Goal: Task Accomplishment & Management: Manage account settings

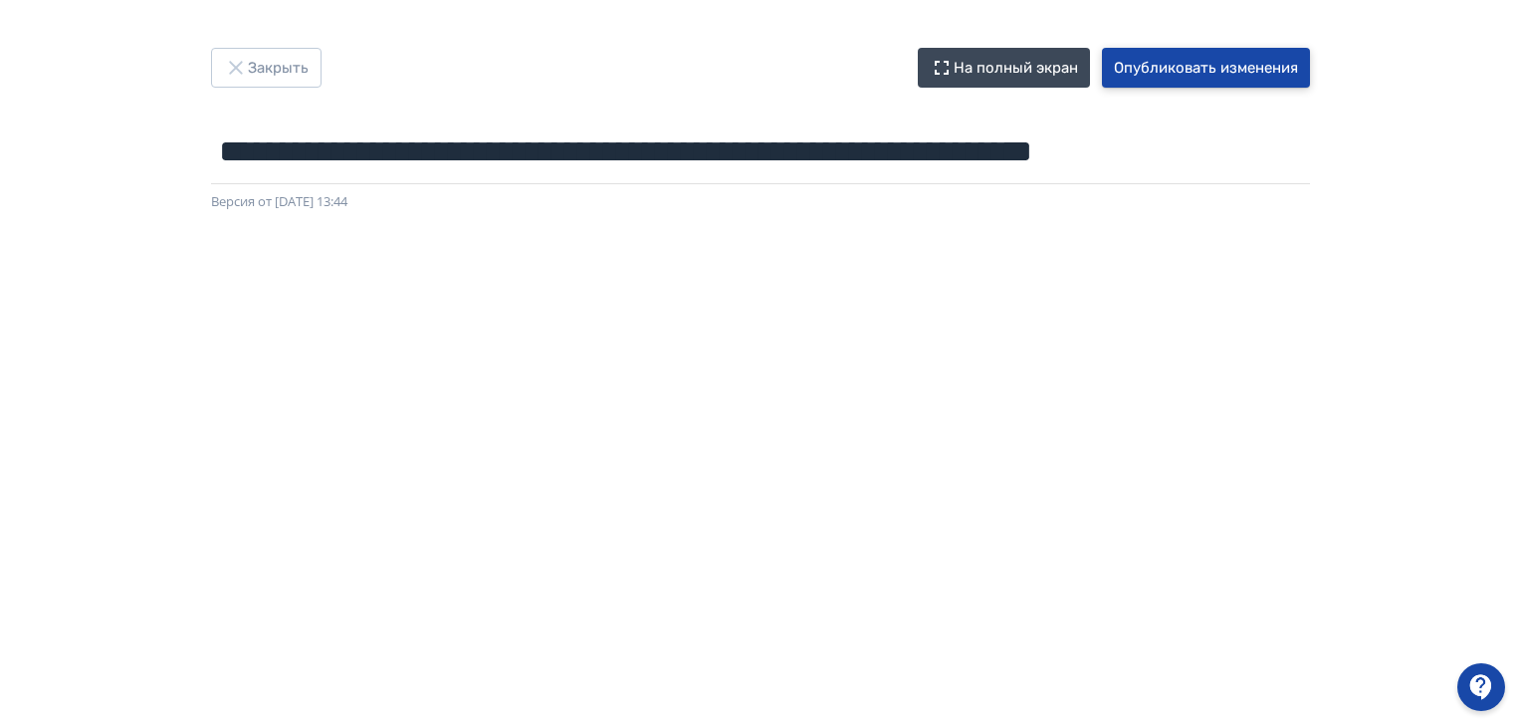
click at [1193, 62] on button "Опубликовать изменения" at bounding box center [1206, 68] width 208 height 40
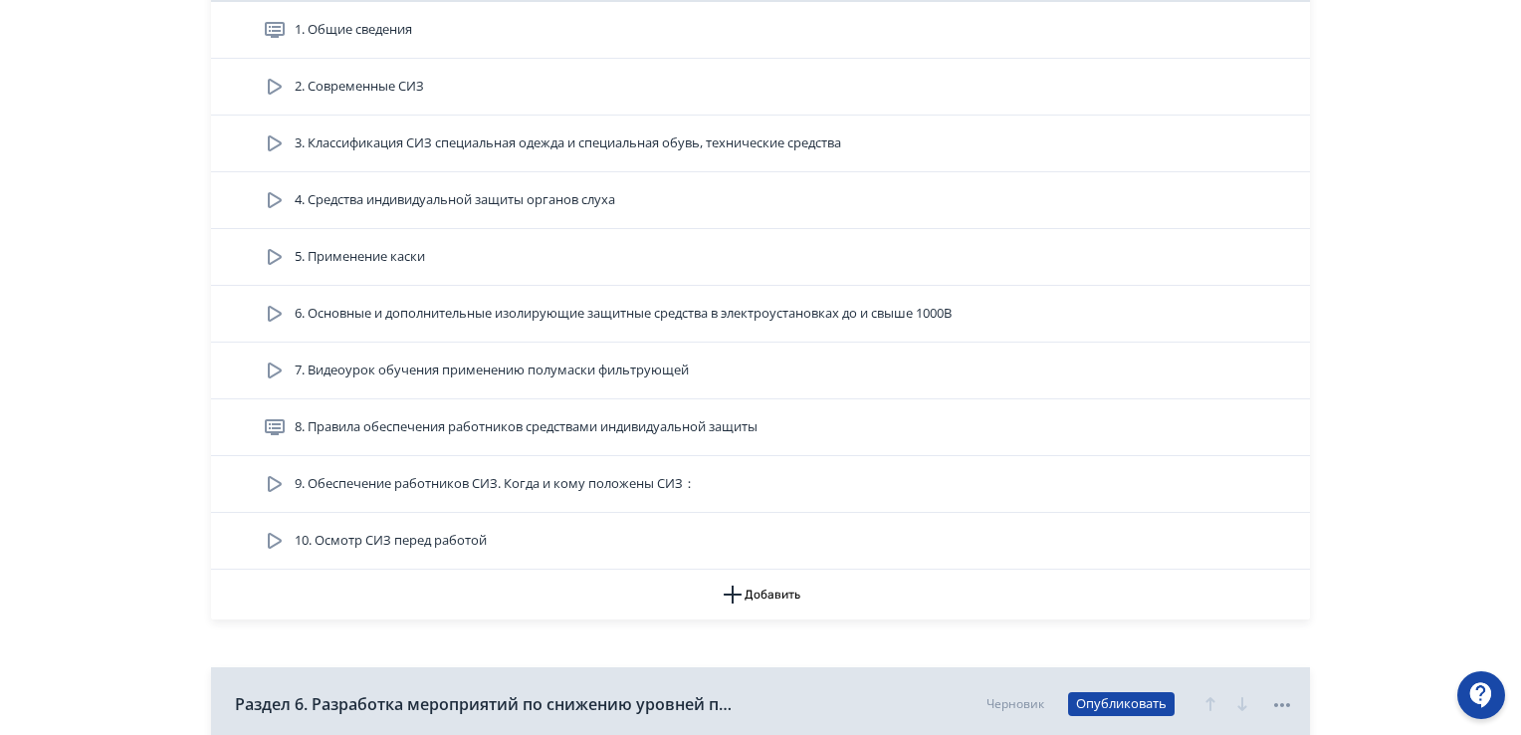
scroll to position [2091, 0]
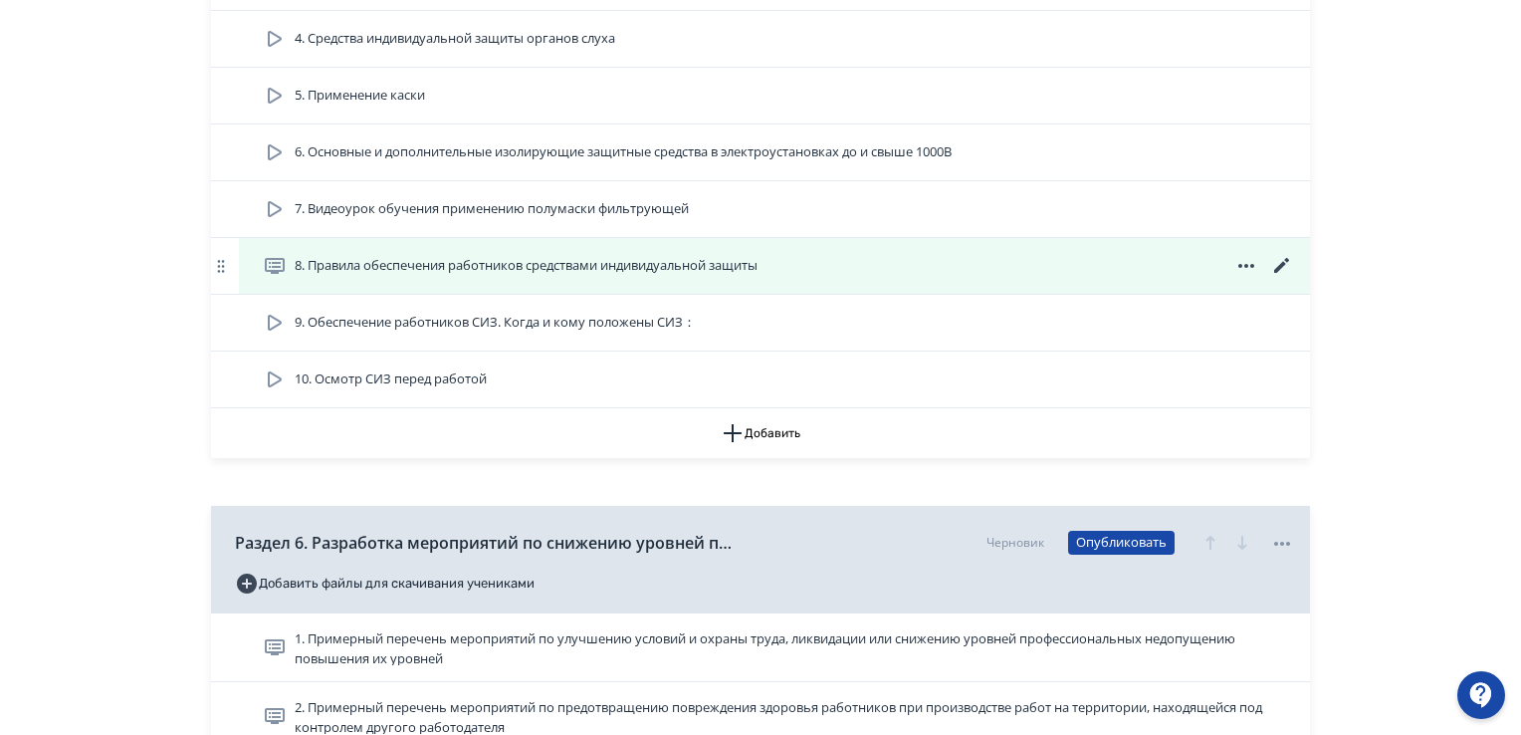
click at [1286, 263] on icon at bounding box center [1282, 266] width 24 height 24
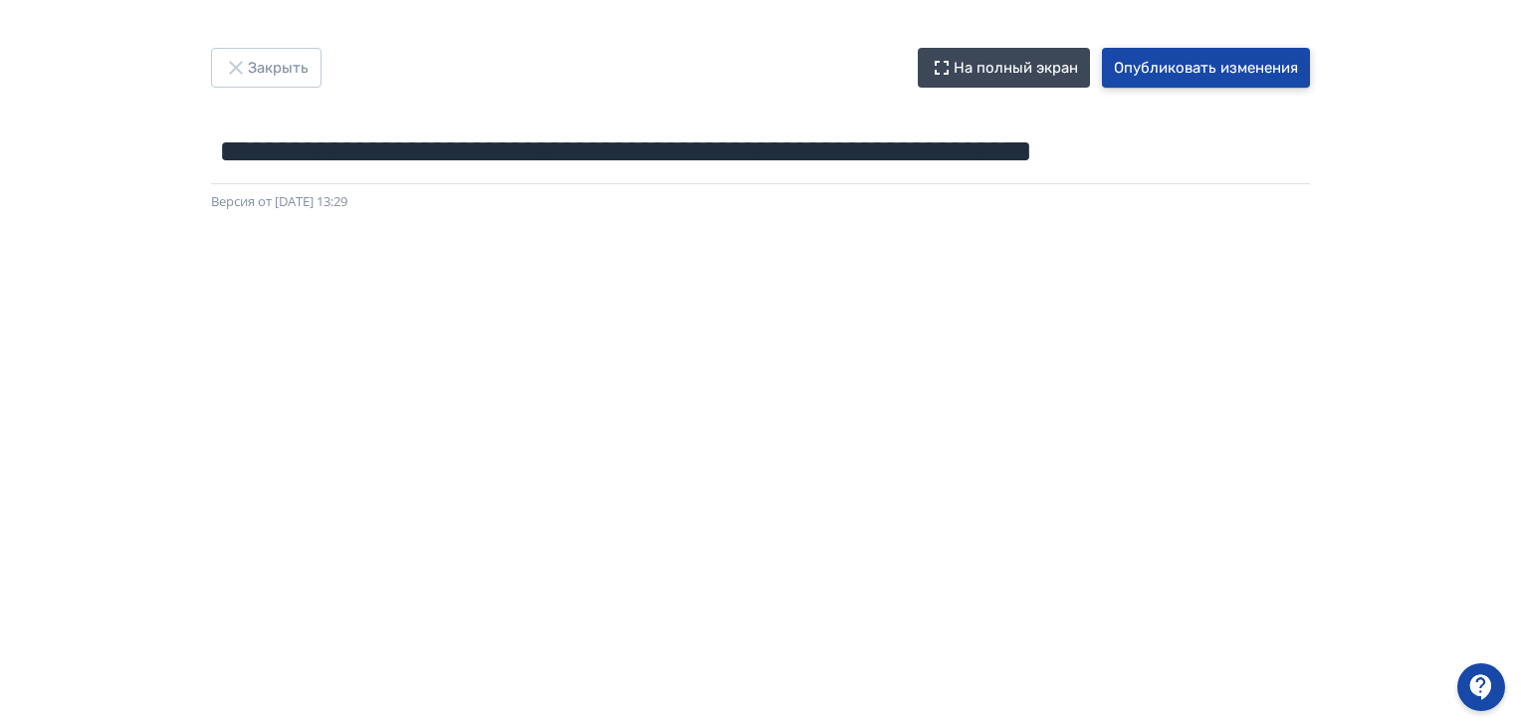
click at [1211, 73] on button "Опубликовать изменения" at bounding box center [1206, 68] width 208 height 40
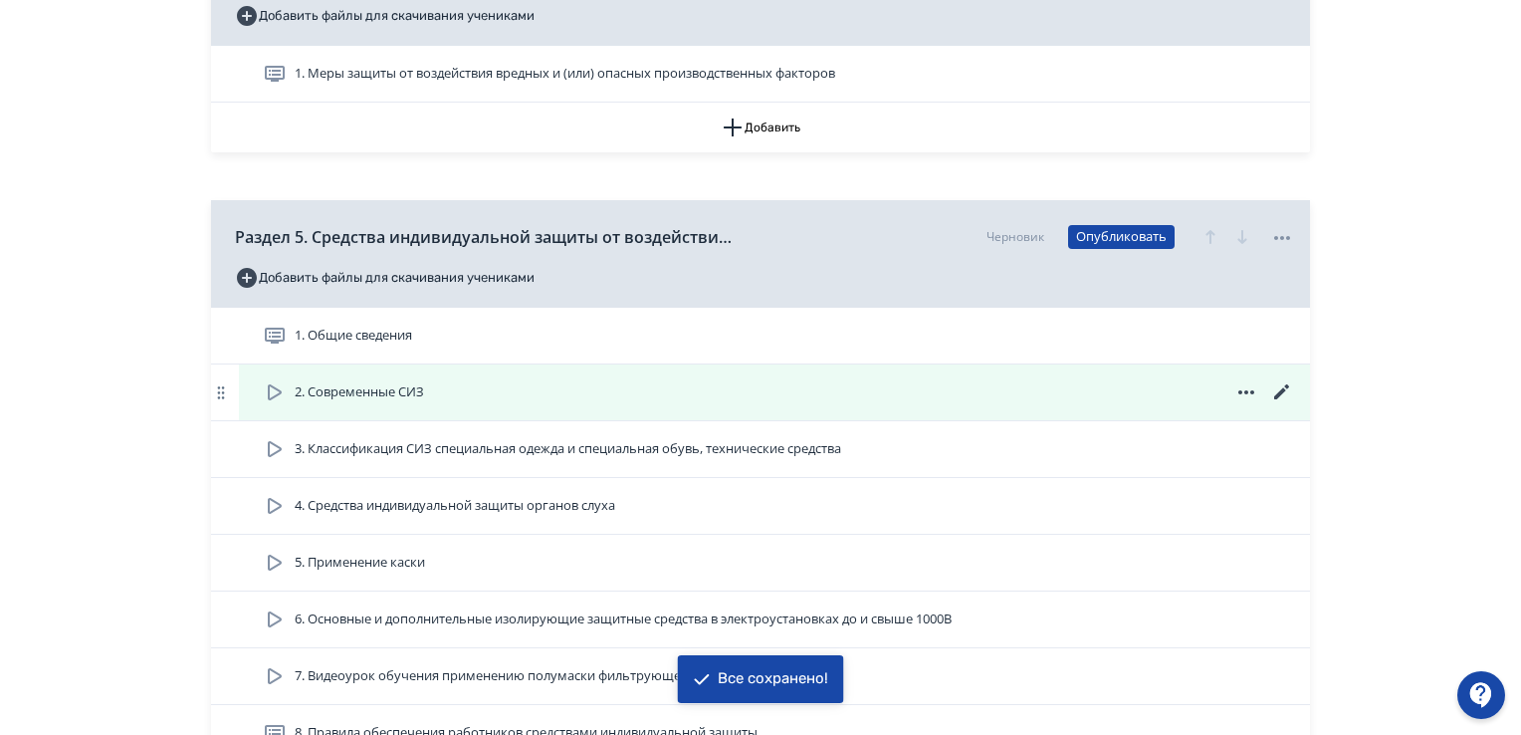
scroll to position [1792, 0]
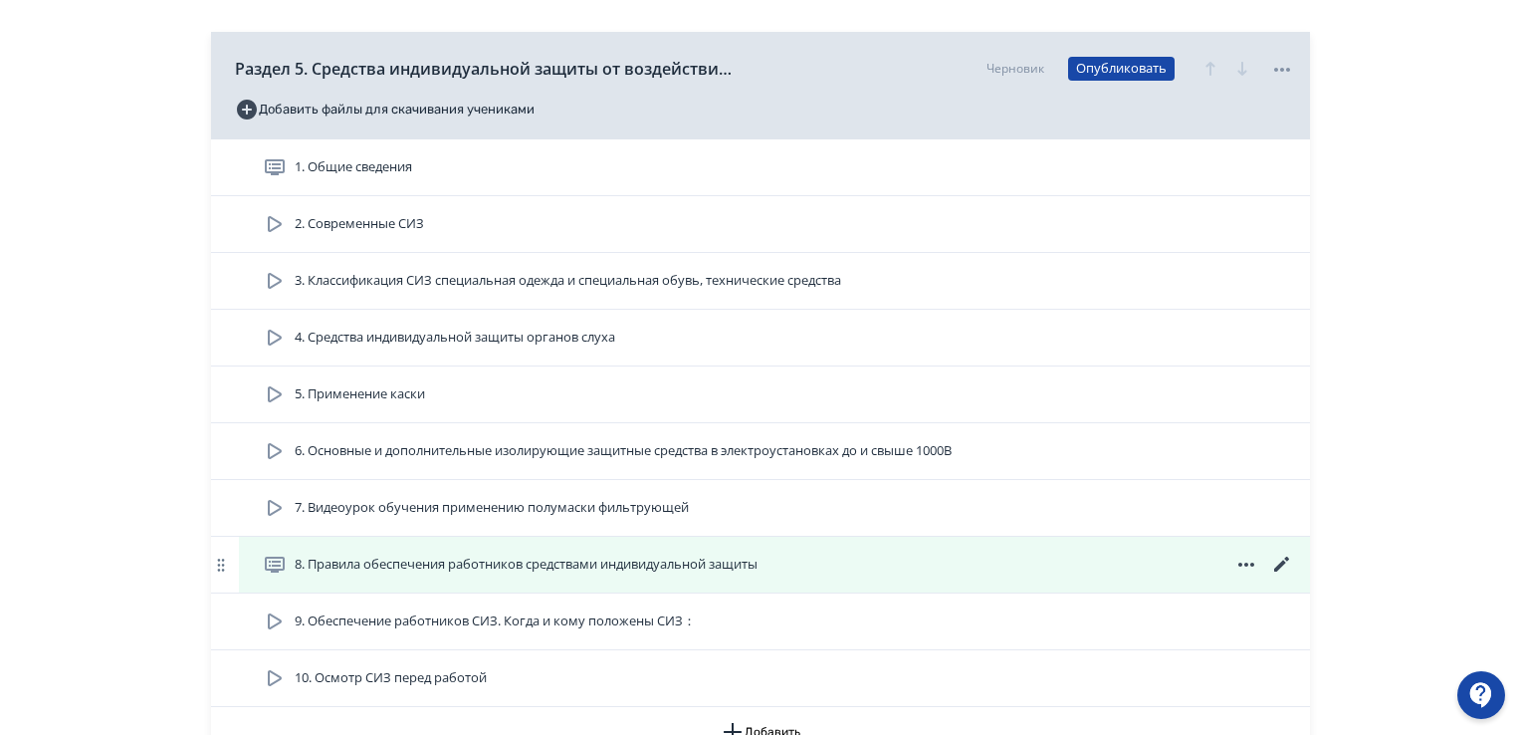
click at [1274, 561] on icon at bounding box center [1282, 565] width 24 height 24
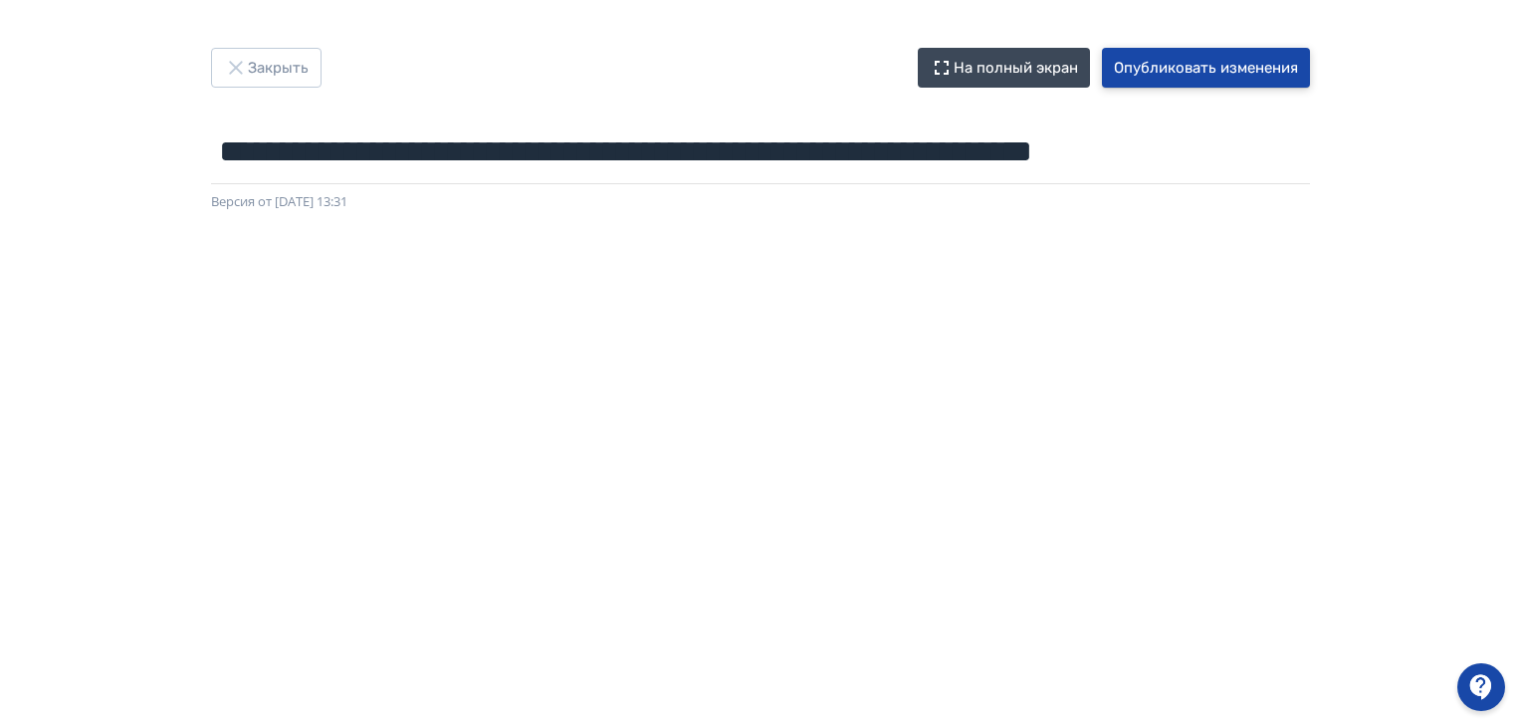
click at [1239, 66] on button "Опубликовать изменения" at bounding box center [1206, 68] width 208 height 40
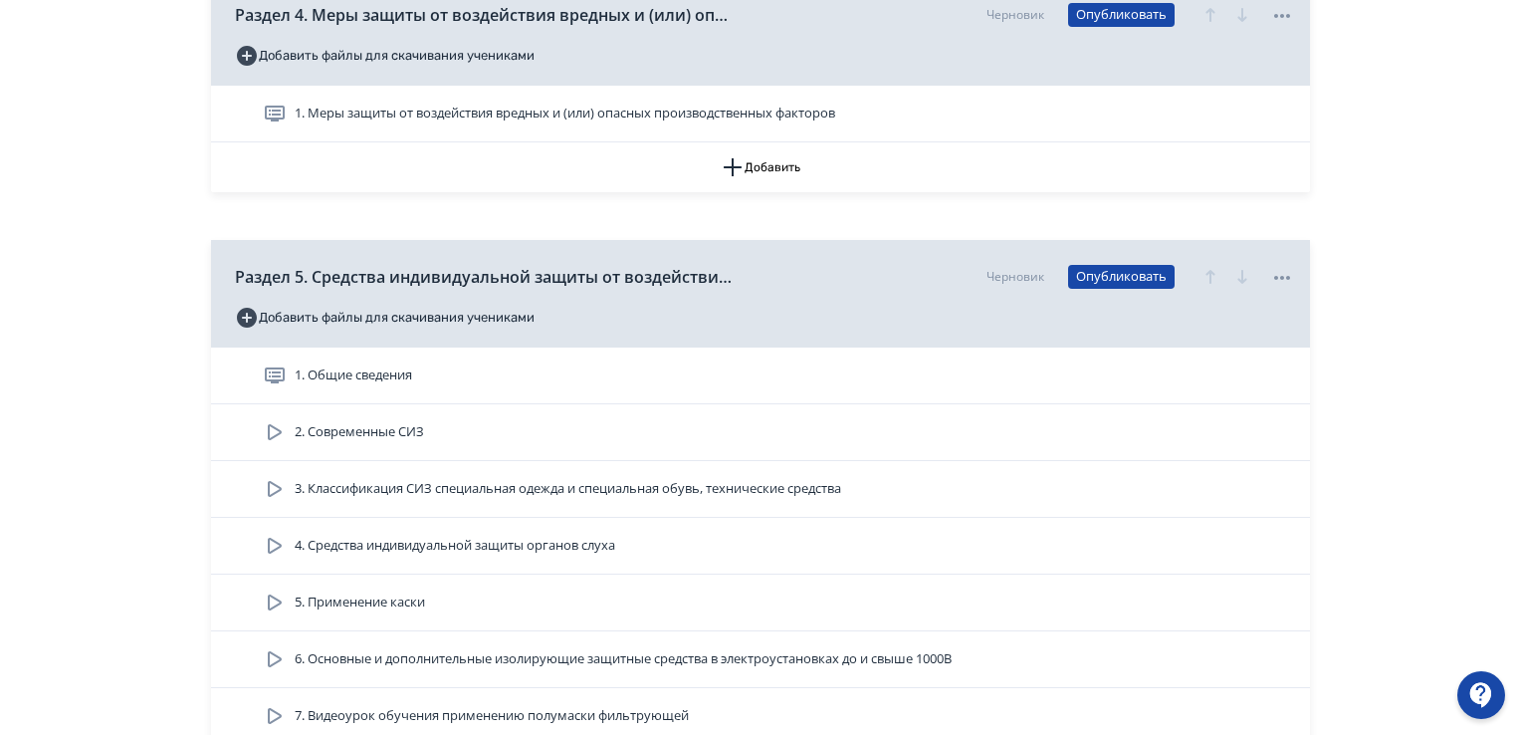
scroll to position [1892, 0]
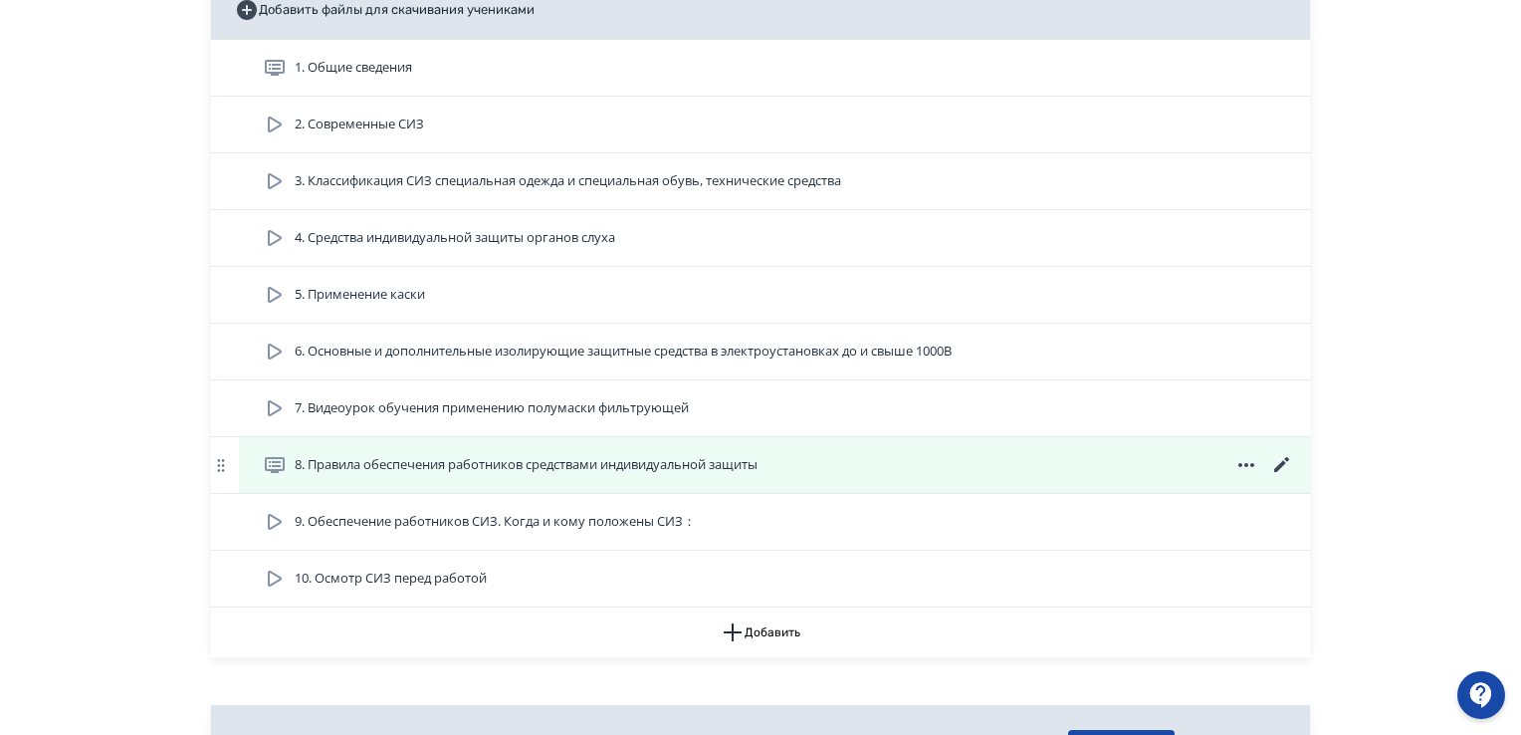
click at [1286, 466] on icon at bounding box center [1282, 465] width 24 height 24
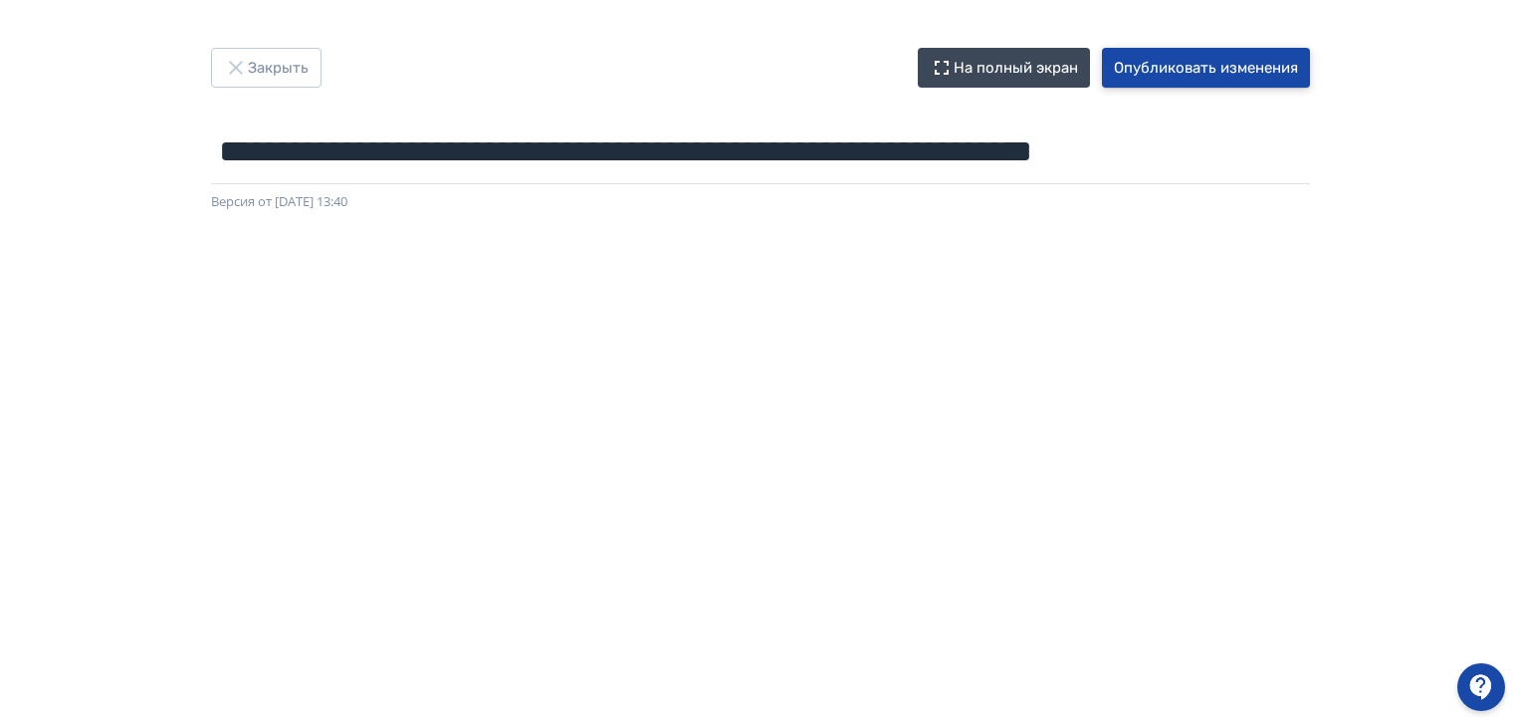
click at [1196, 74] on button "Опубликовать изменения" at bounding box center [1206, 68] width 208 height 40
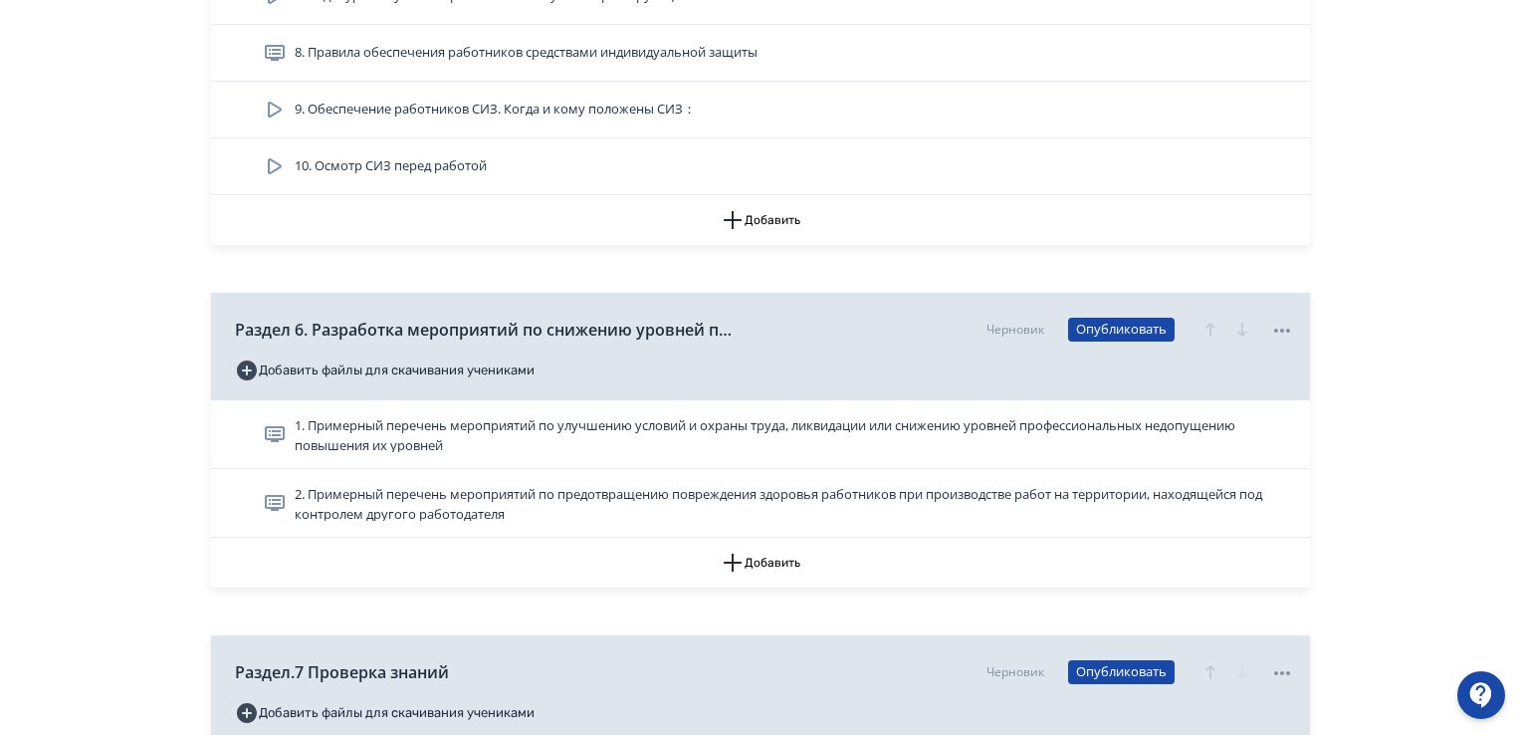
scroll to position [2186, 0]
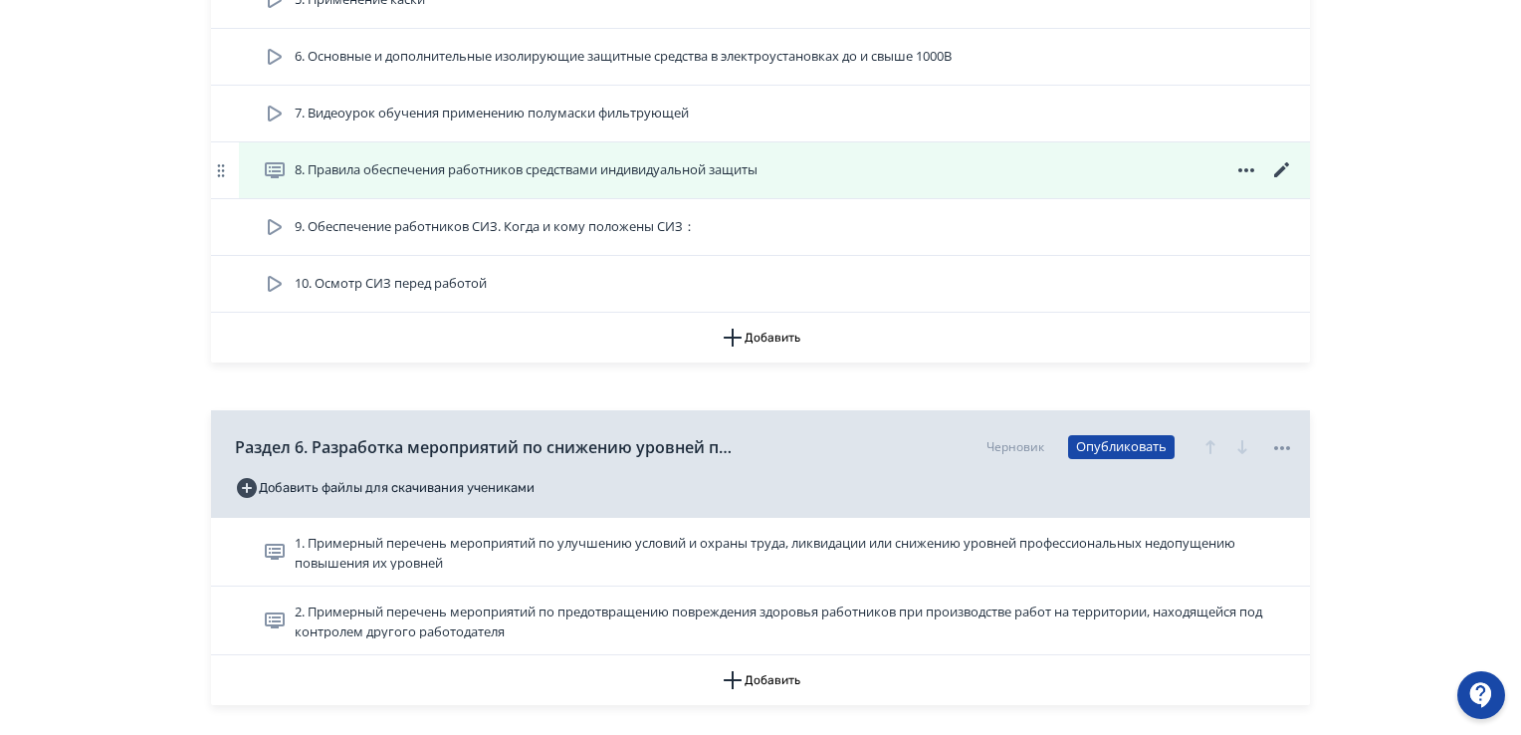
click at [1289, 160] on icon at bounding box center [1282, 170] width 24 height 24
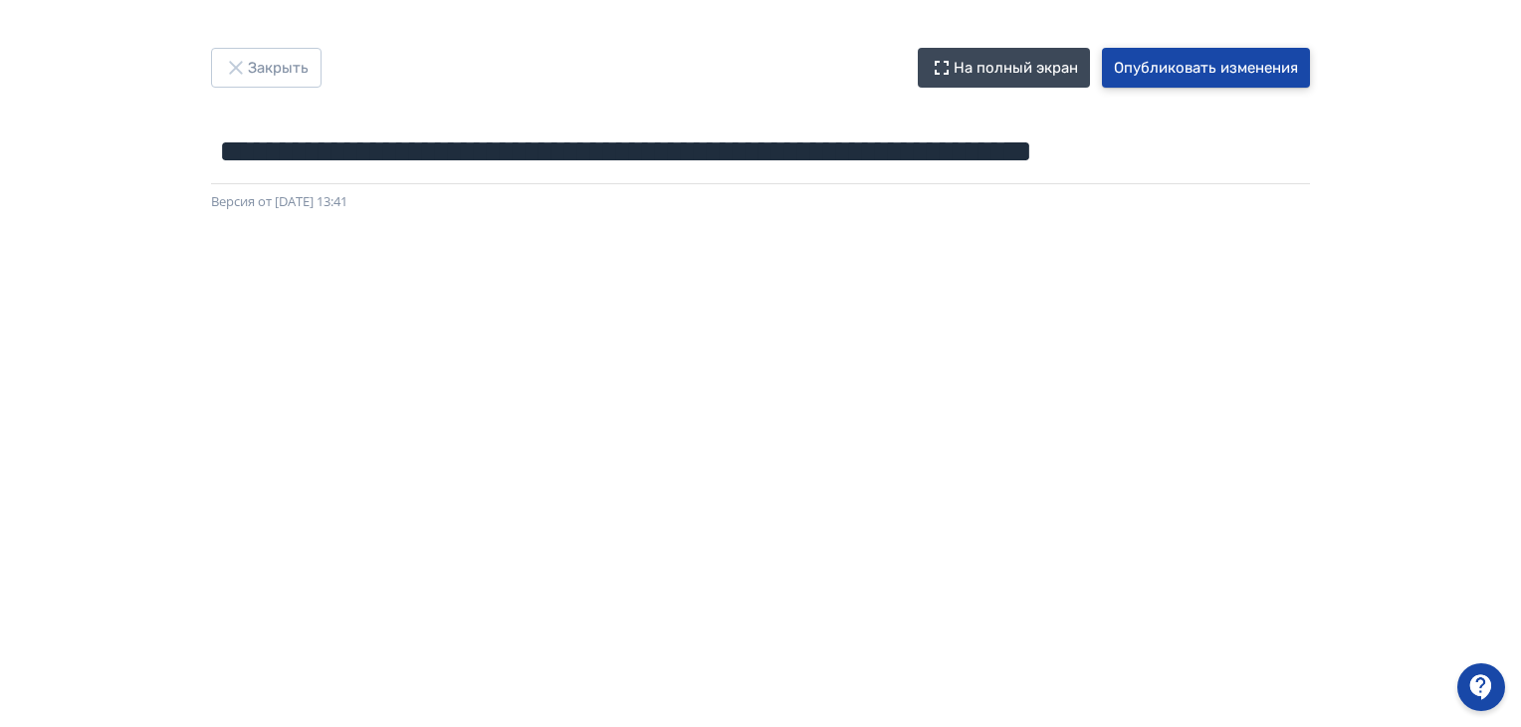
click at [1203, 72] on button "Опубликовать изменения" at bounding box center [1206, 68] width 208 height 40
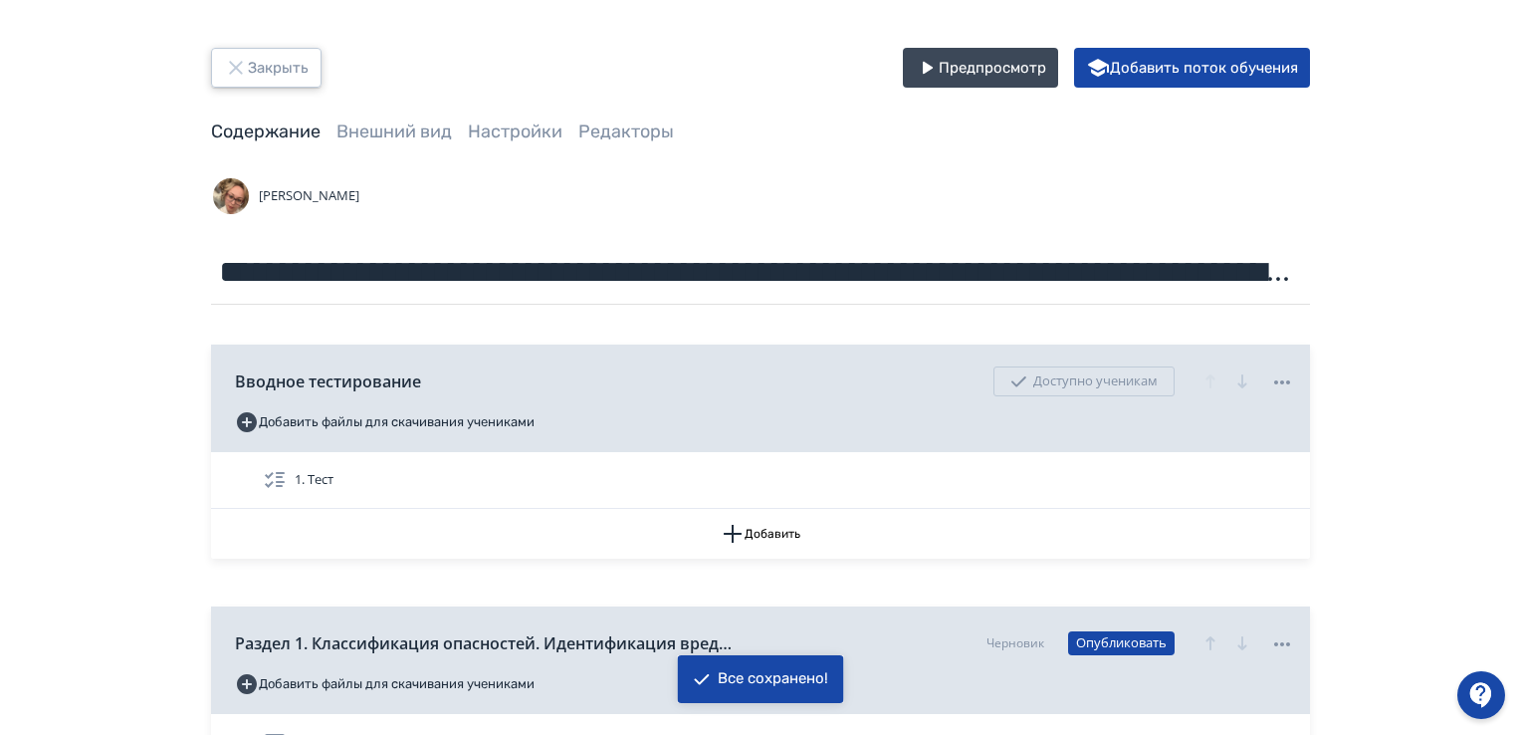
click at [263, 71] on button "Закрыть" at bounding box center [266, 68] width 111 height 40
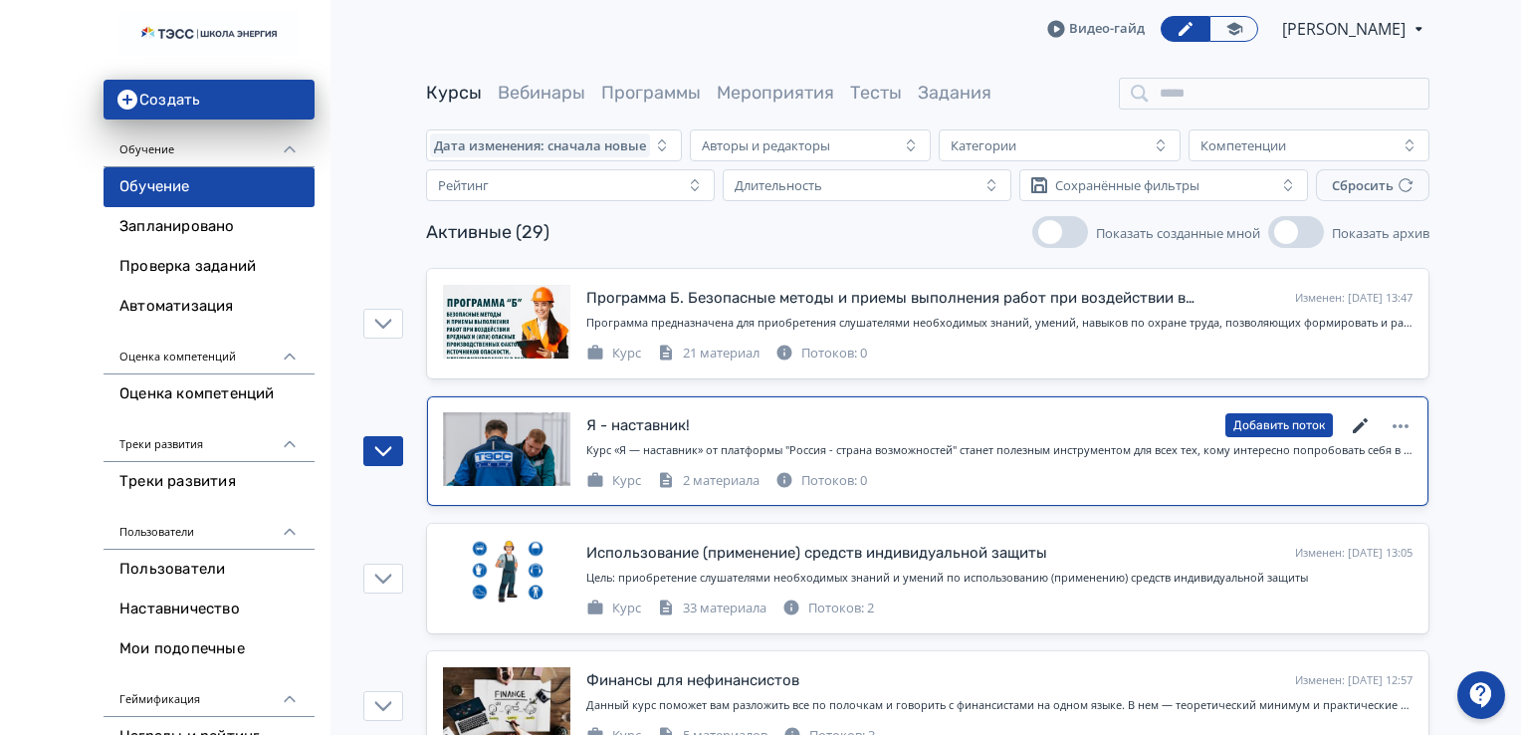
click at [1360, 423] on icon at bounding box center [1360, 425] width 15 height 15
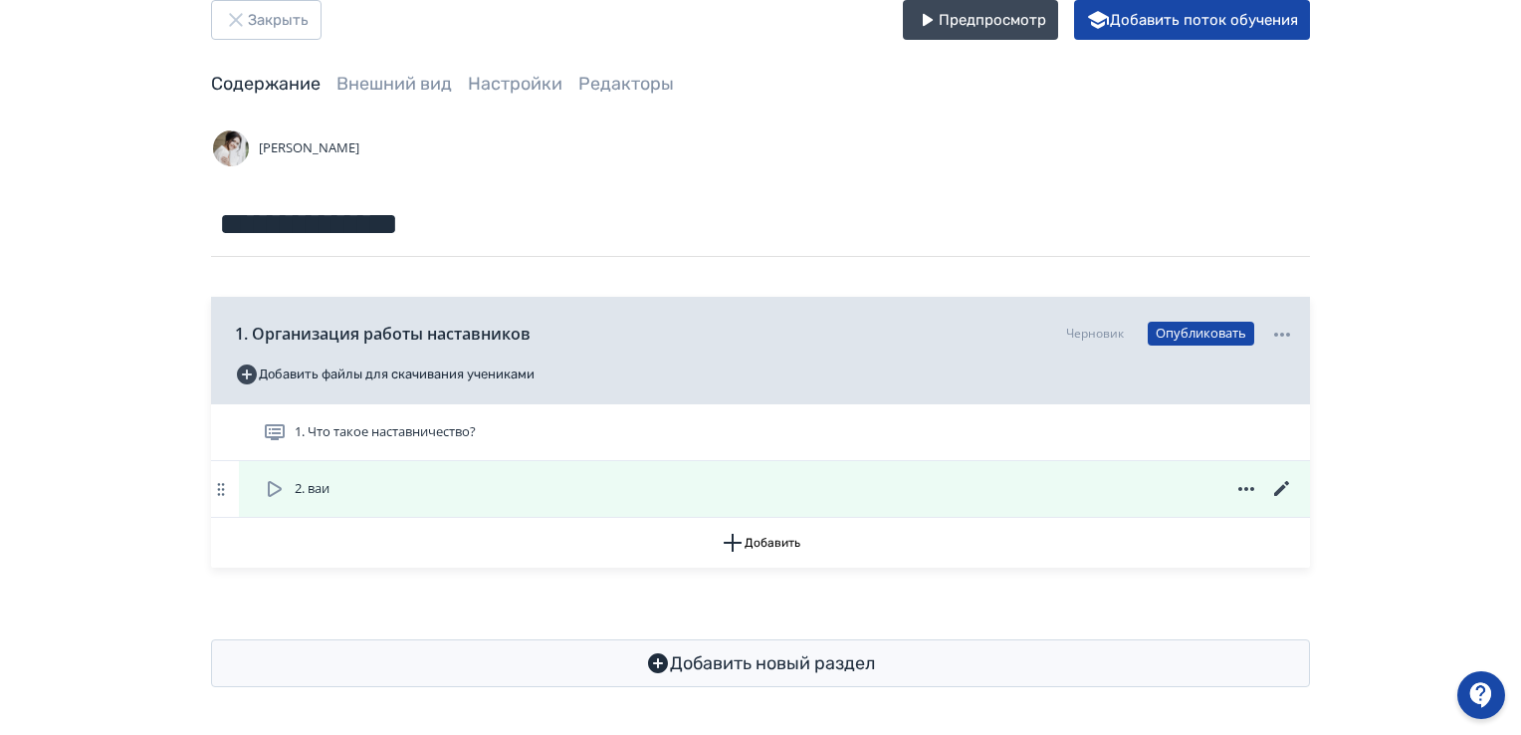
scroll to position [48, 0]
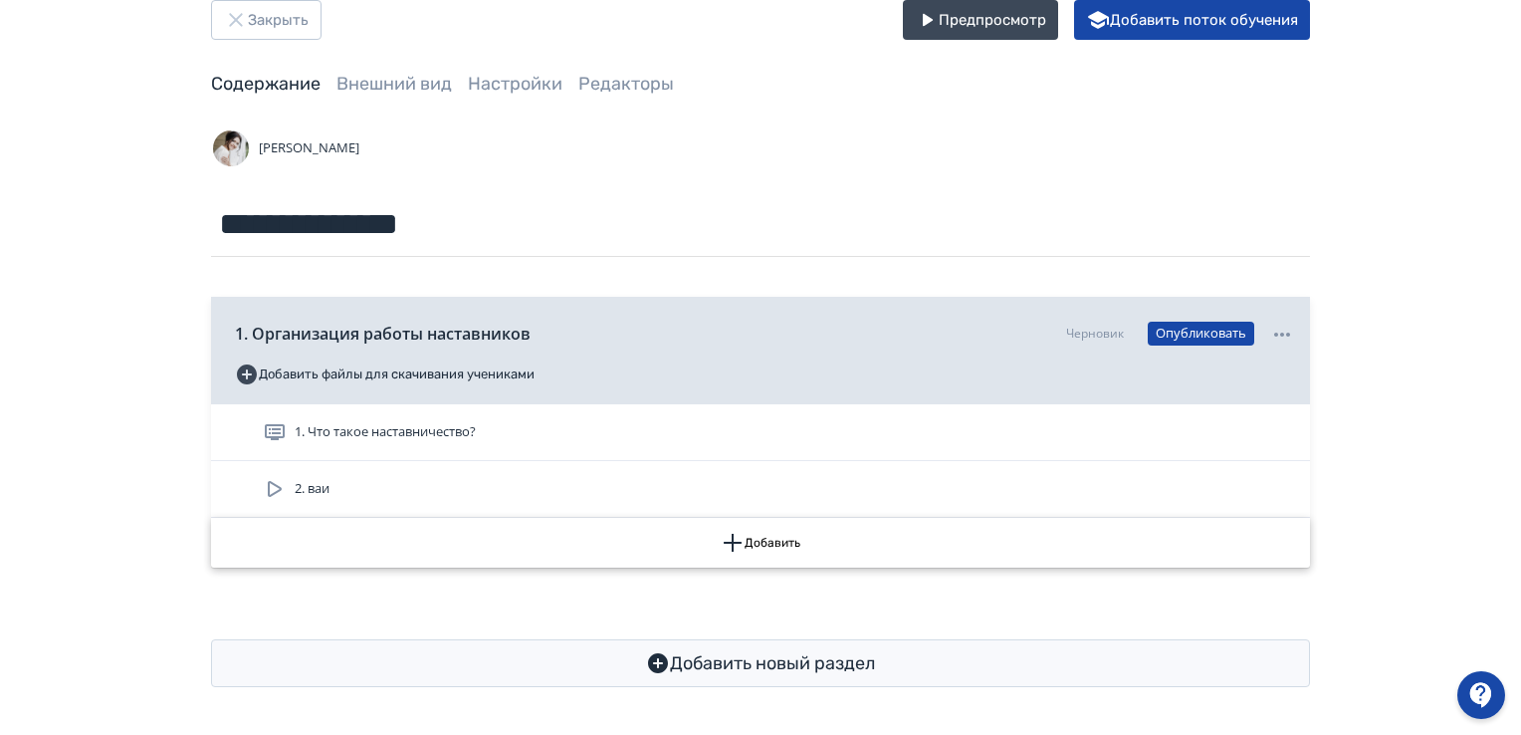
click at [734, 536] on icon "button" at bounding box center [733, 543] width 24 height 24
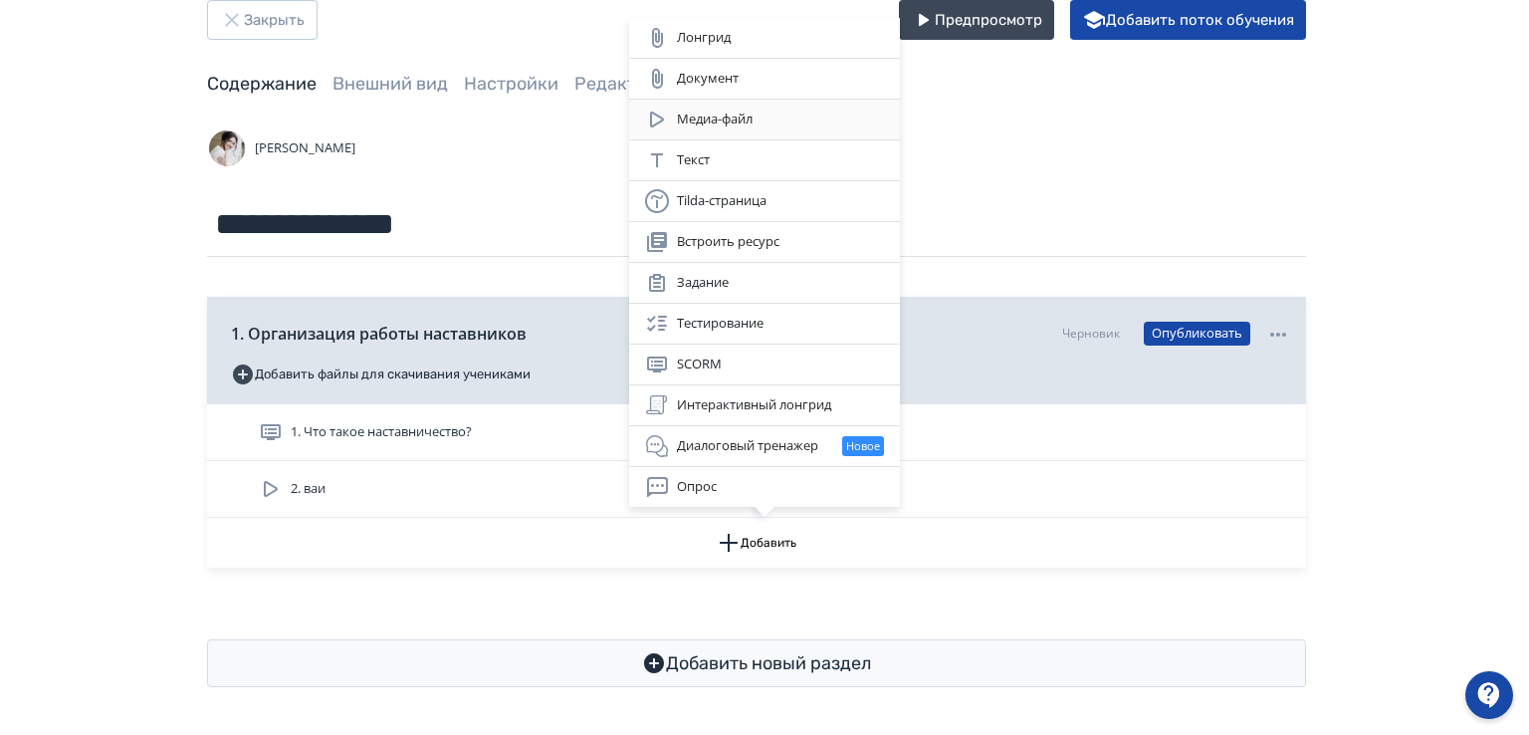
click at [730, 116] on div "Медиа-файл" at bounding box center [764, 120] width 239 height 24
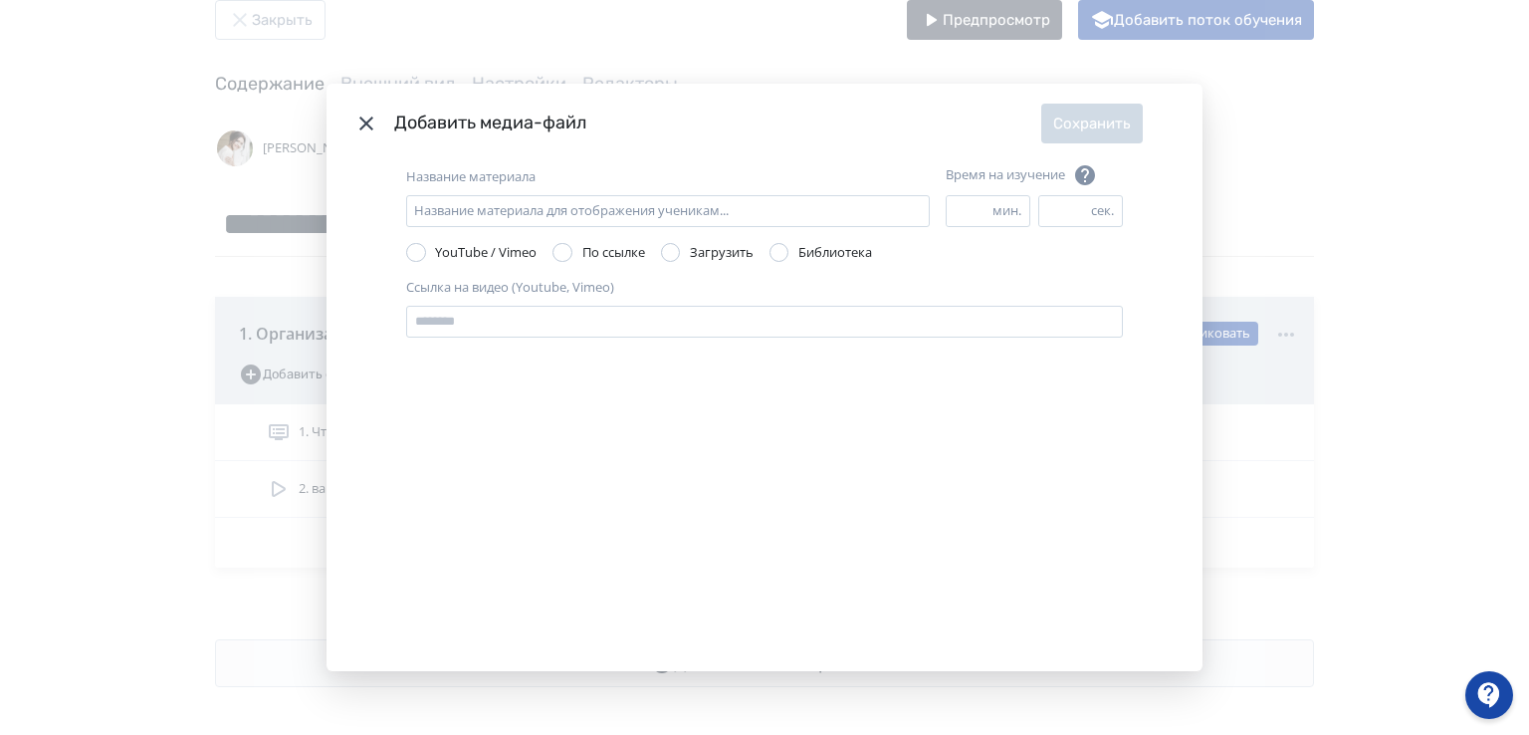
click at [675, 244] on div "Modal" at bounding box center [671, 253] width 20 height 20
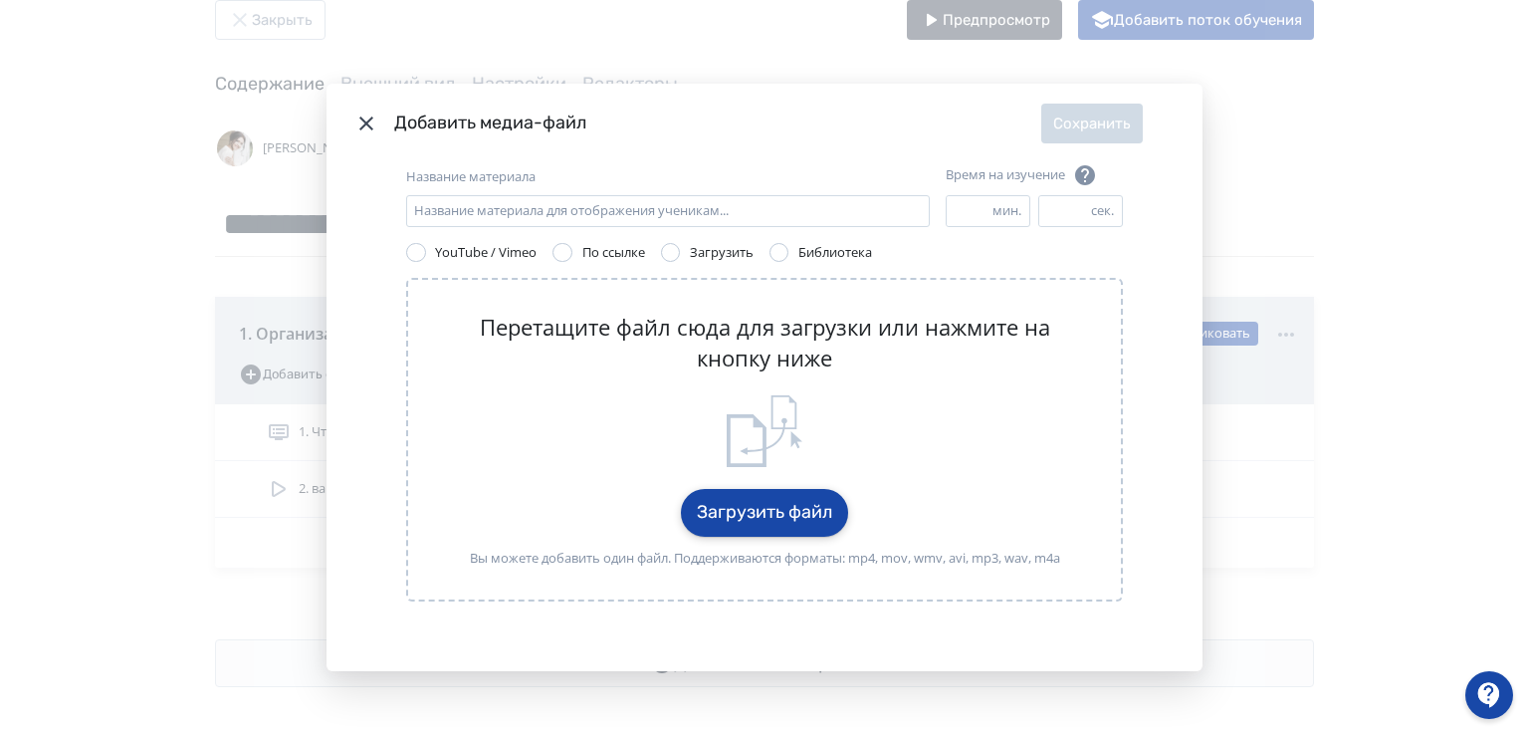
click at [756, 511] on button "Загрузить файл" at bounding box center [764, 513] width 167 height 48
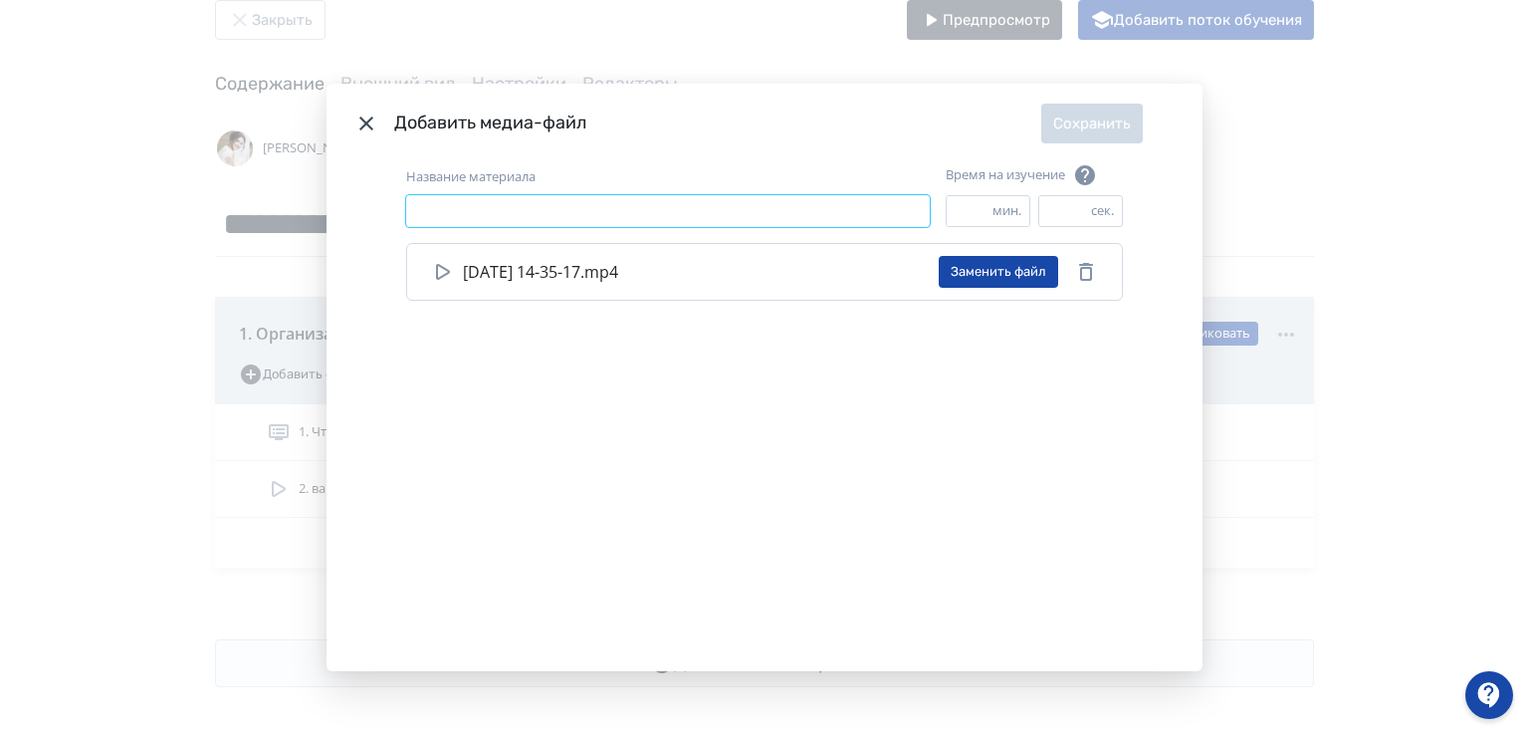
click at [443, 208] on input "Название материала" at bounding box center [668, 211] width 524 height 32
type input "*******"
click at [1097, 131] on button "Сохранить" at bounding box center [1092, 124] width 102 height 40
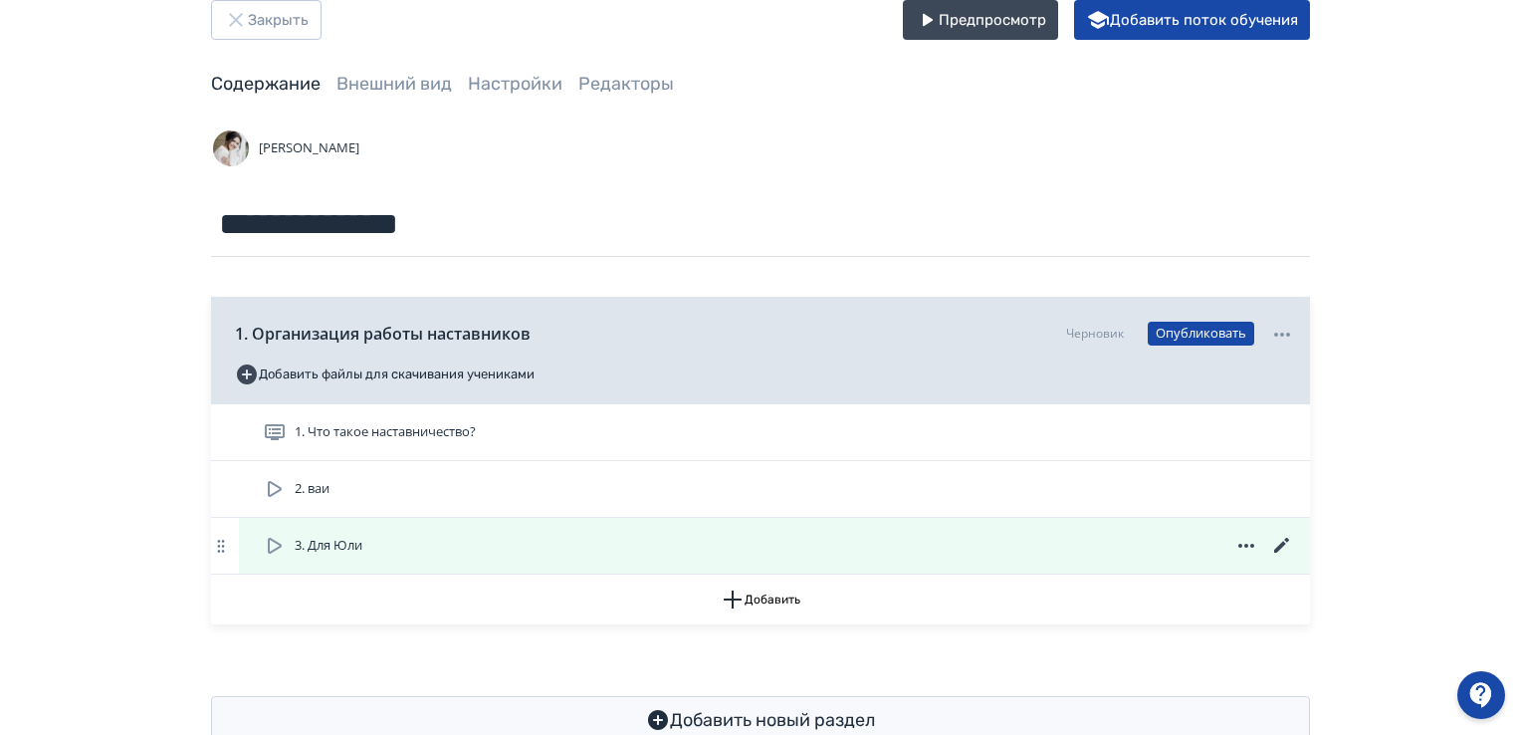
click at [1241, 546] on icon at bounding box center [1247, 546] width 16 height 4
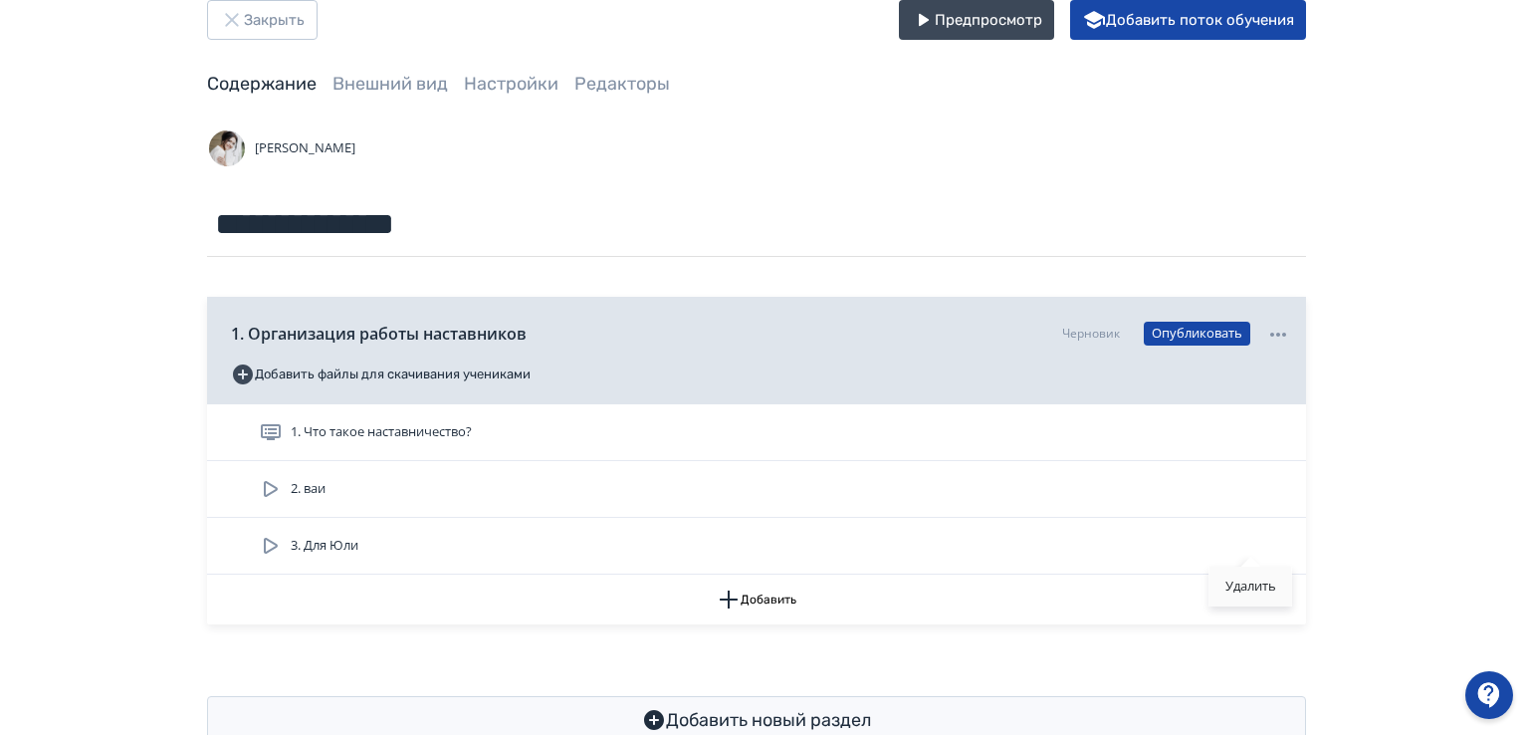
click at [1250, 587] on div "Удалить" at bounding box center [1251, 587] width 83 height 40
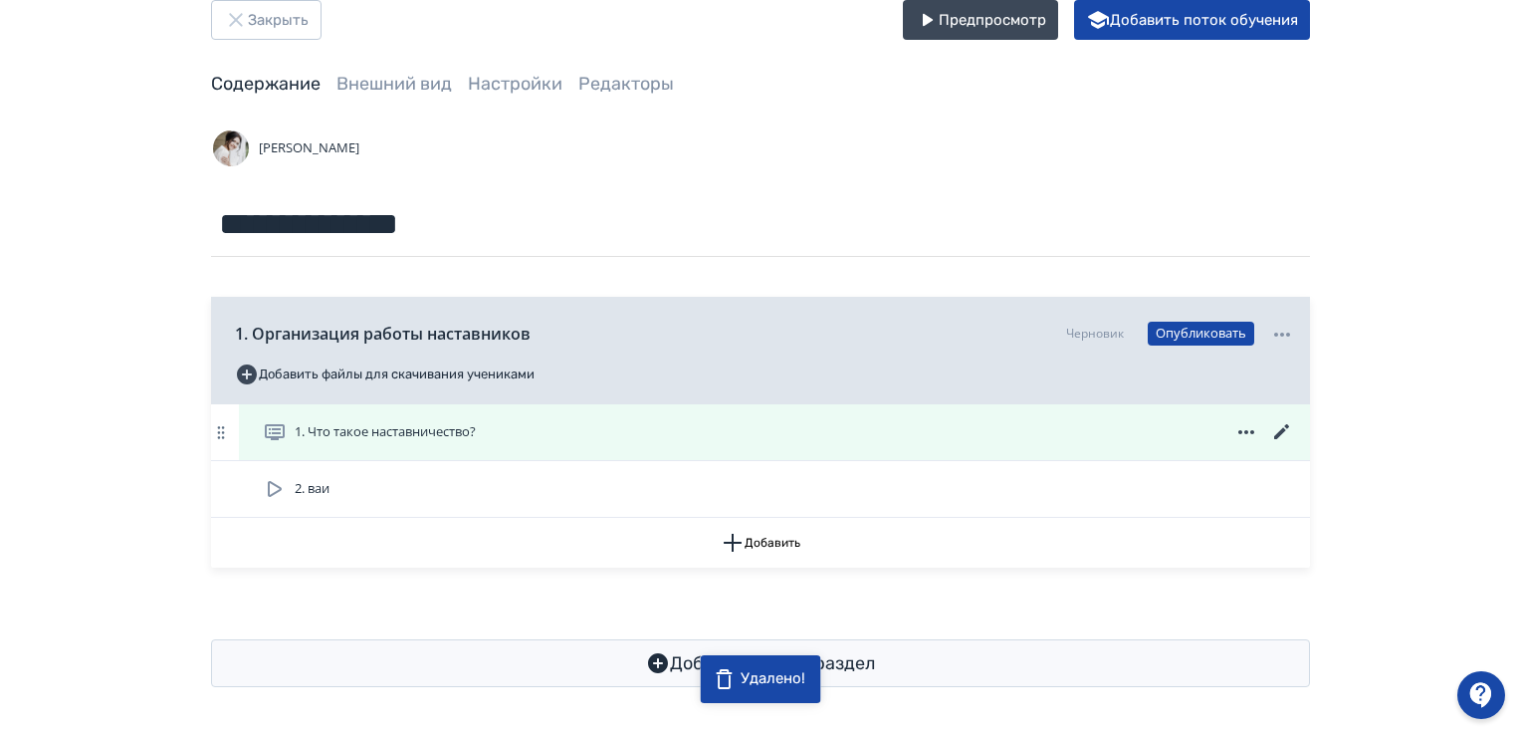
click at [369, 436] on span "1. Что такое наставничество?" at bounding box center [385, 432] width 181 height 20
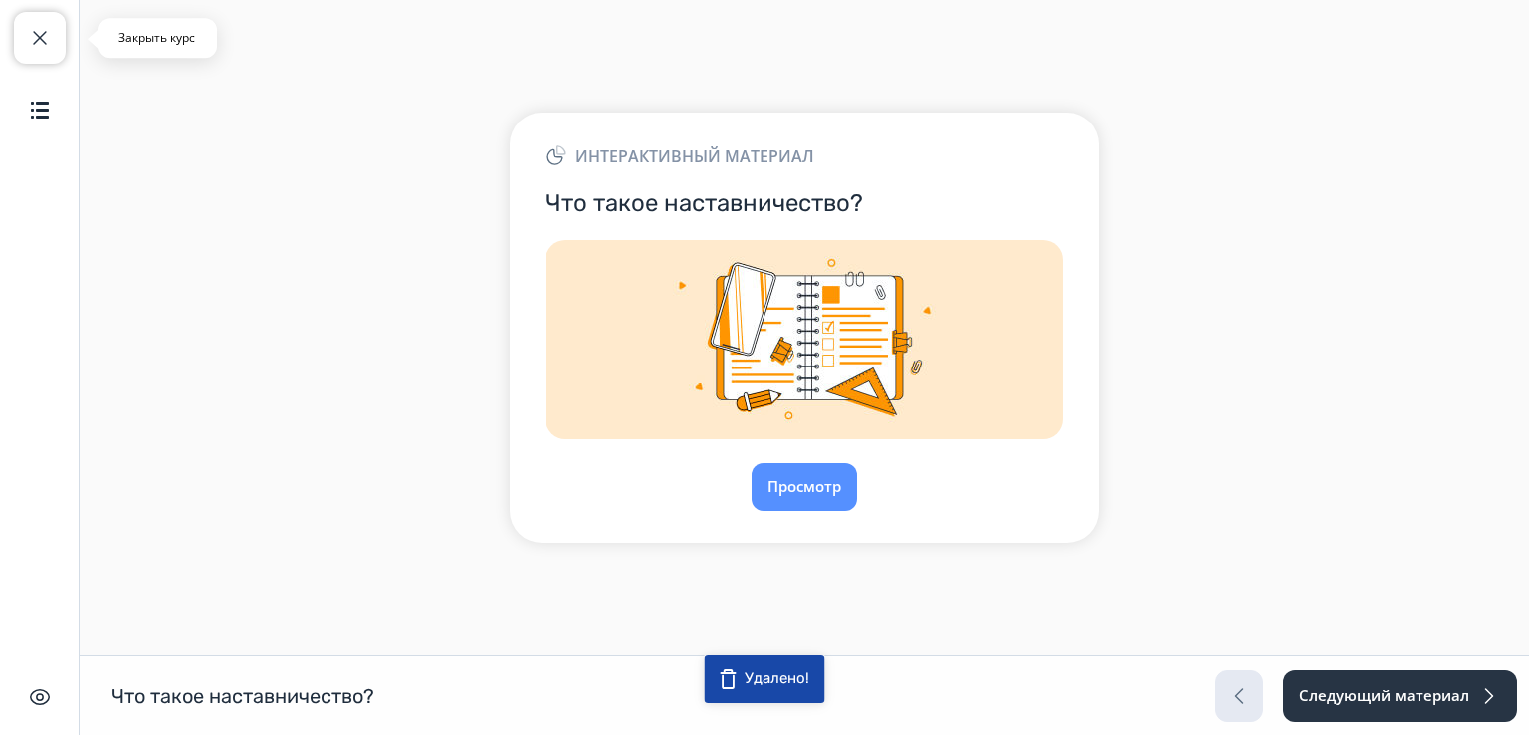
click at [36, 26] on span "button" at bounding box center [40, 38] width 24 height 24
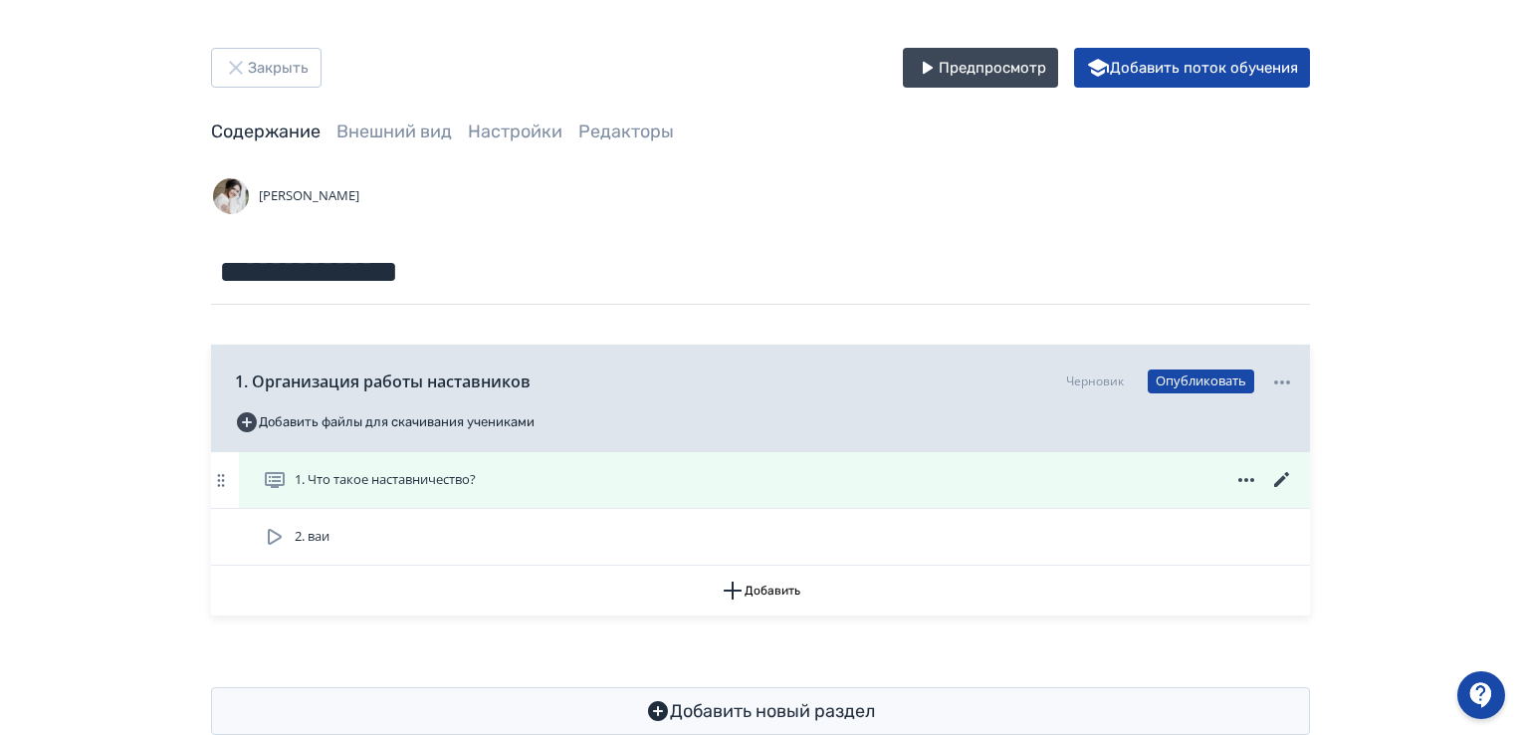
click at [1280, 479] on icon at bounding box center [1281, 479] width 15 height 15
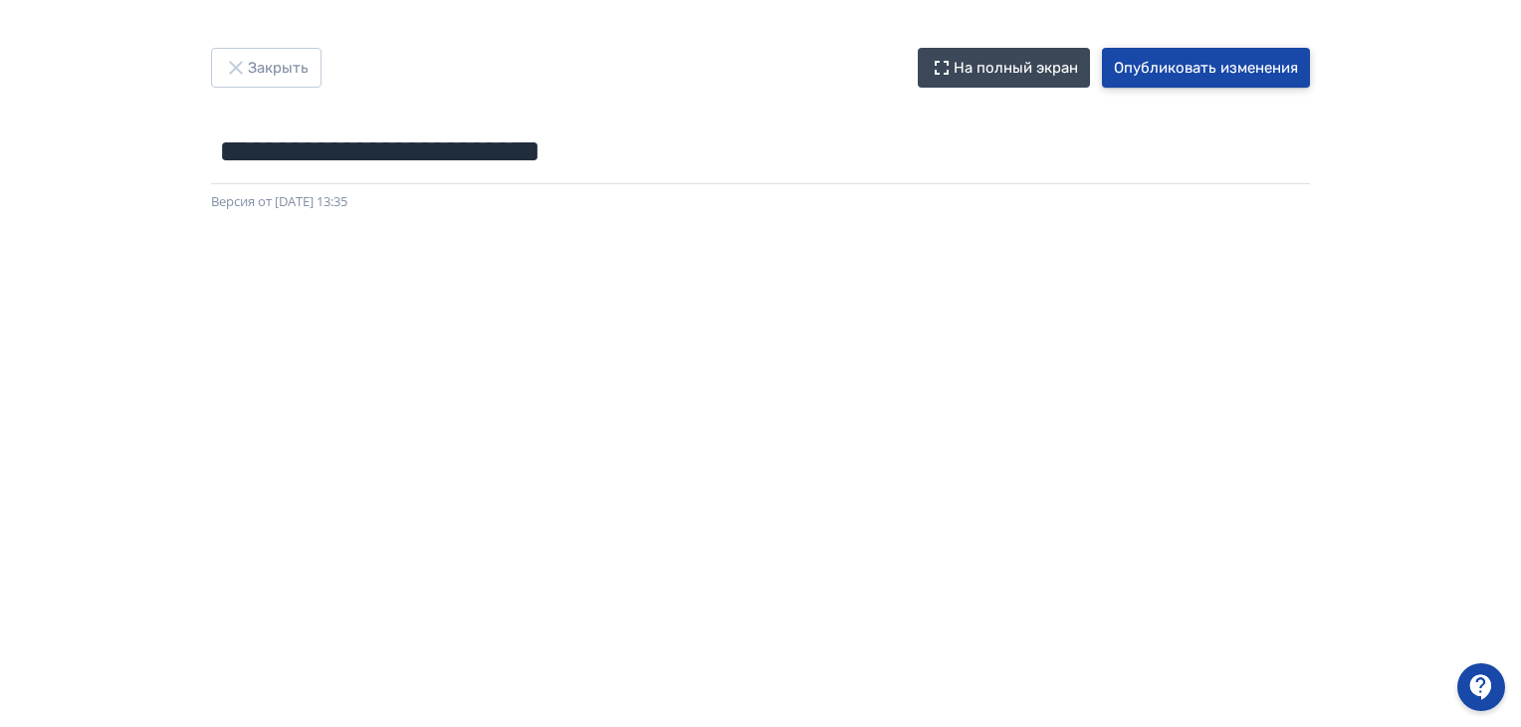
click at [1187, 62] on button "Опубликовать изменения" at bounding box center [1206, 68] width 208 height 40
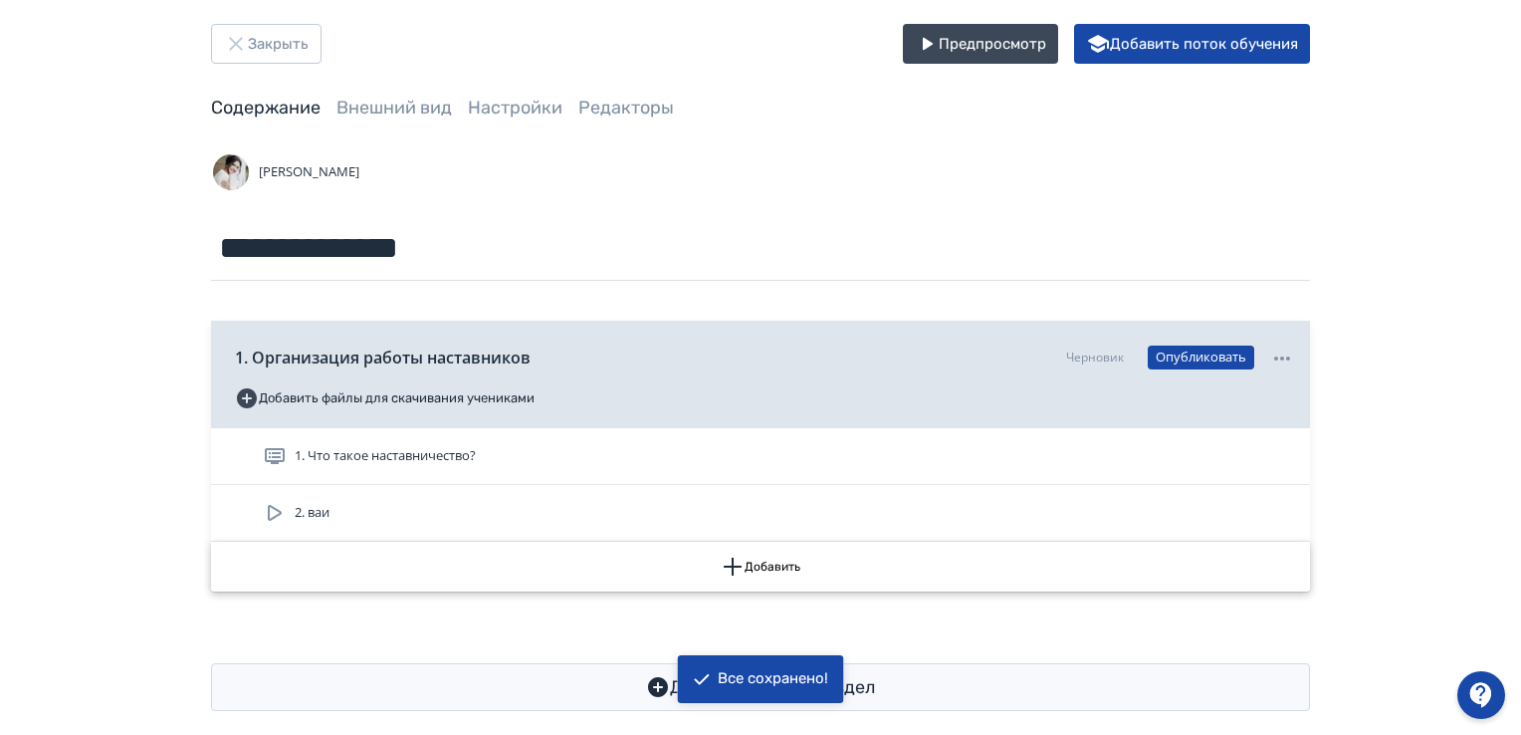
scroll to position [48, 0]
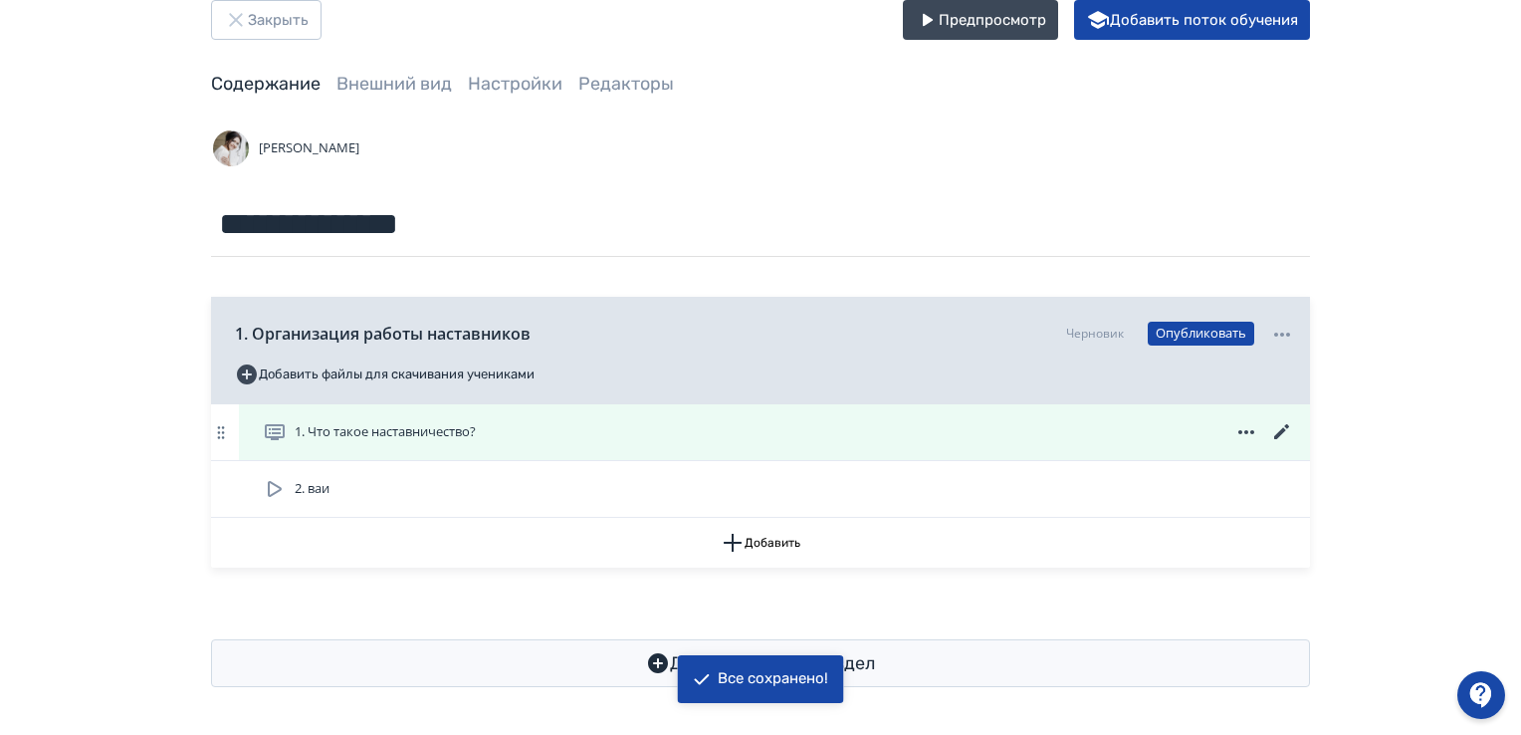
click at [358, 424] on span "1. Что такое наставничество?" at bounding box center [385, 432] width 181 height 20
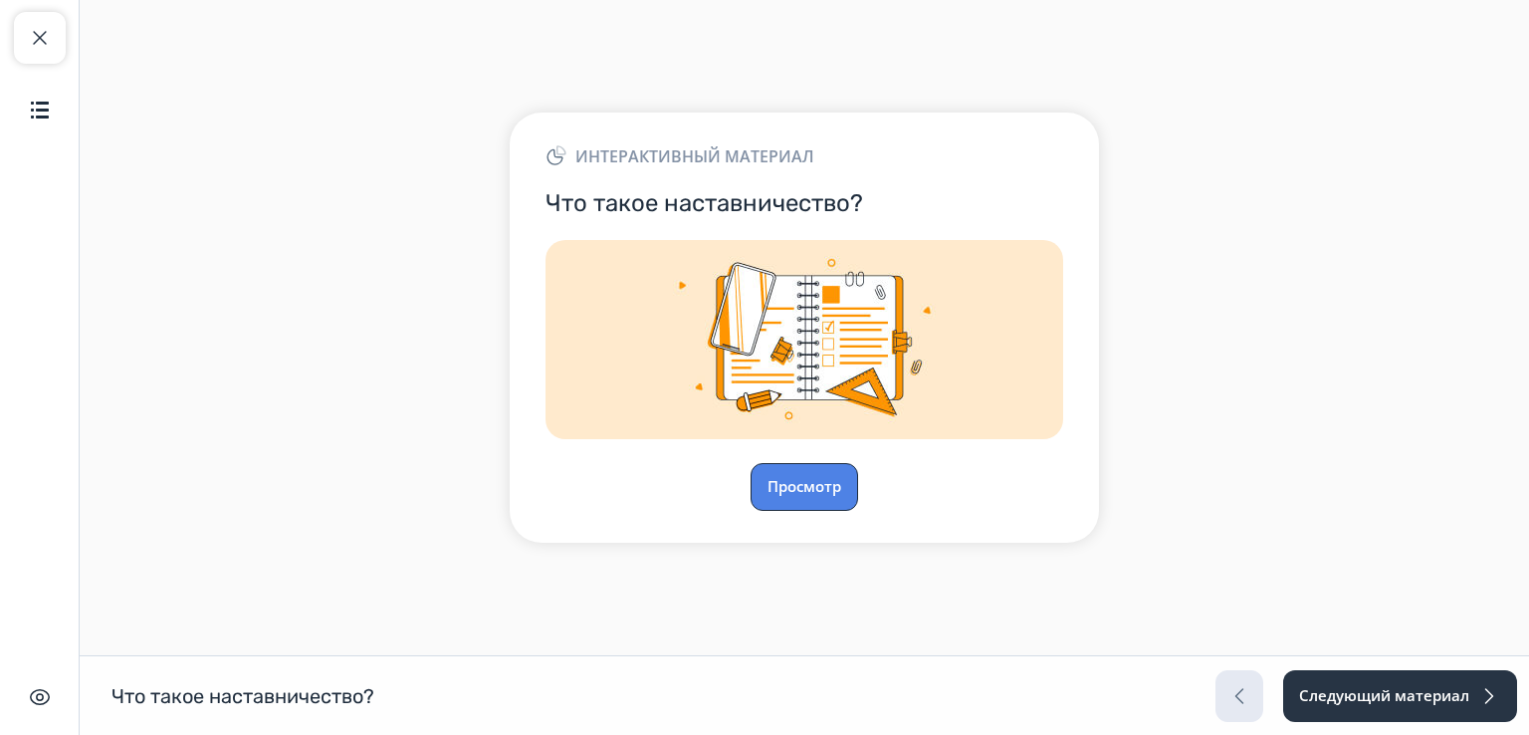
click at [799, 501] on button "Просмотр" at bounding box center [805, 487] width 108 height 48
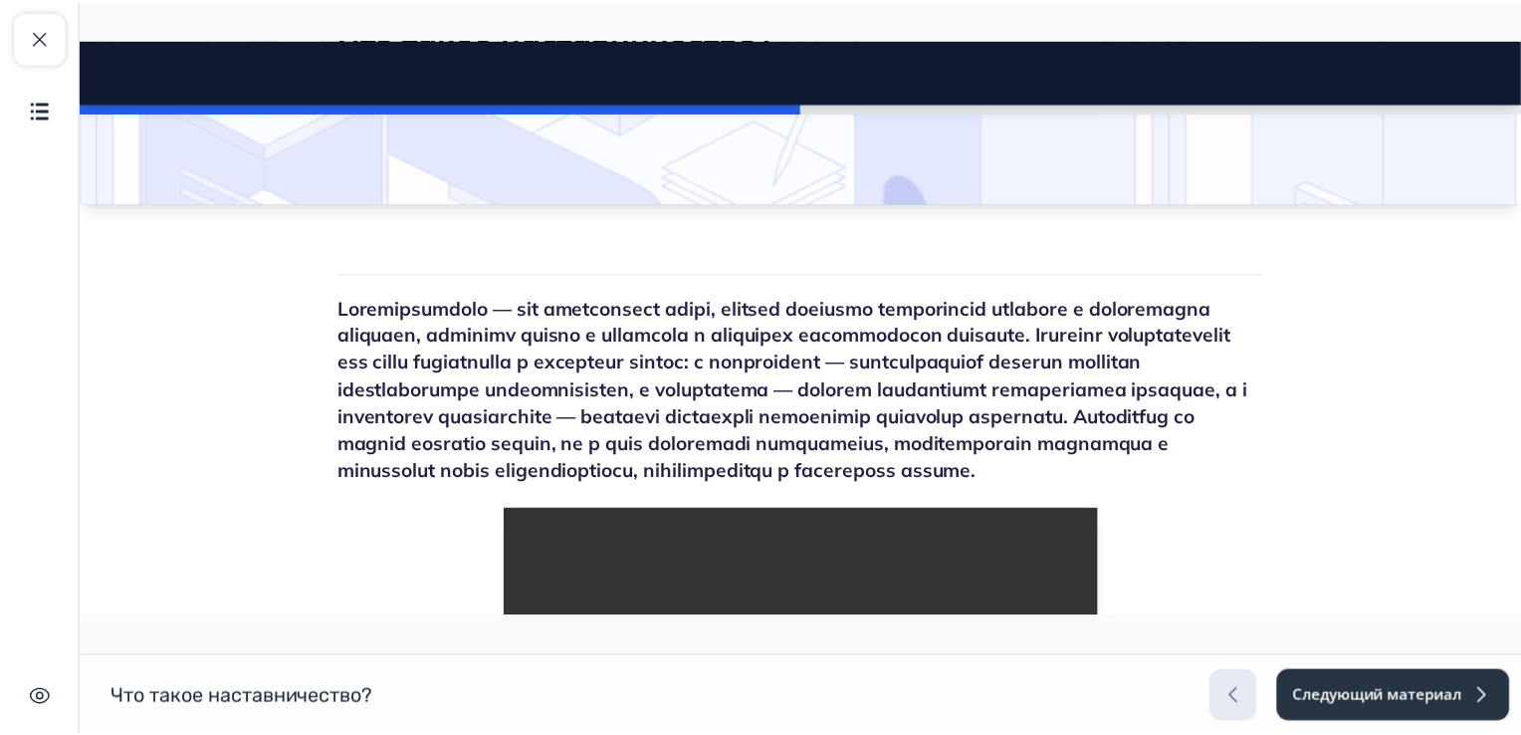
scroll to position [498, 0]
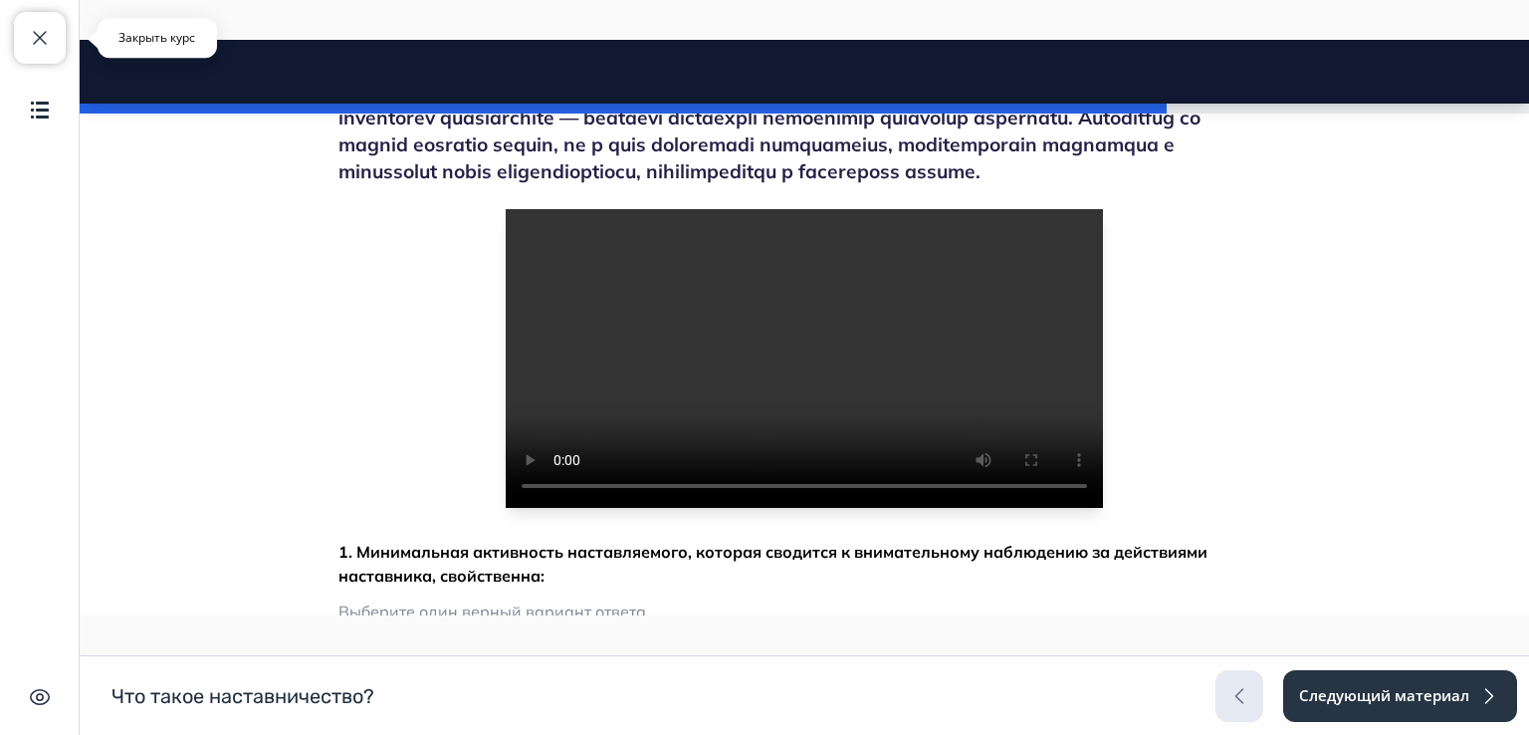
click at [31, 34] on span "button" at bounding box center [40, 38] width 24 height 24
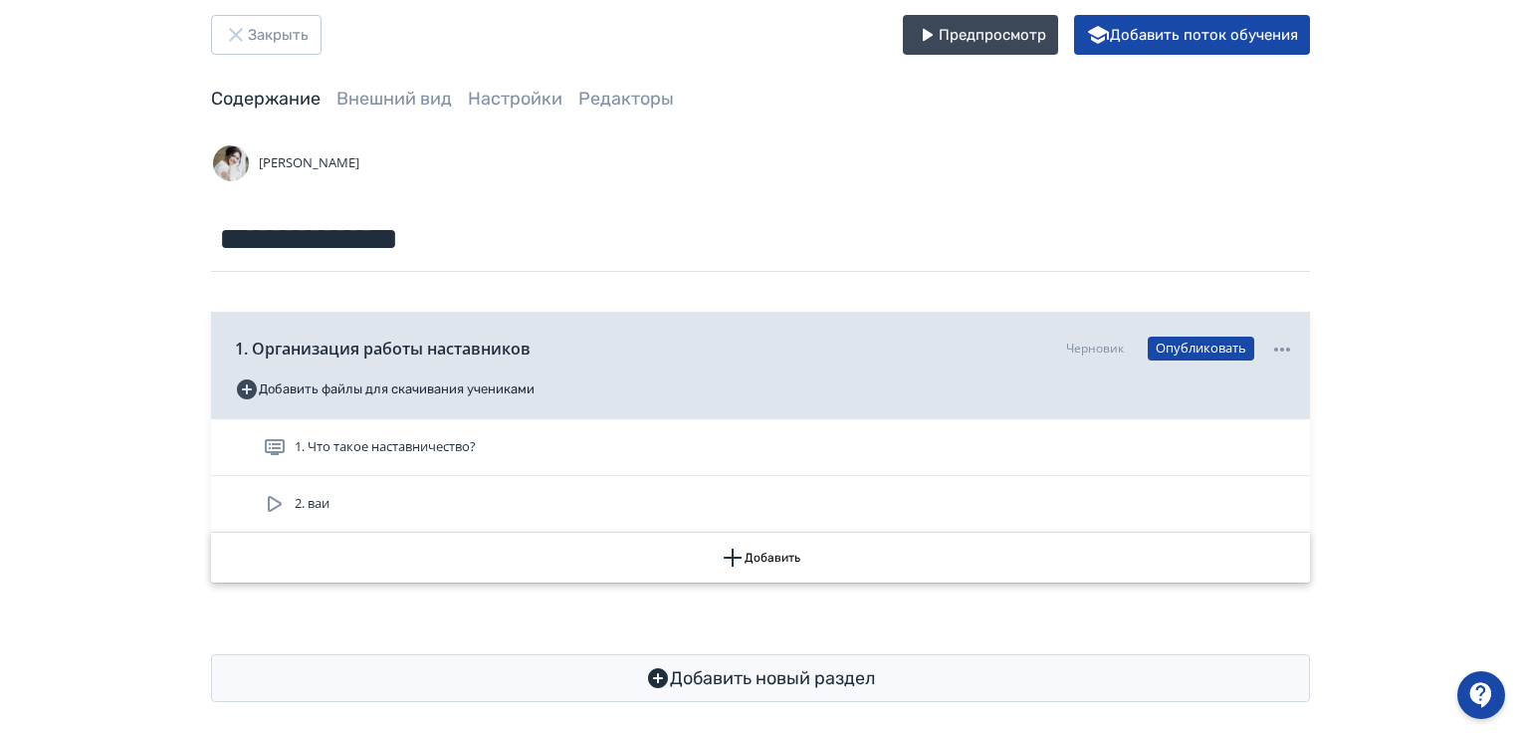
scroll to position [48, 0]
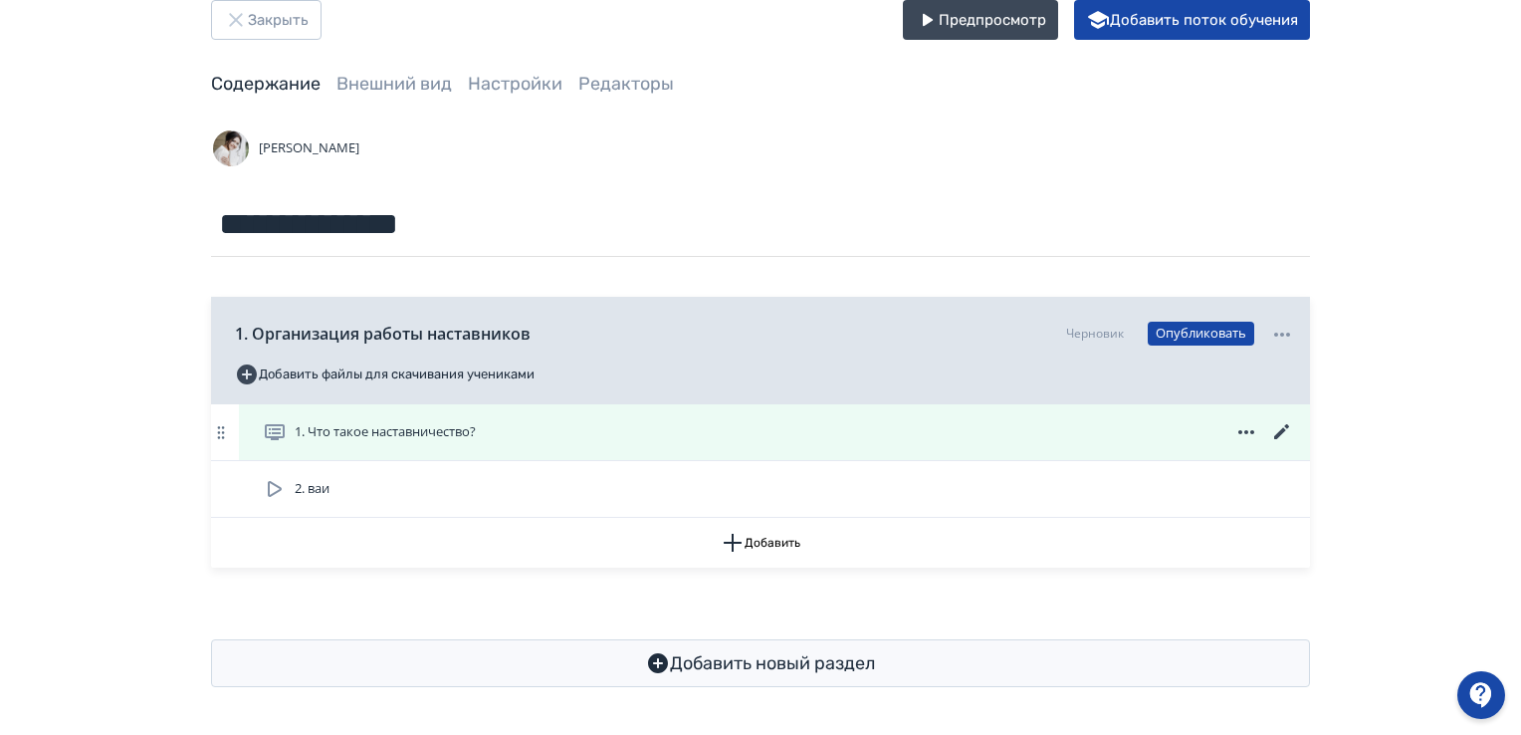
click at [1278, 420] on icon at bounding box center [1282, 432] width 24 height 24
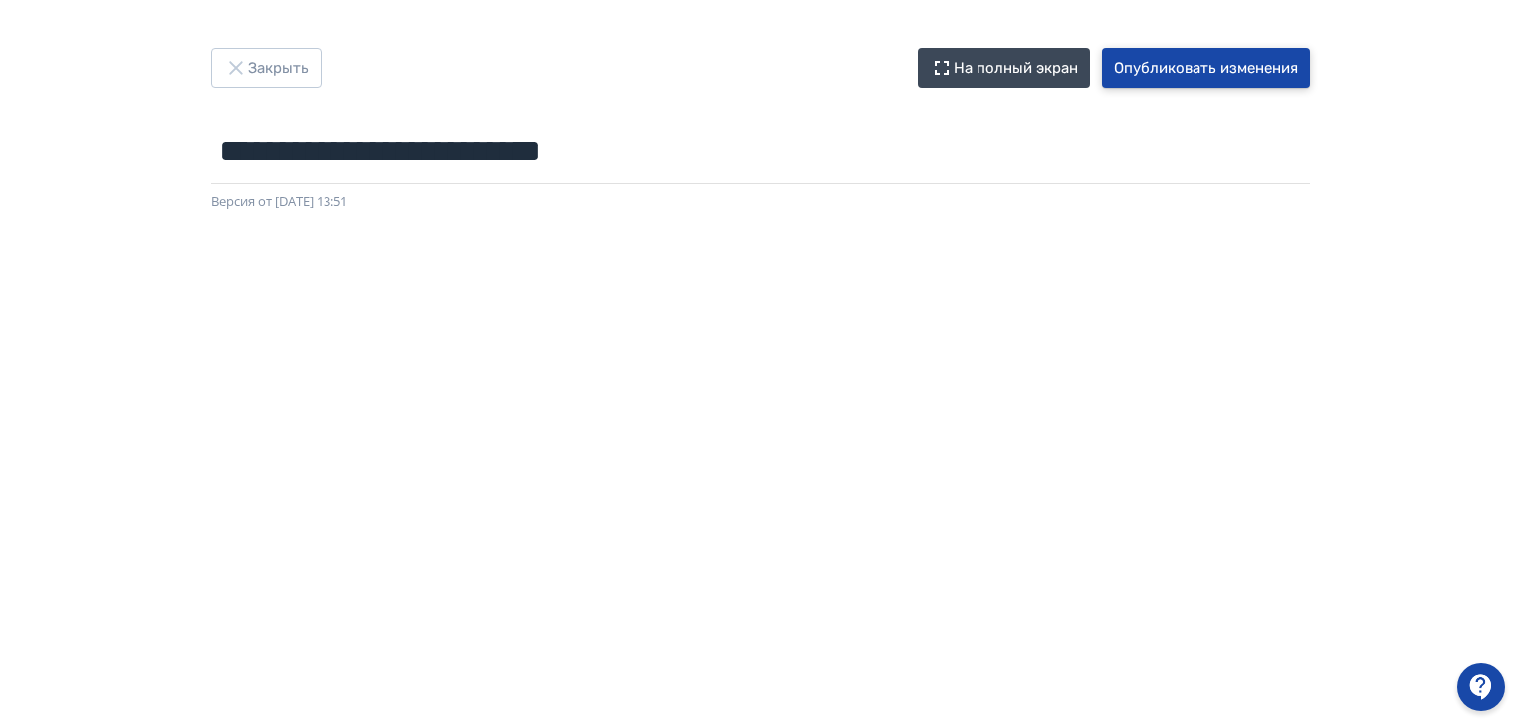
click at [1182, 68] on button "Опубликовать изменения" at bounding box center [1206, 68] width 208 height 40
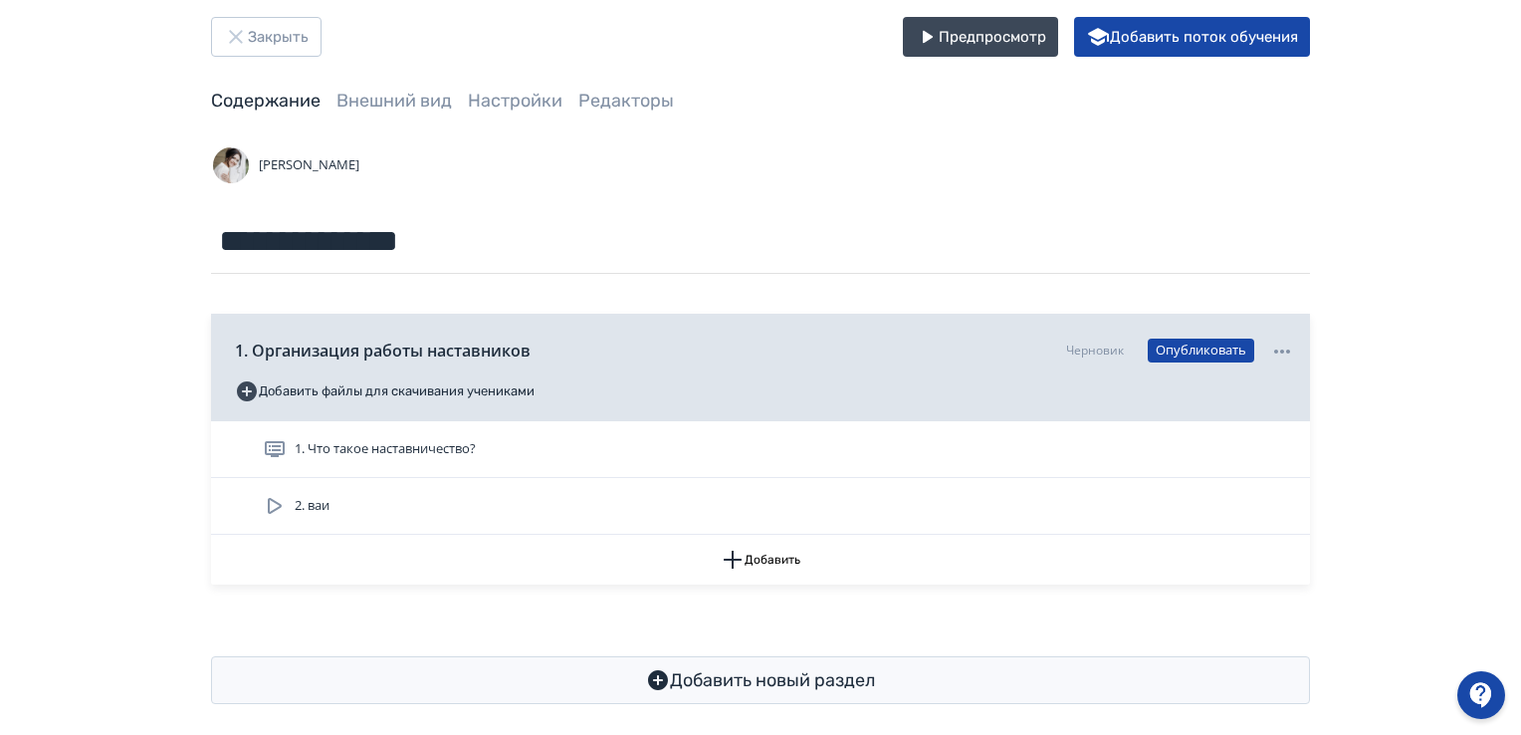
scroll to position [48, 0]
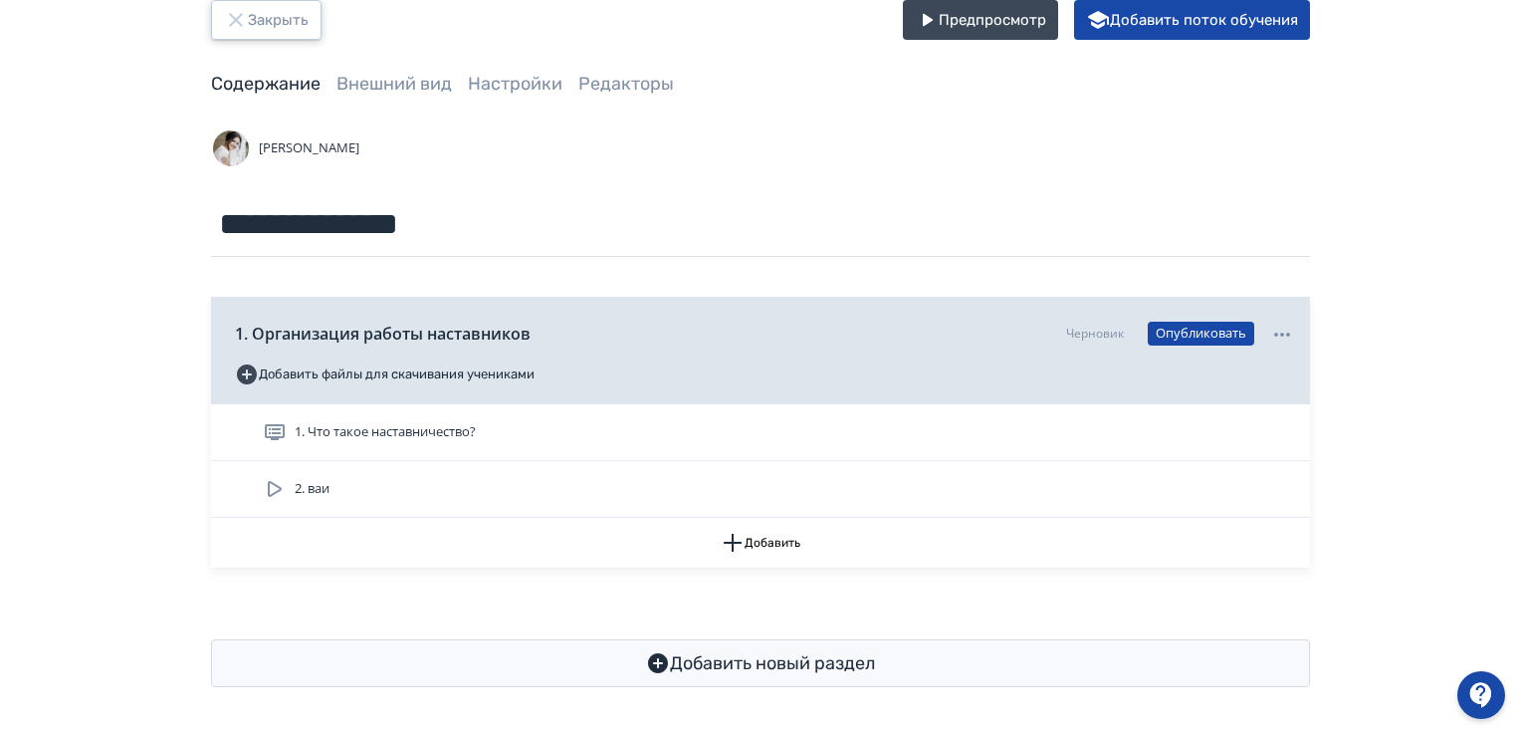
click at [260, 18] on button "Закрыть" at bounding box center [266, 20] width 111 height 40
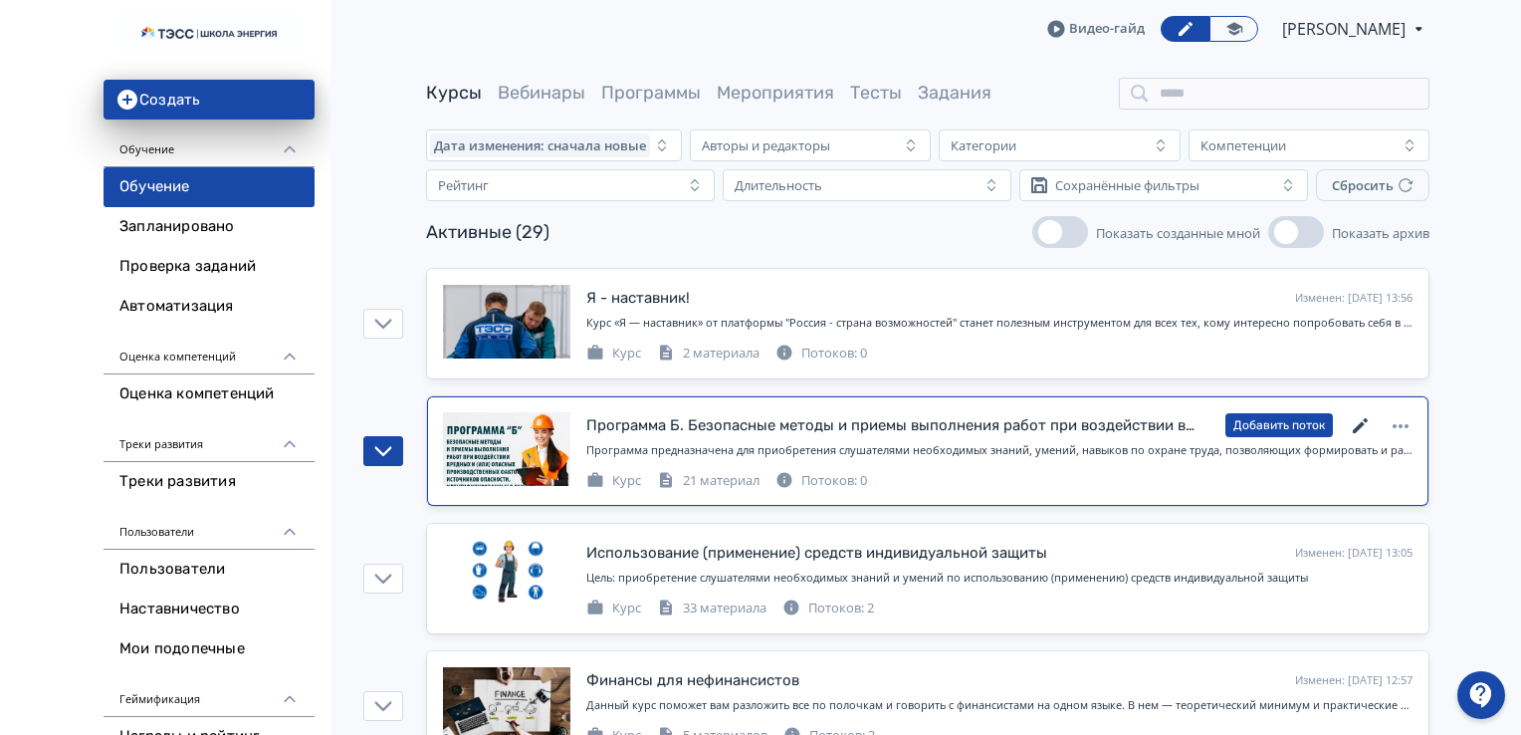
click at [1363, 422] on icon at bounding box center [1360, 425] width 15 height 15
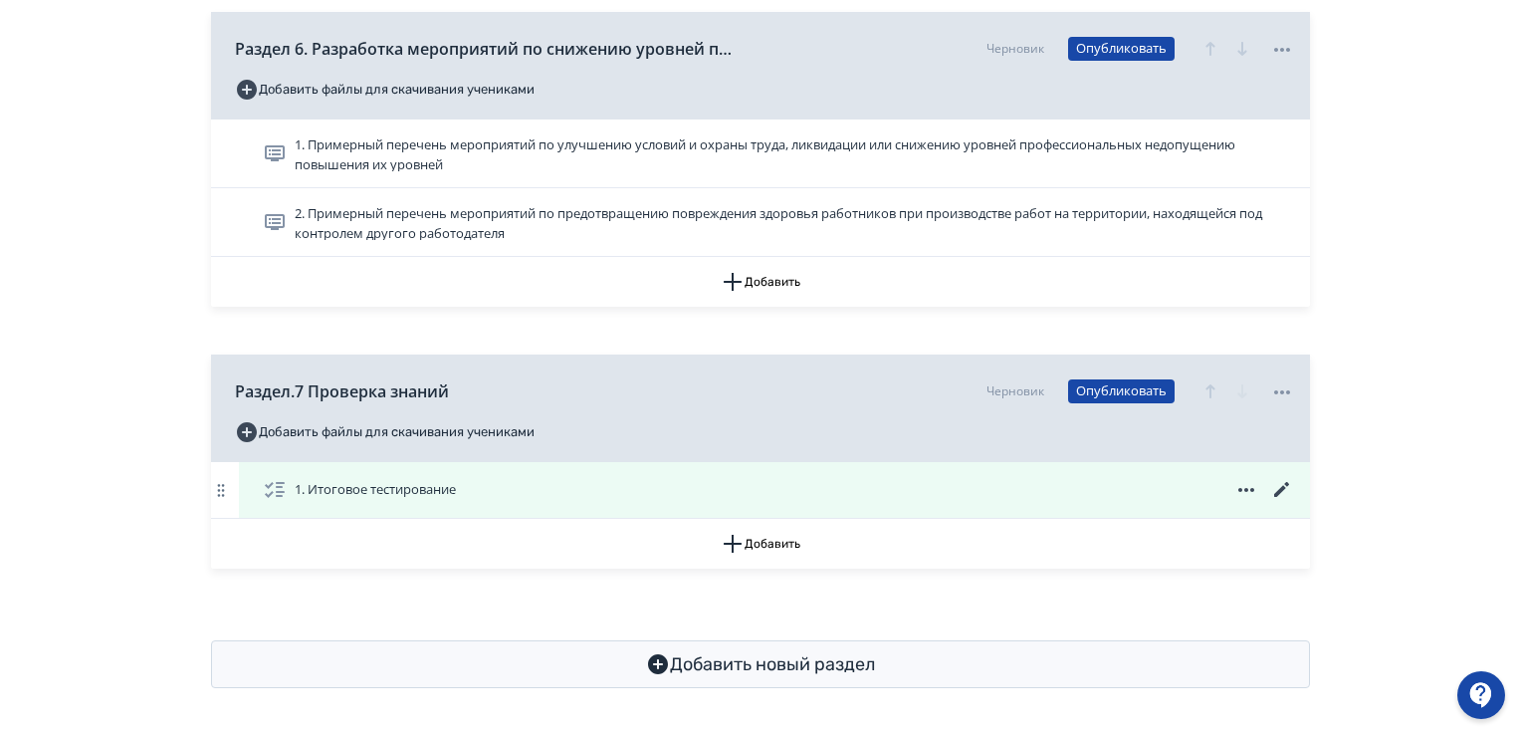
scroll to position [2186, 0]
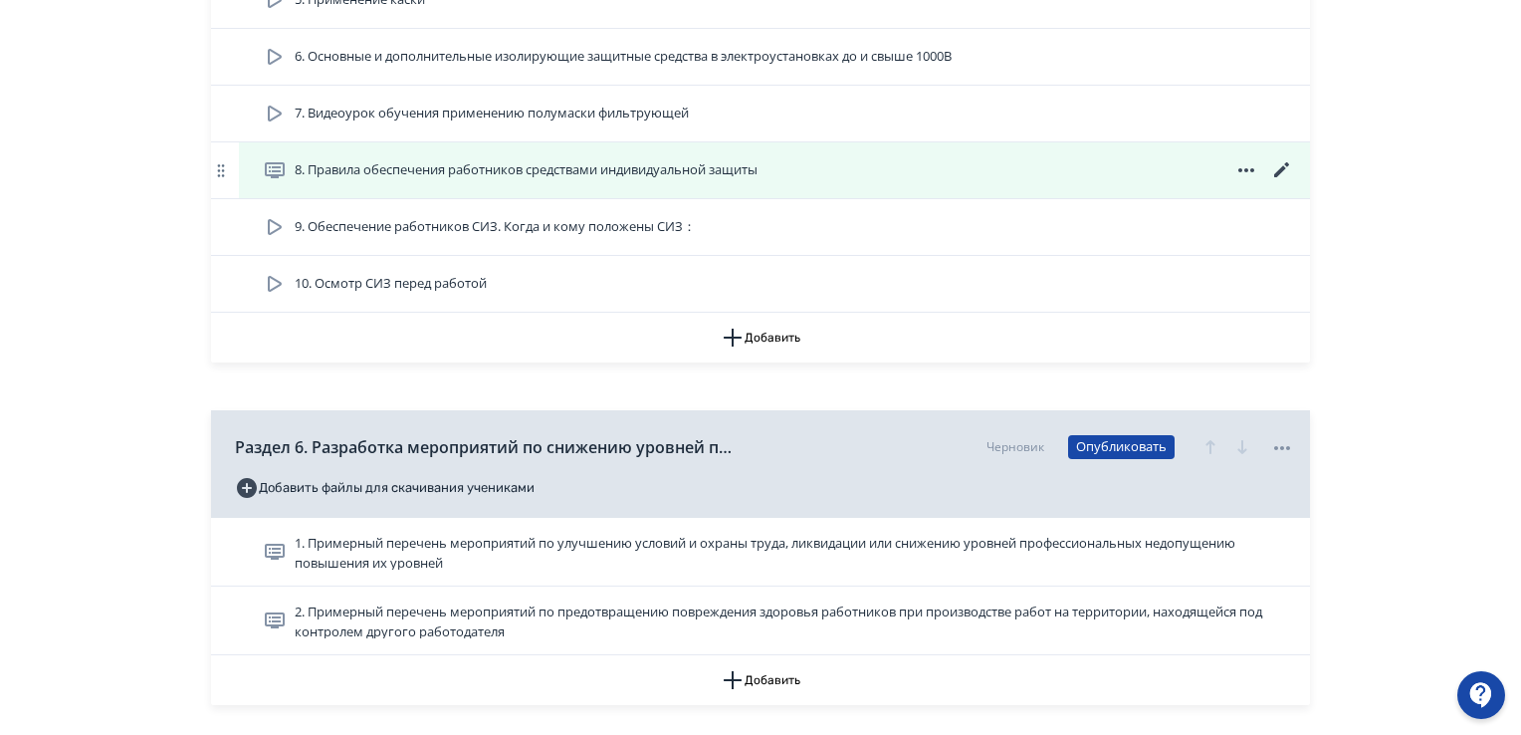
click at [1282, 167] on icon at bounding box center [1281, 169] width 15 height 15
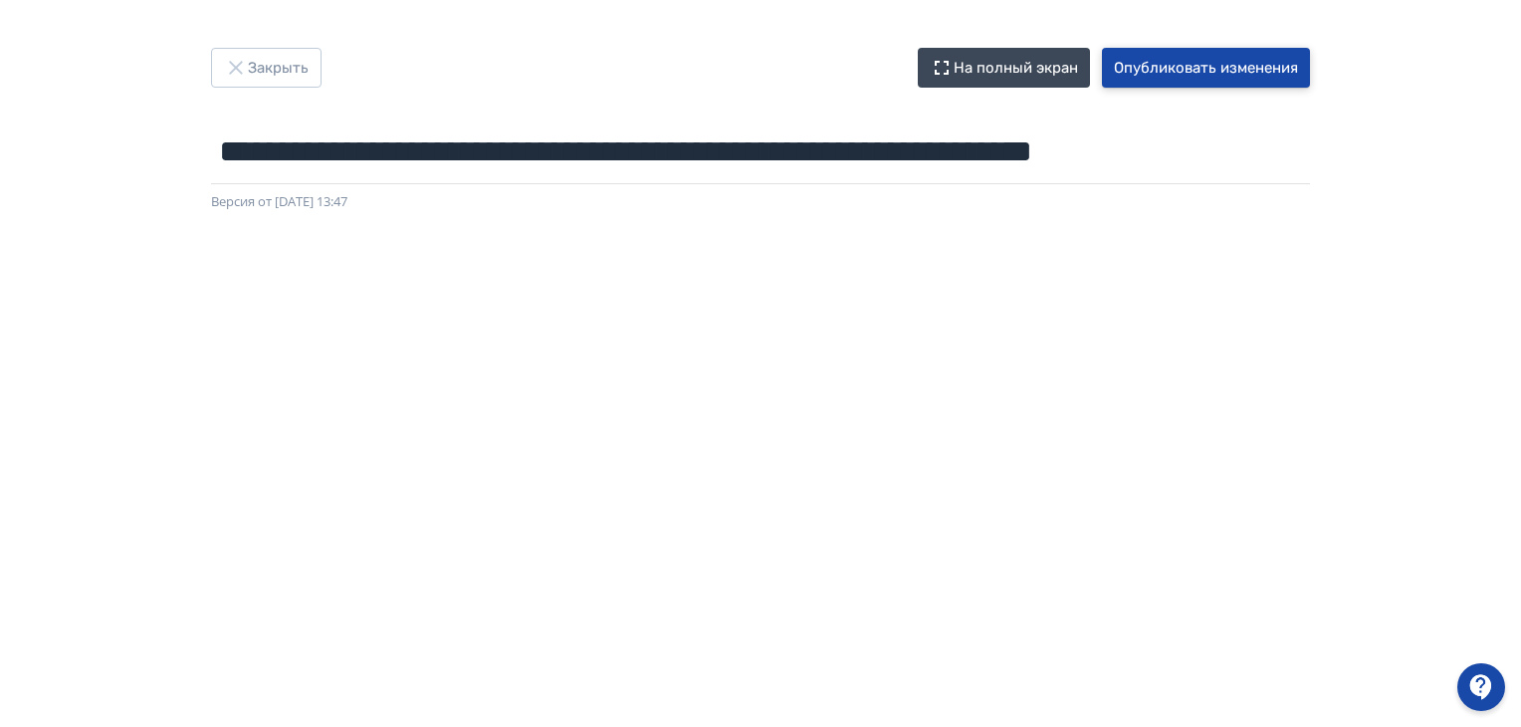
click at [1262, 73] on button "Опубликовать изменения" at bounding box center [1206, 68] width 208 height 40
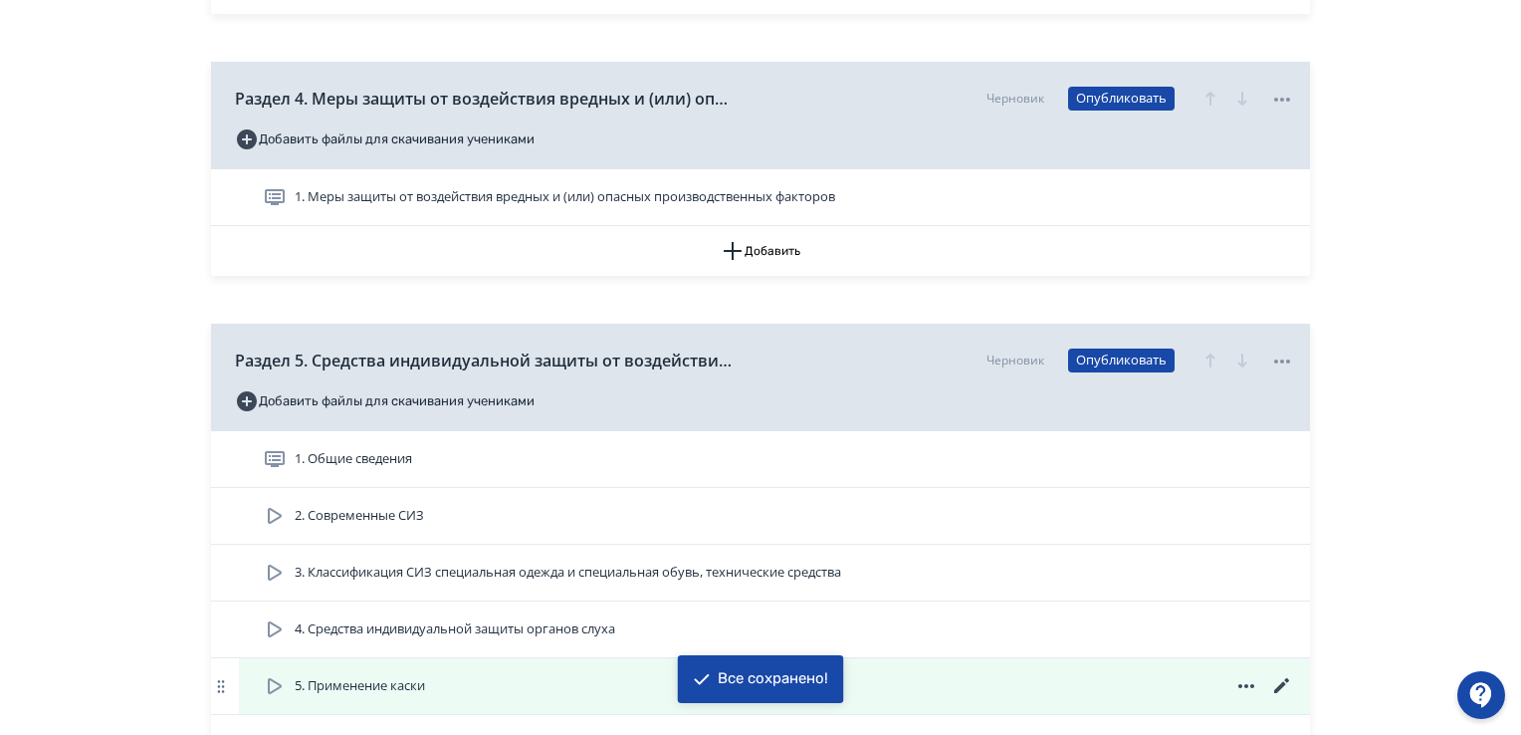
scroll to position [1693, 0]
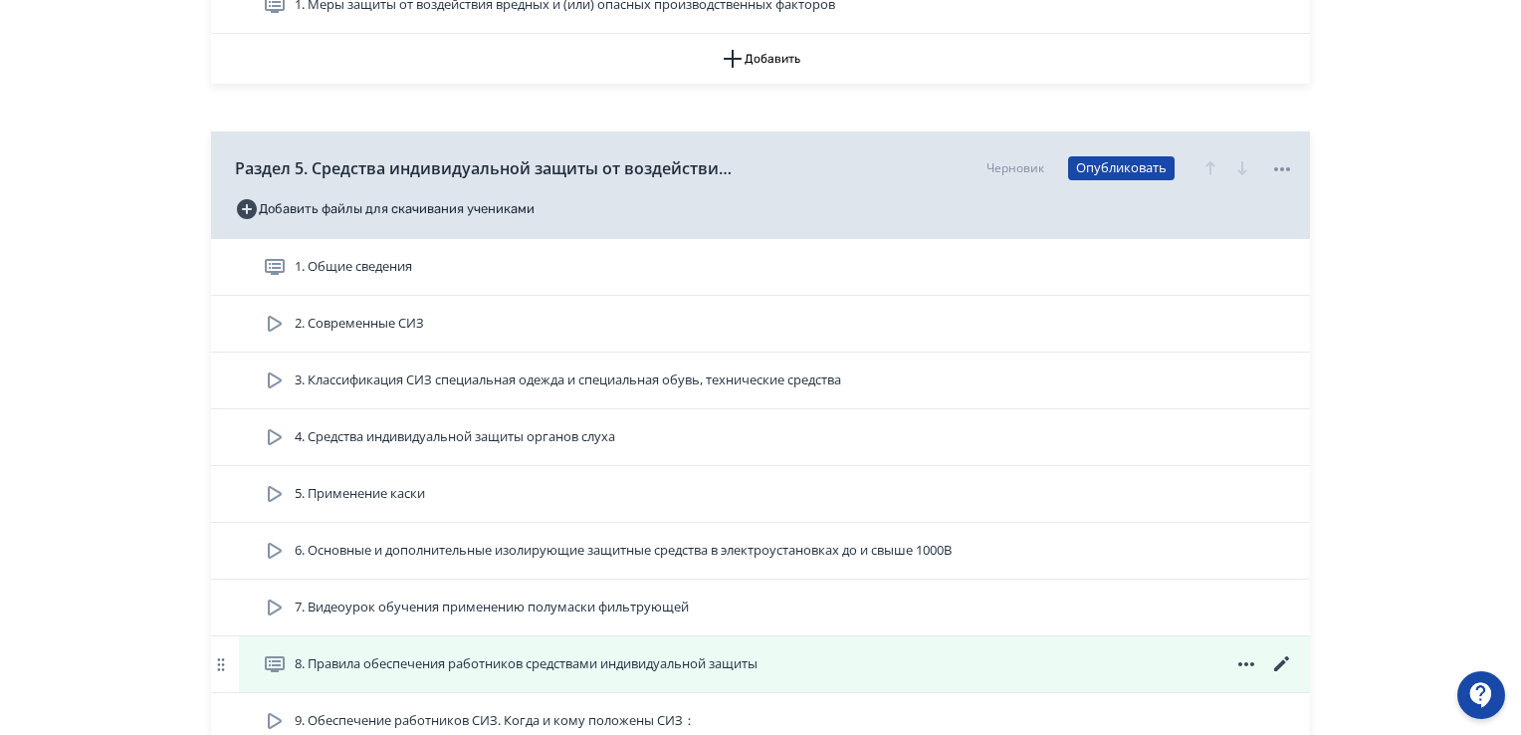
click at [1273, 662] on icon at bounding box center [1282, 664] width 24 height 24
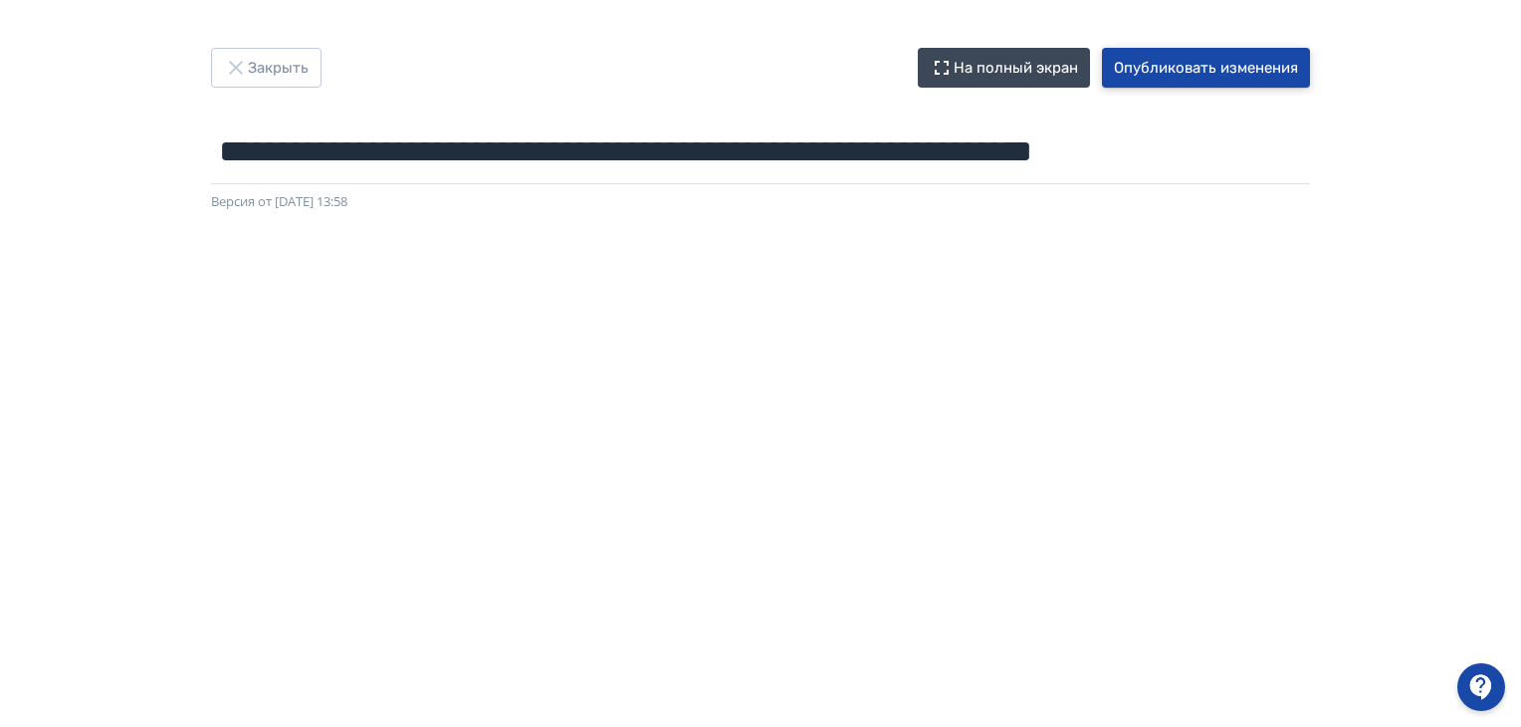
click at [1242, 68] on button "Опубликовать изменения" at bounding box center [1206, 68] width 208 height 40
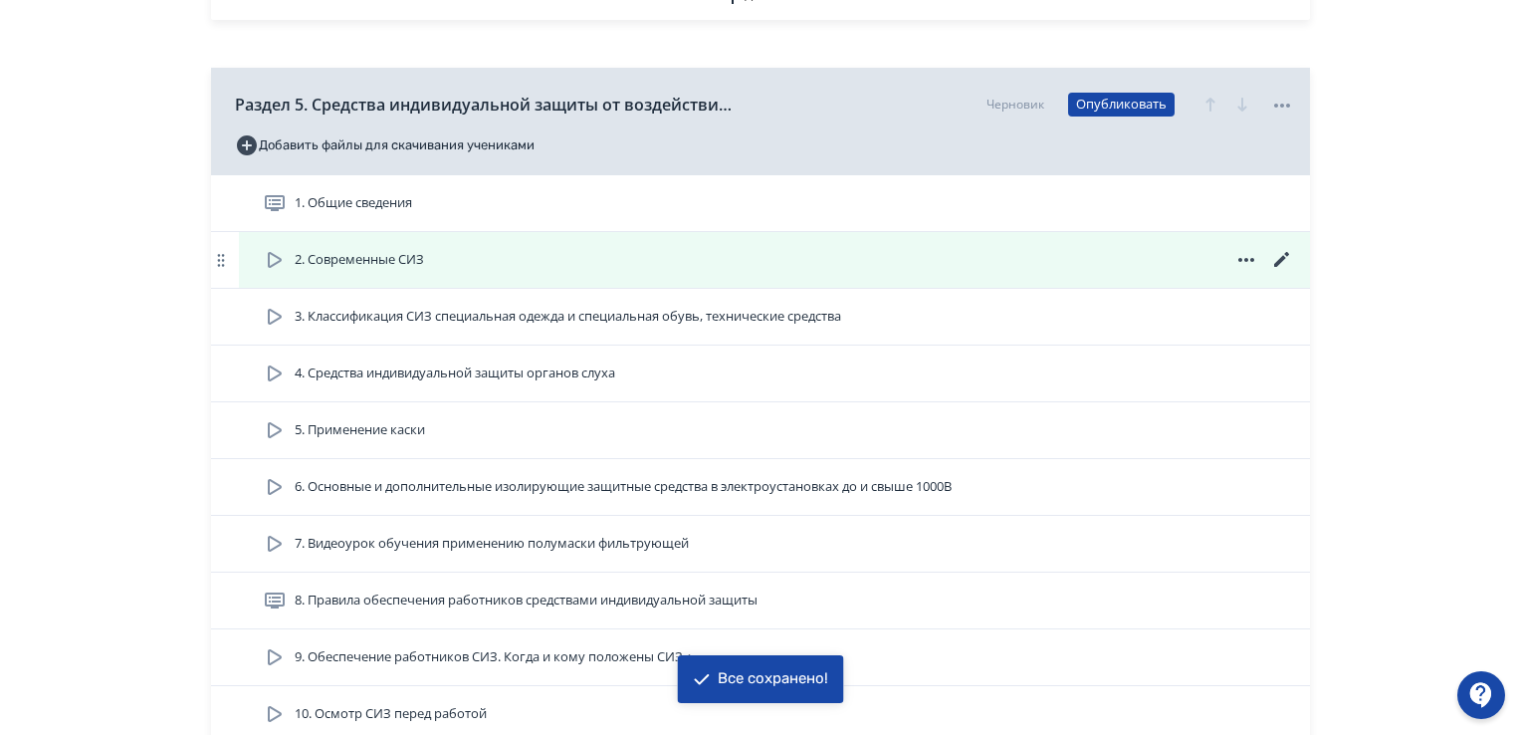
scroll to position [1892, 0]
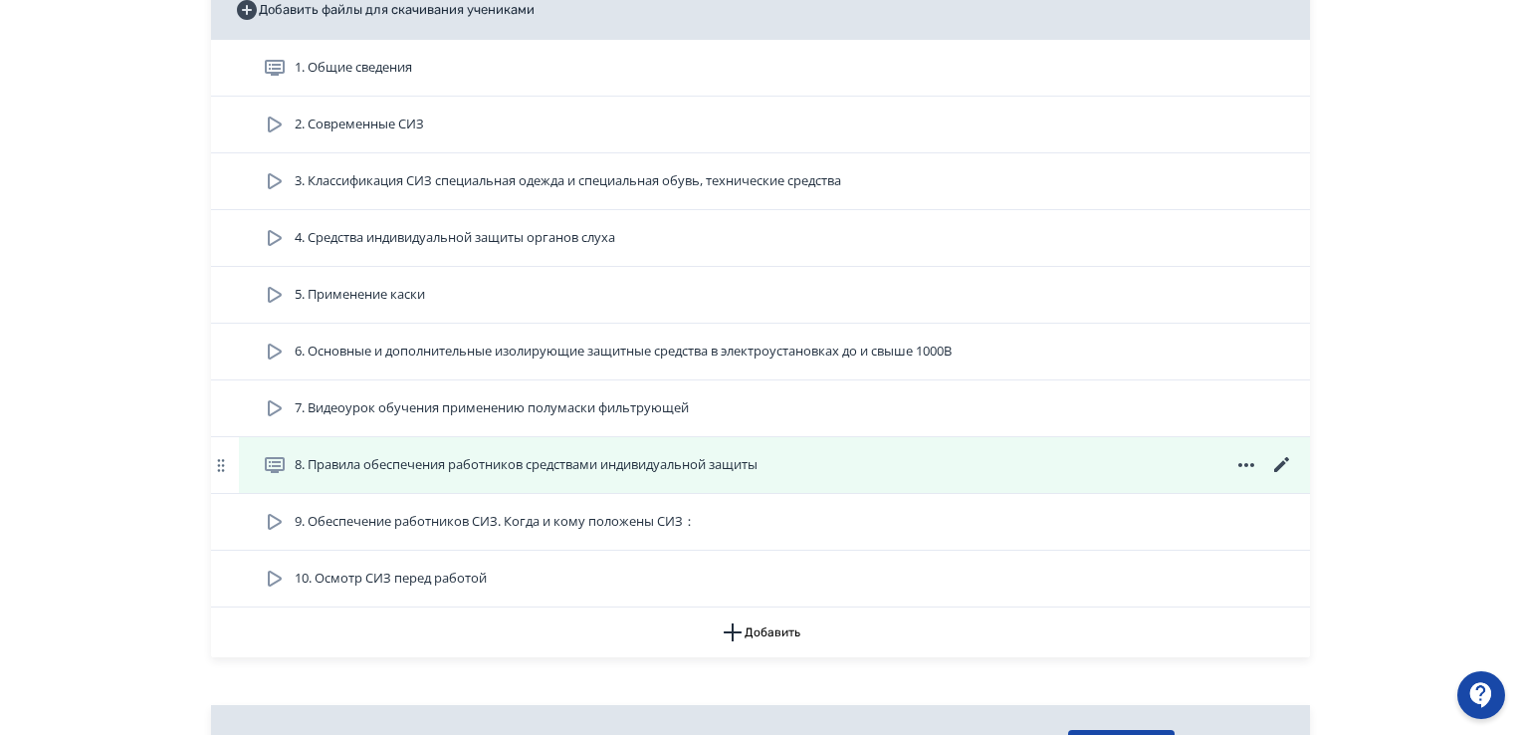
click at [1286, 461] on icon at bounding box center [1282, 465] width 24 height 24
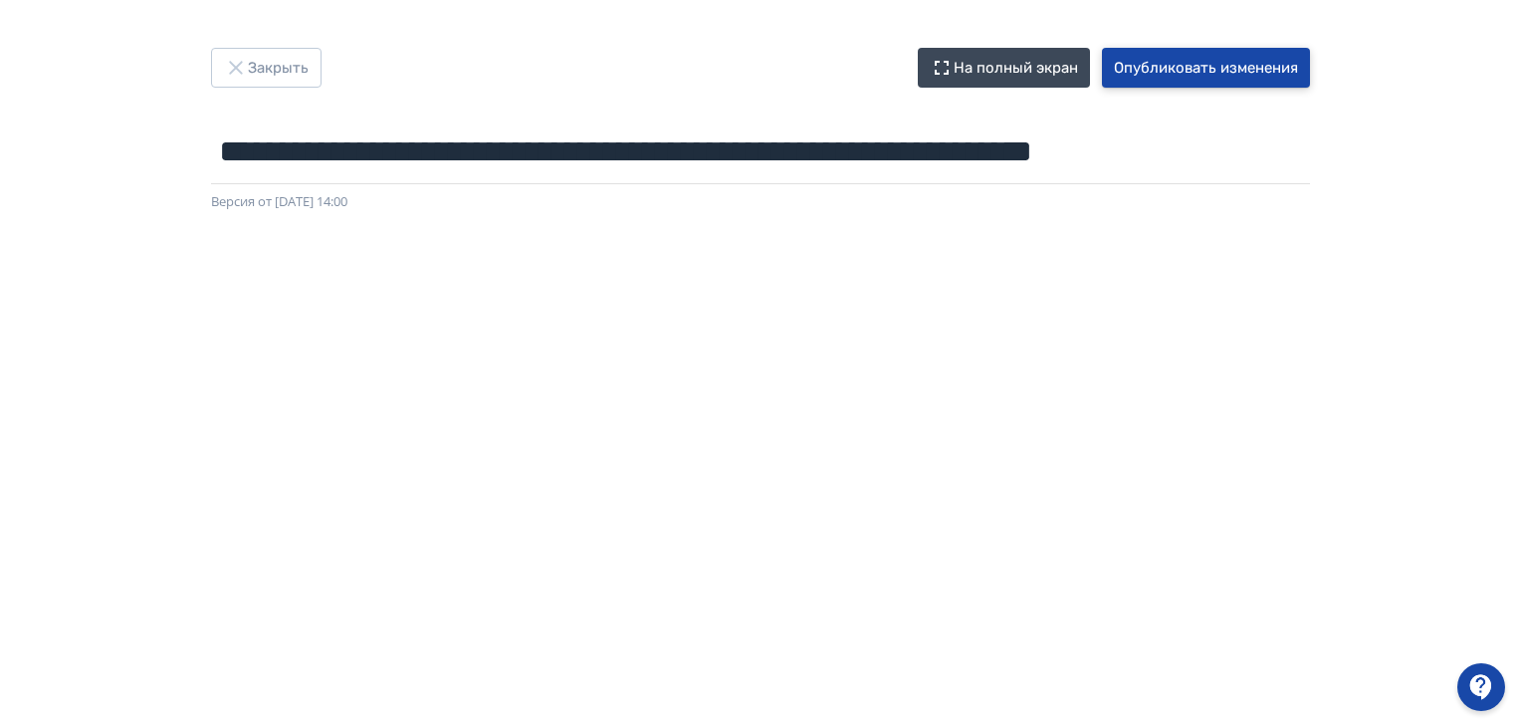
click at [1190, 72] on button "Опубликовать изменения" at bounding box center [1206, 68] width 208 height 40
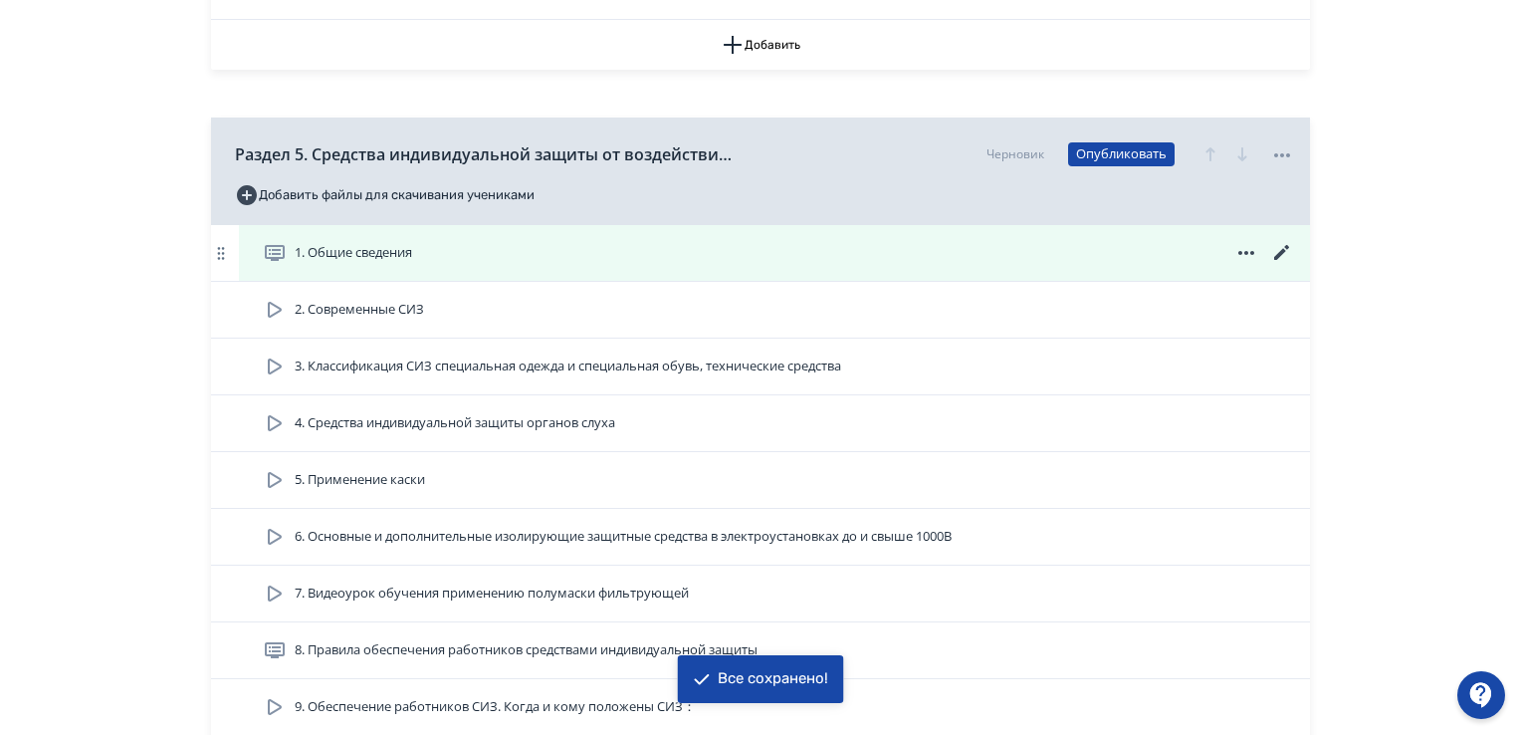
scroll to position [2091, 0]
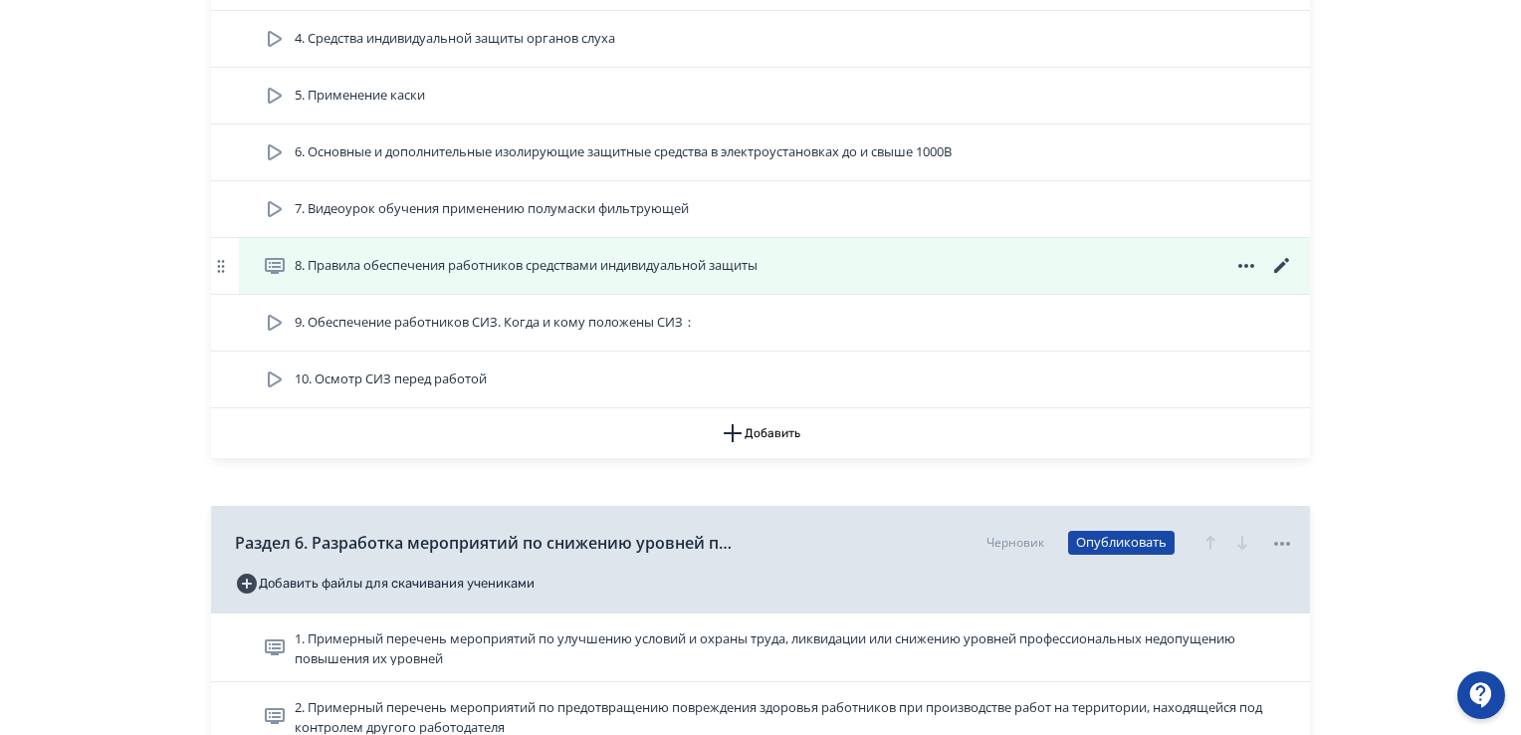
click at [1282, 271] on icon at bounding box center [1282, 266] width 24 height 24
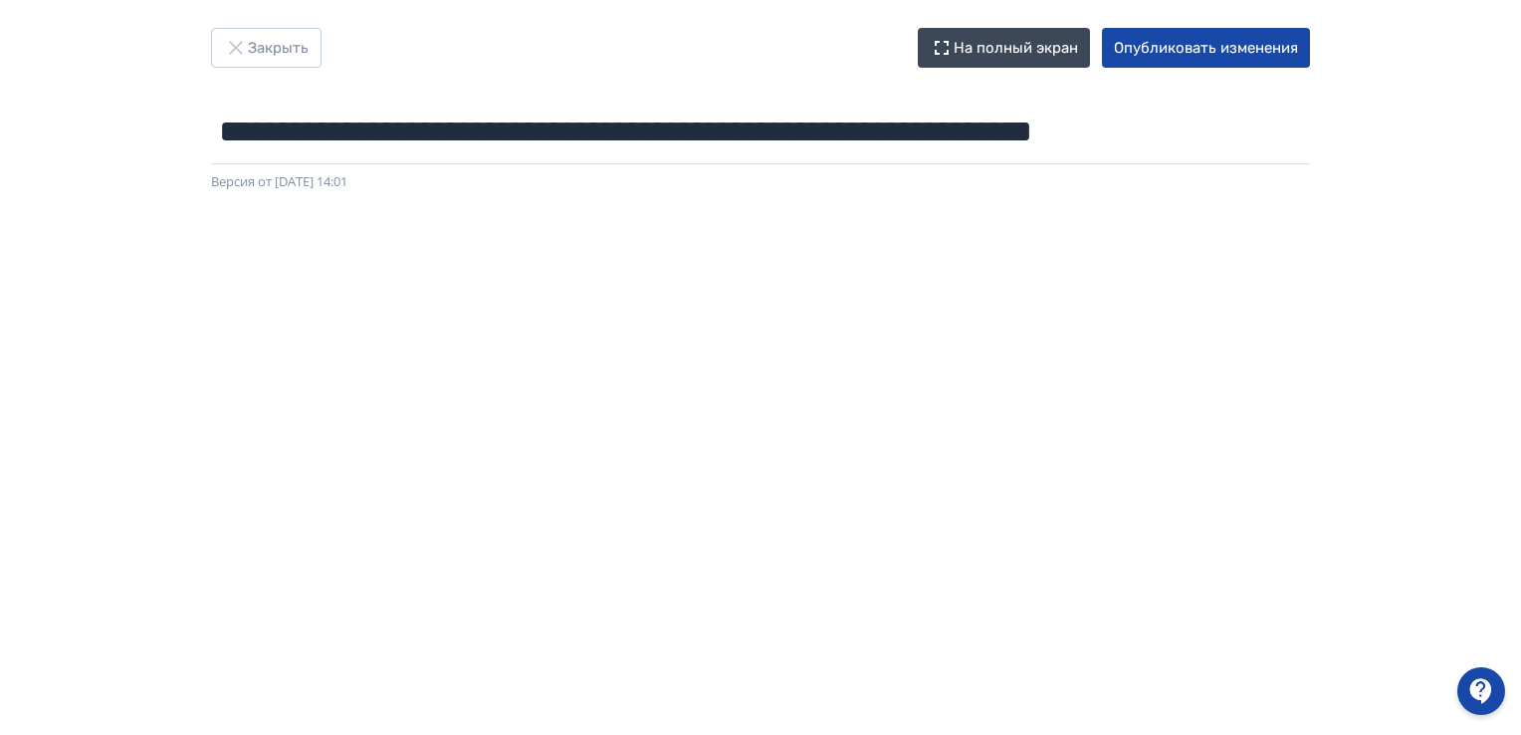
scroll to position [22, 0]
click at [1209, 53] on button "Опубликовать изменения" at bounding box center [1206, 46] width 208 height 40
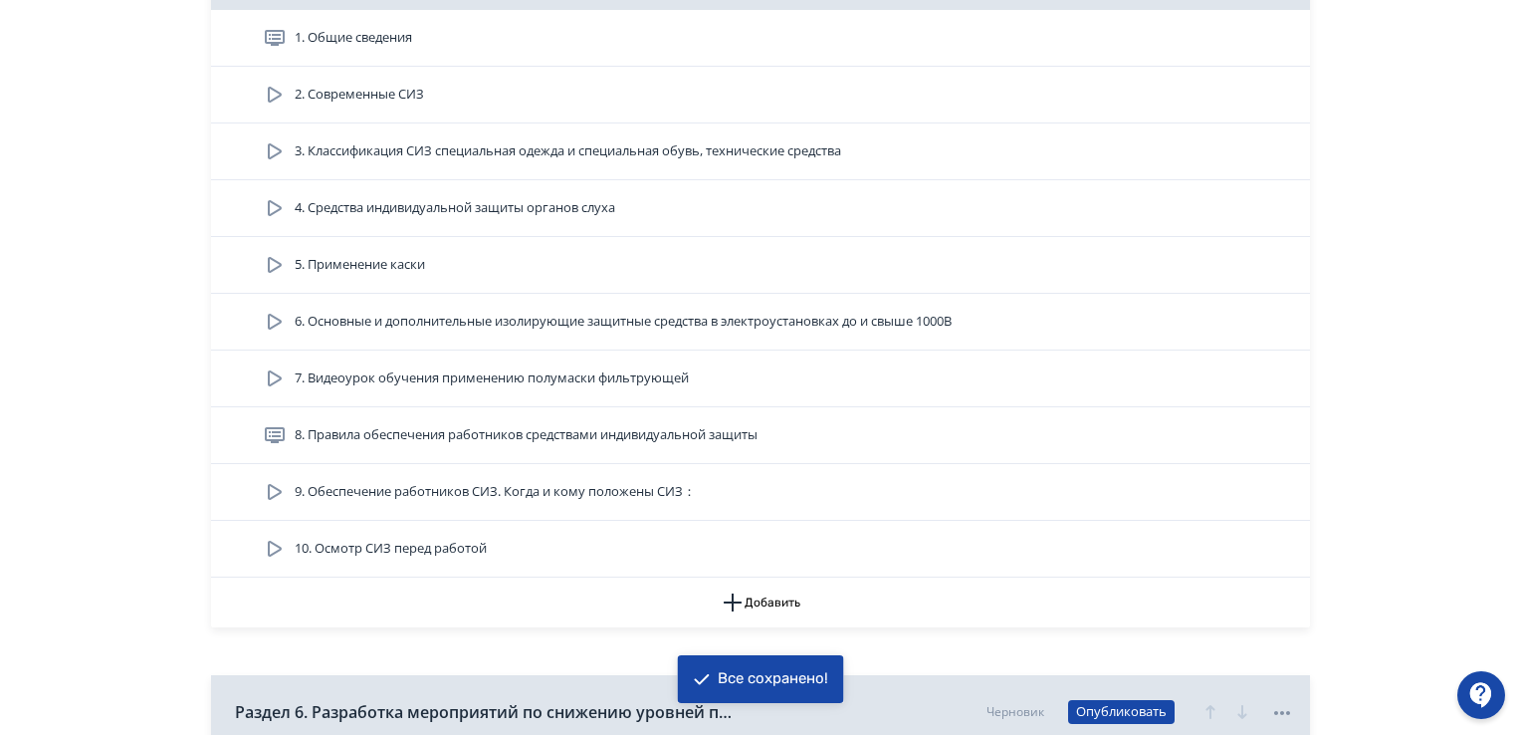
scroll to position [2190, 0]
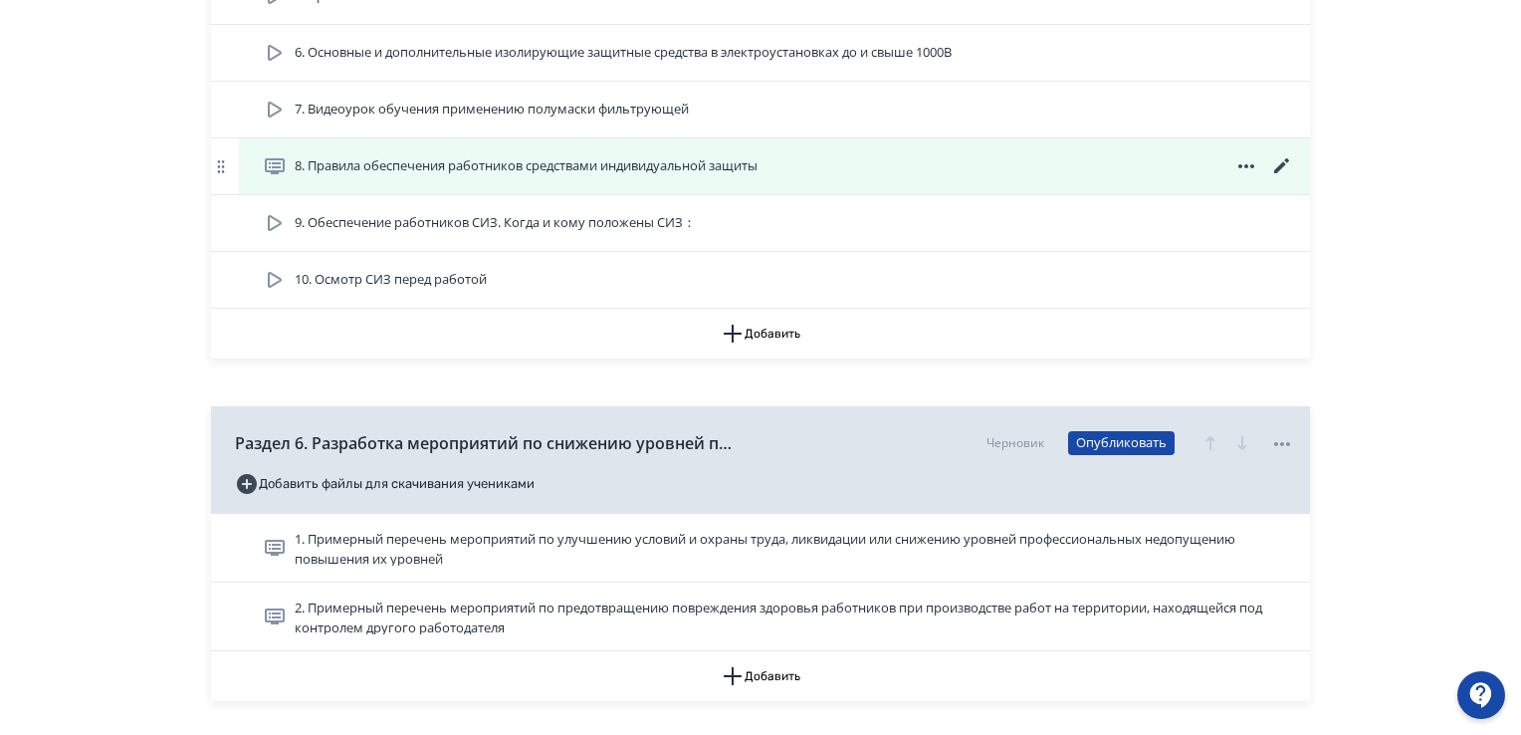
click at [1290, 160] on icon at bounding box center [1282, 166] width 24 height 24
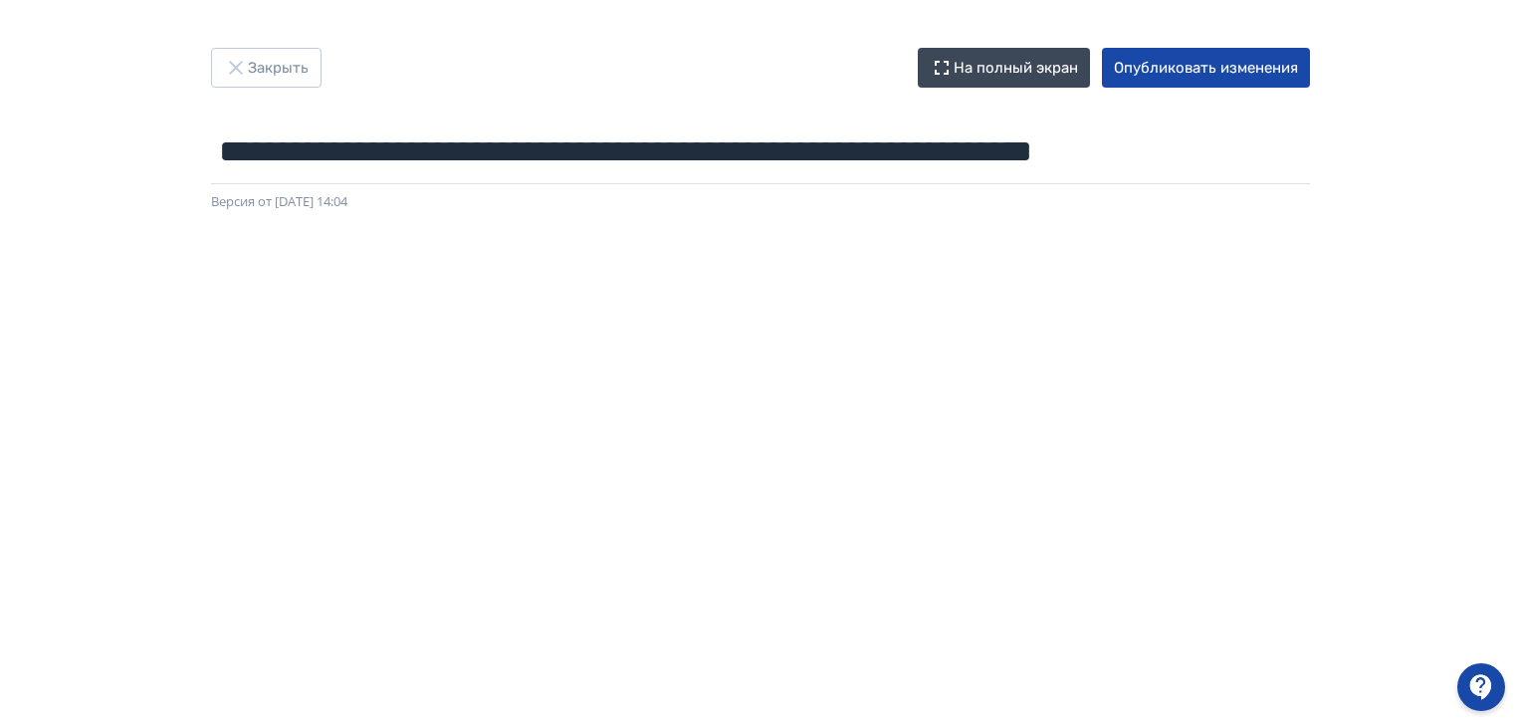
drag, startPoint x: 1527, startPoint y: 374, endPoint x: 1517, endPoint y: 591, distance: 217.3
click at [1520, 665] on html "**********" at bounding box center [760, 363] width 1521 height 727
click at [1191, 74] on button "Опубликовать изменения" at bounding box center [1206, 68] width 208 height 40
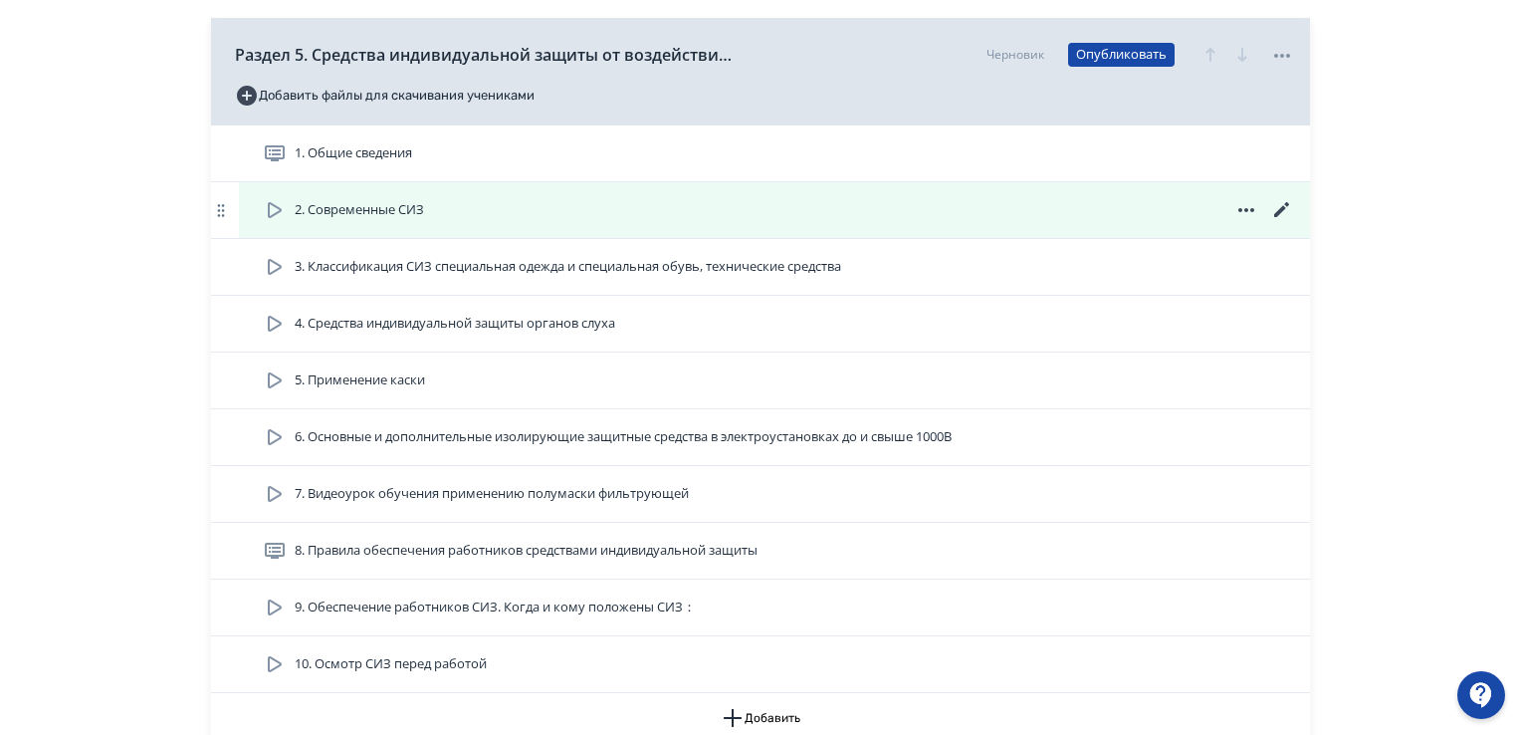
scroll to position [1792, 0]
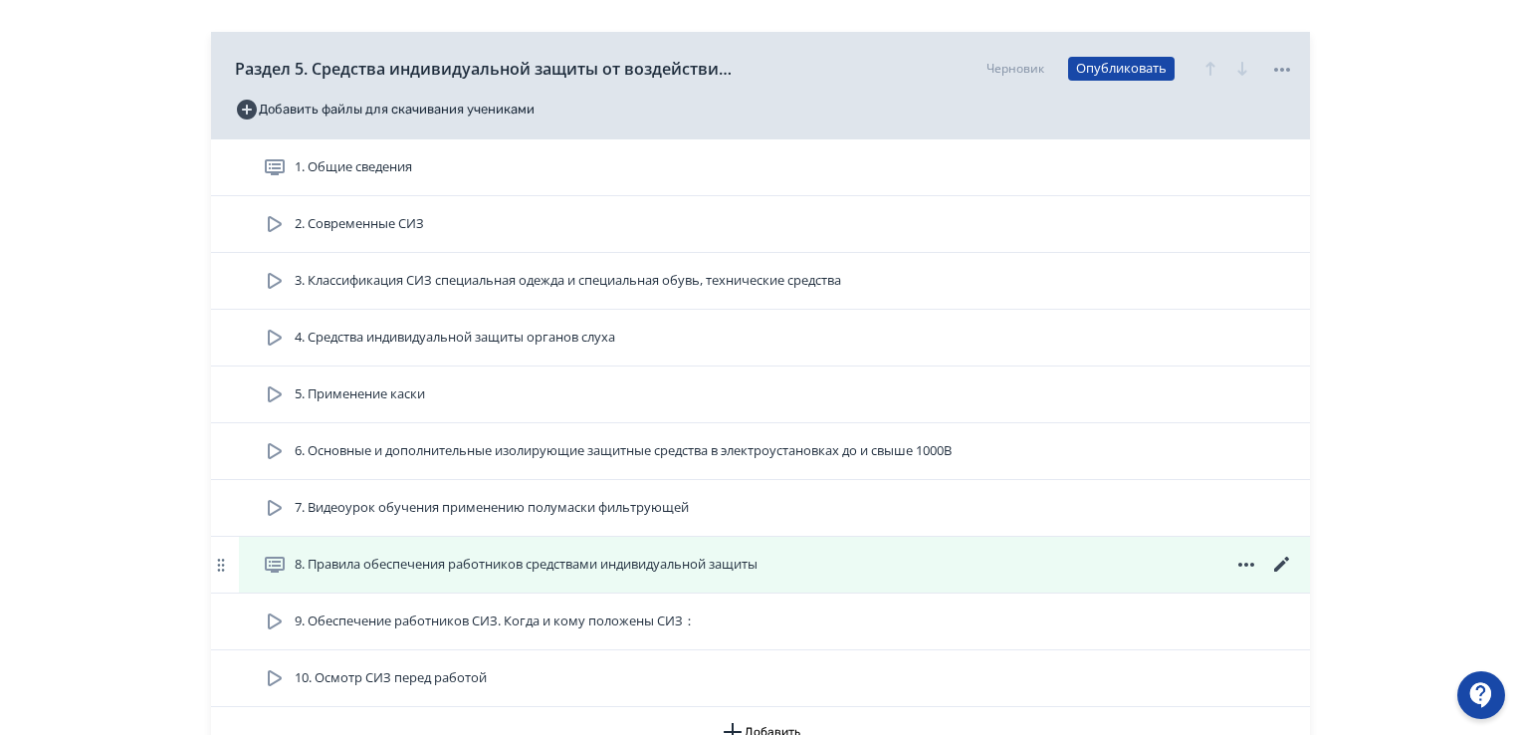
click at [1278, 561] on icon at bounding box center [1282, 565] width 24 height 24
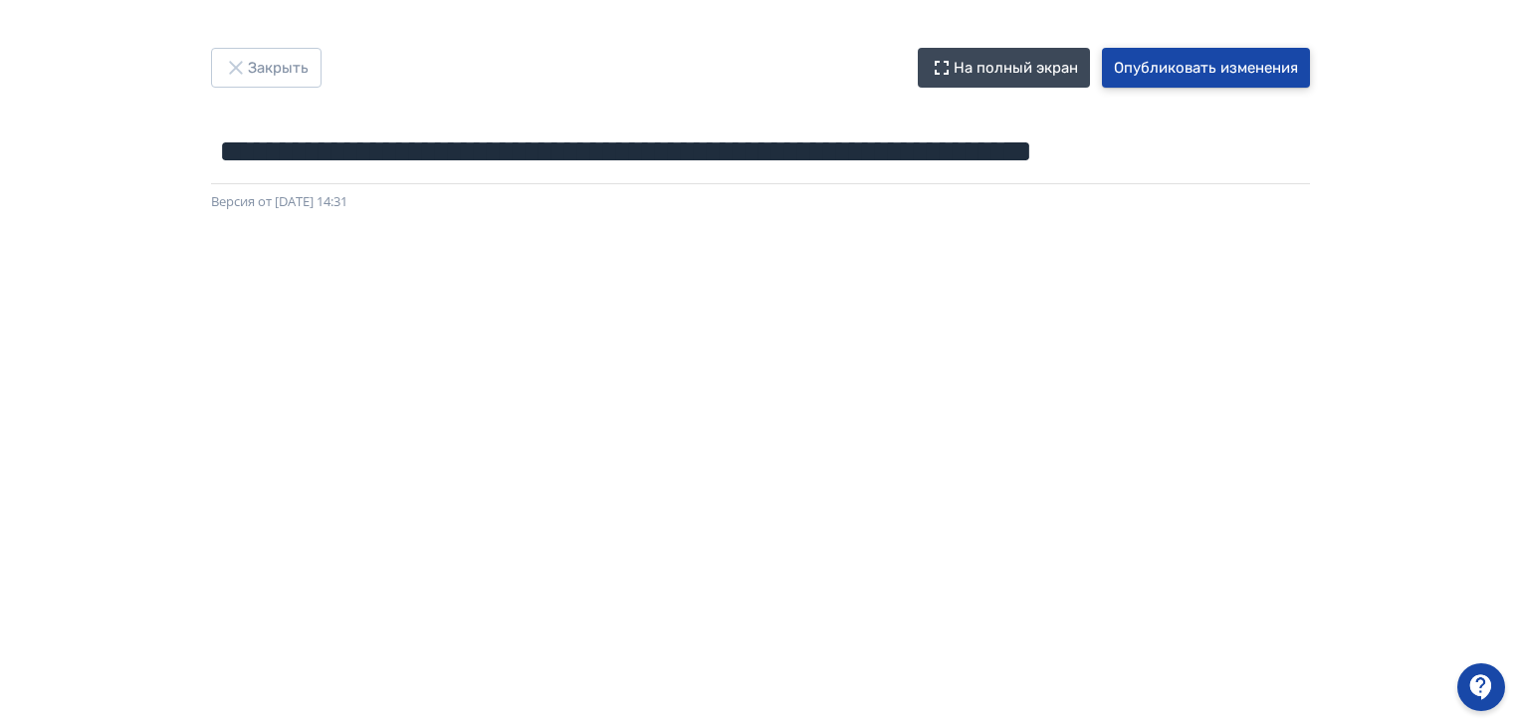
click at [1212, 69] on button "Опубликовать изменения" at bounding box center [1206, 68] width 208 height 40
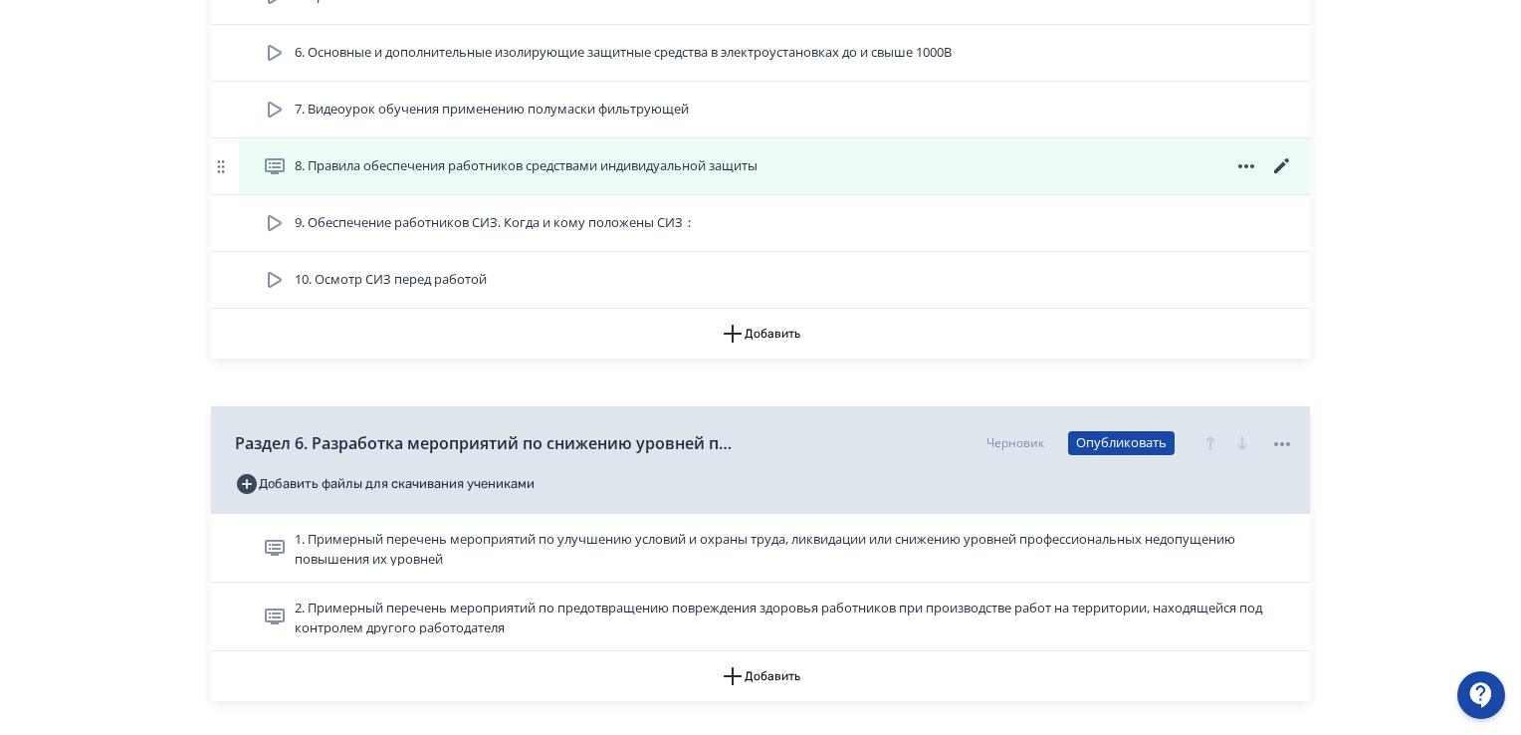
scroll to position [2091, 0]
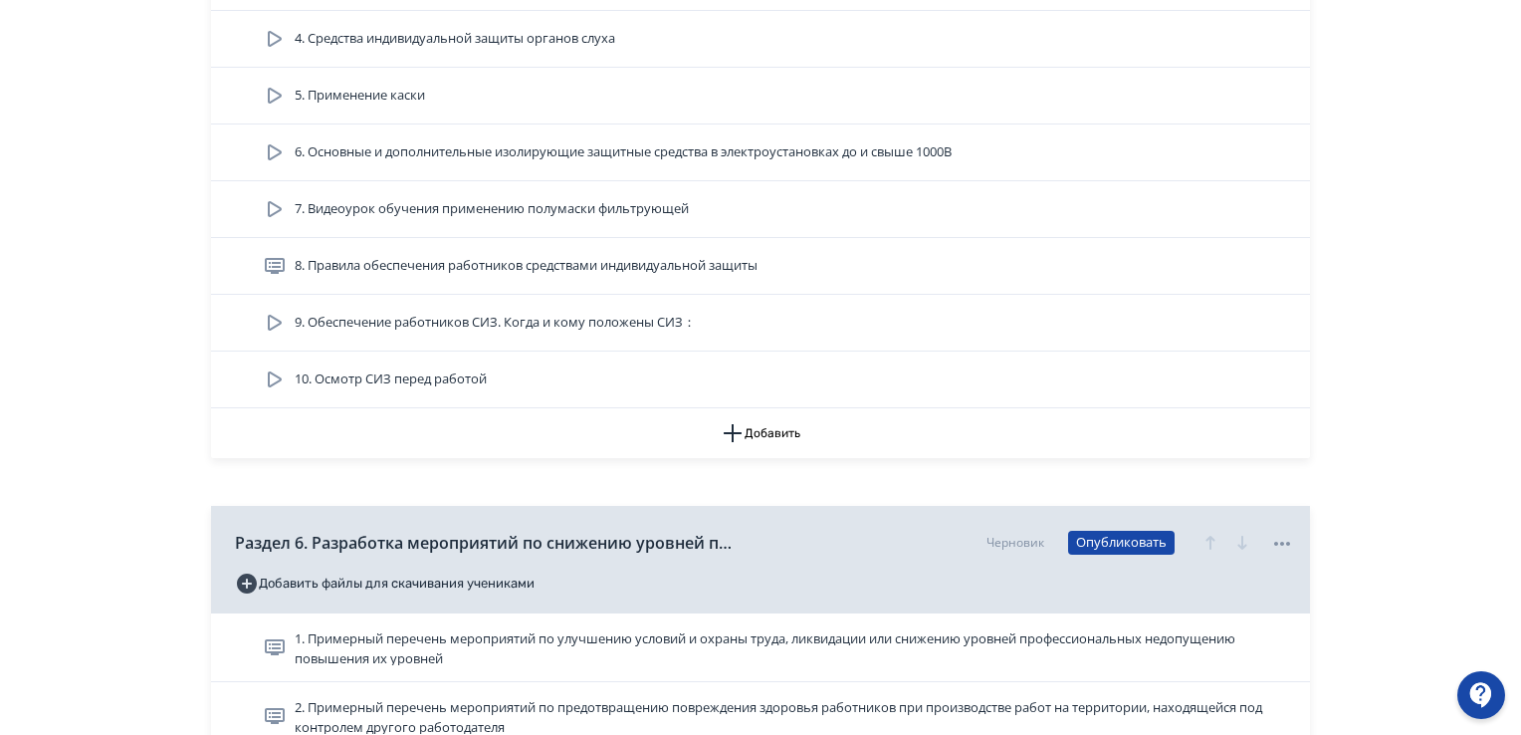
click at [1278, 266] on span at bounding box center [1286, 266] width 16 height 0
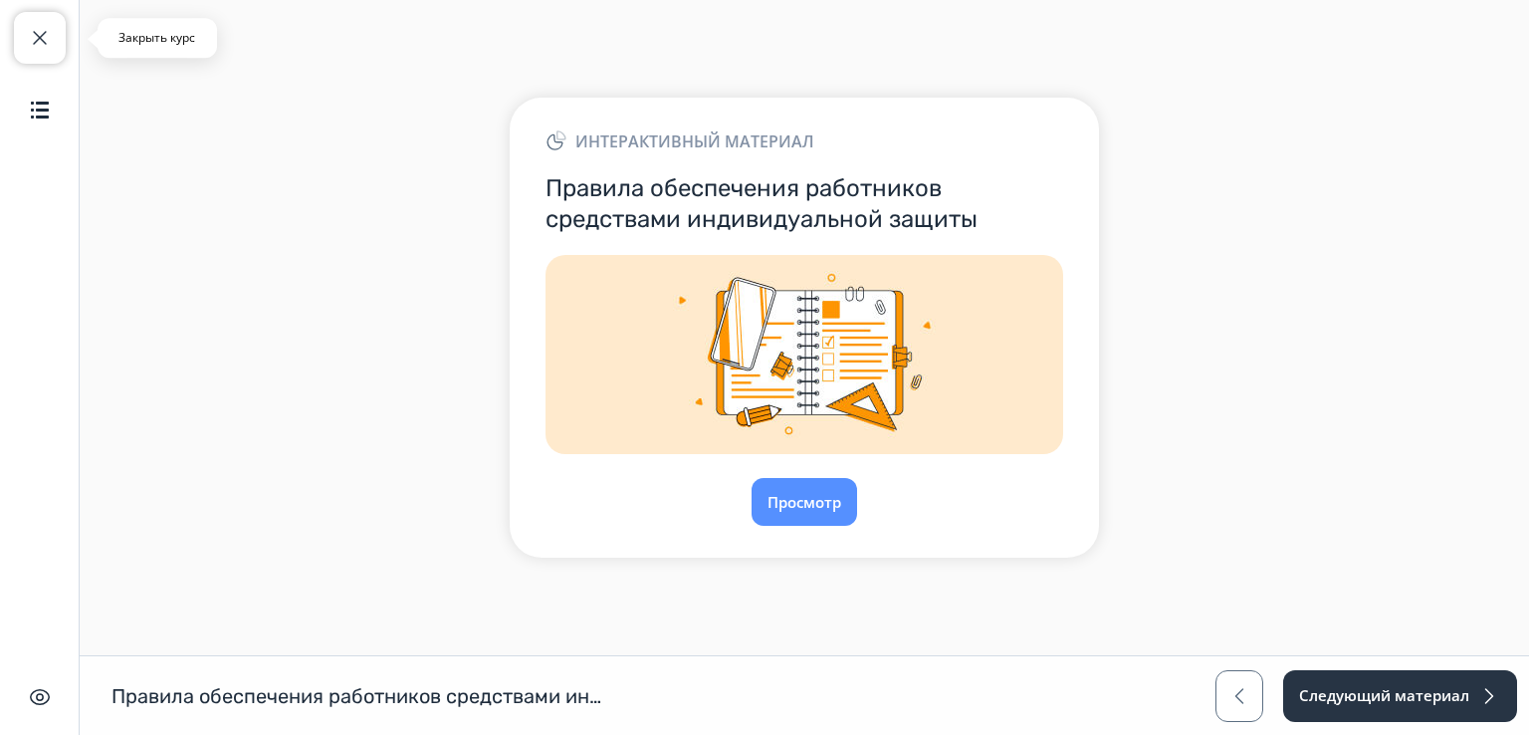
click at [44, 22] on button "Закрыть курс" at bounding box center [40, 38] width 52 height 52
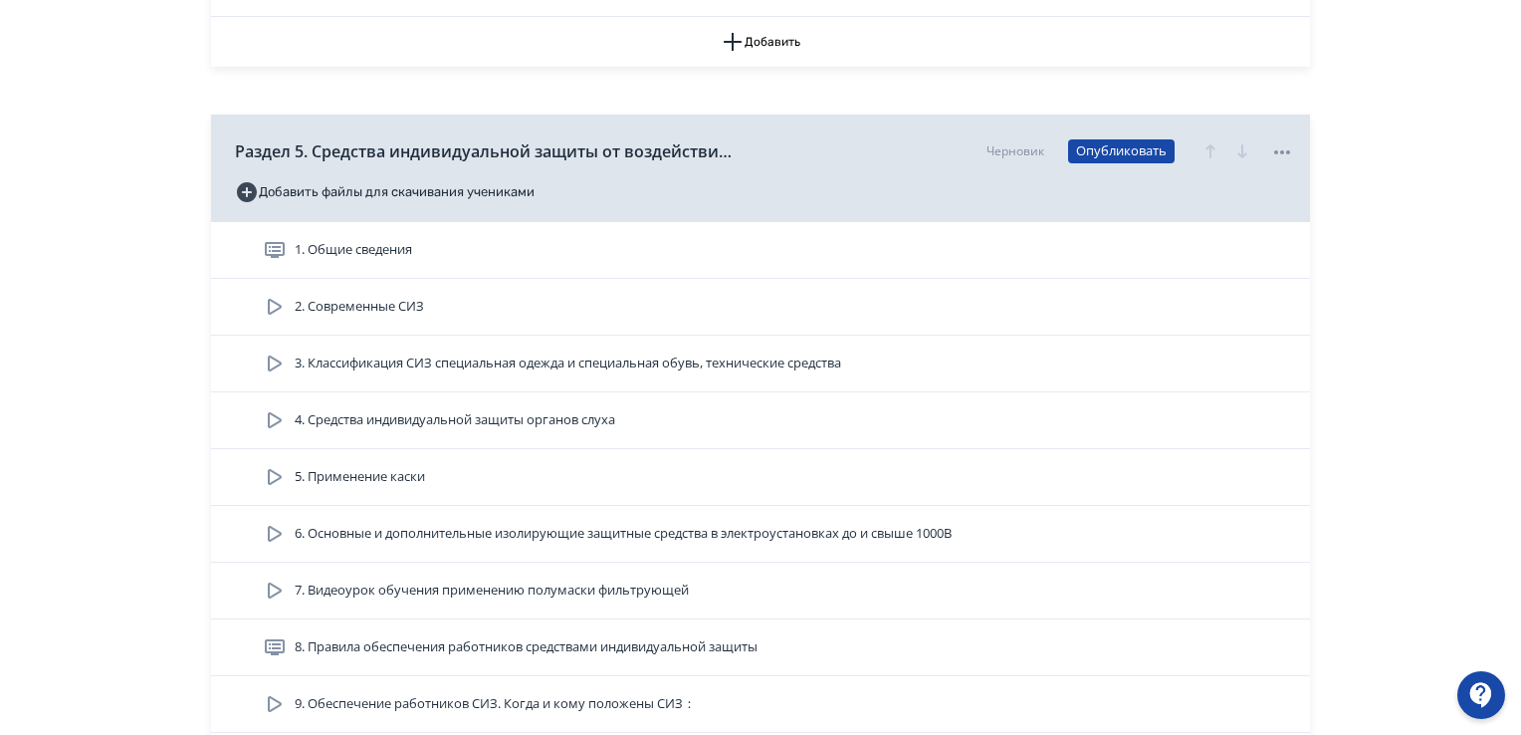
scroll to position [1792, 0]
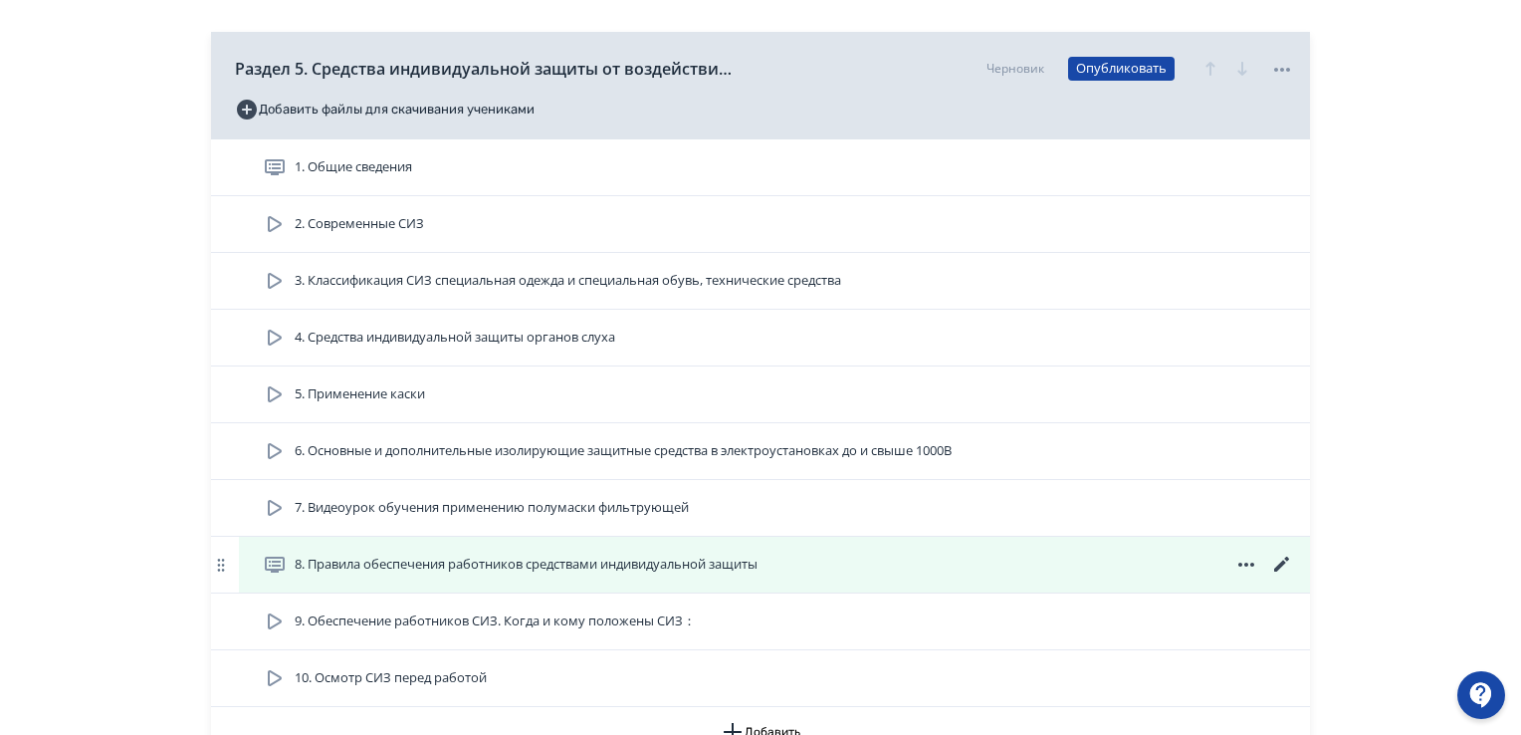
click at [1281, 563] on icon at bounding box center [1281, 564] width 15 height 15
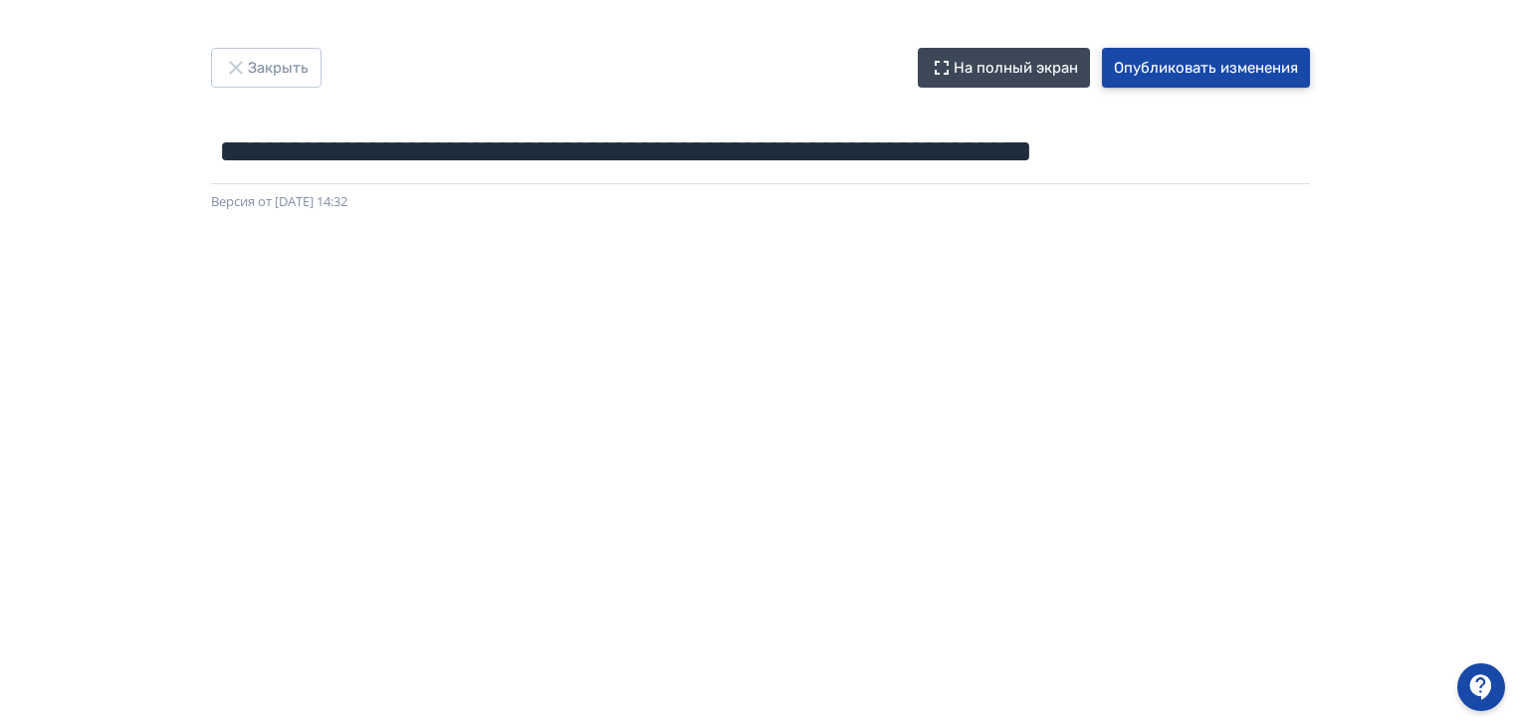
click at [1169, 67] on button "Опубликовать изменения" at bounding box center [1206, 68] width 208 height 40
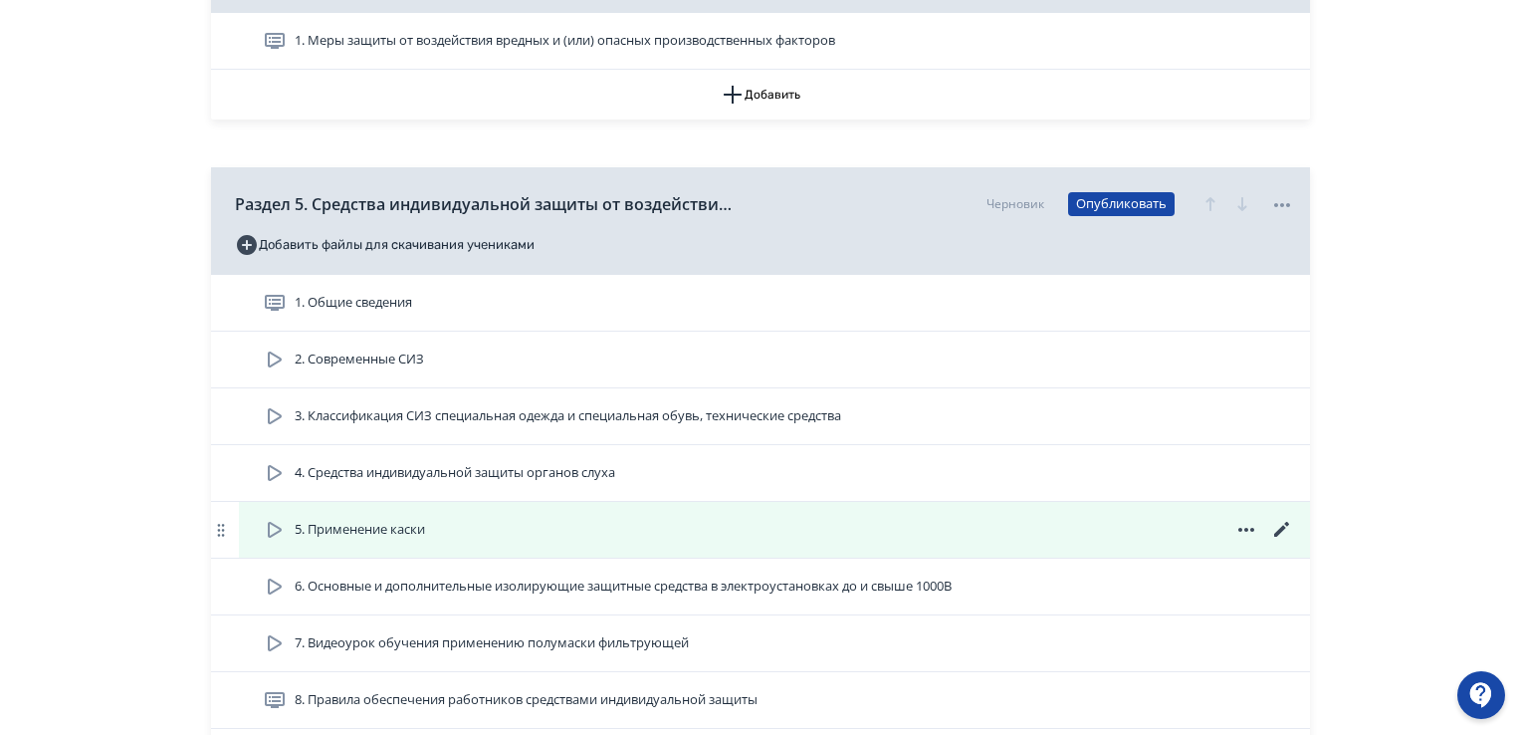
scroll to position [1693, 0]
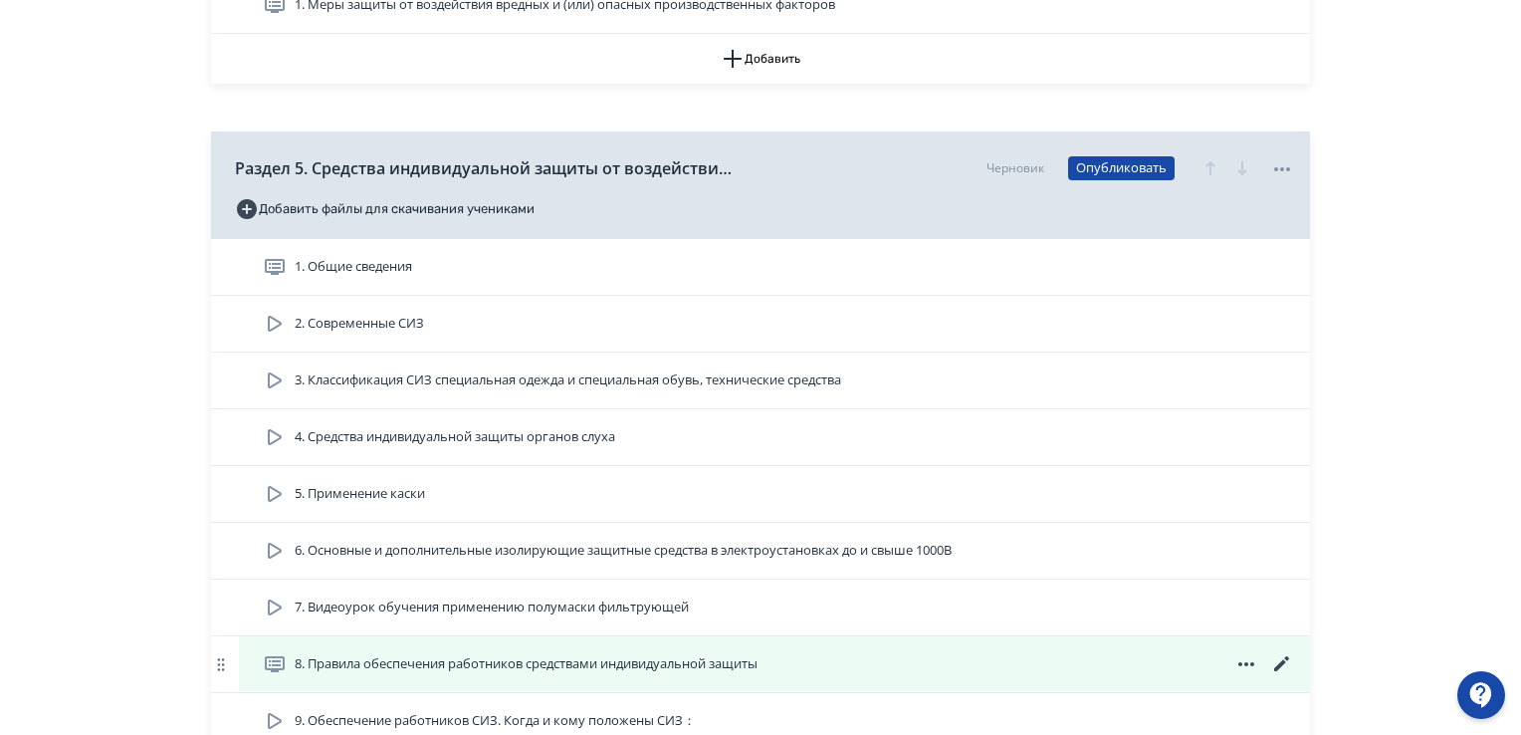
click at [1284, 661] on icon at bounding box center [1281, 663] width 15 height 15
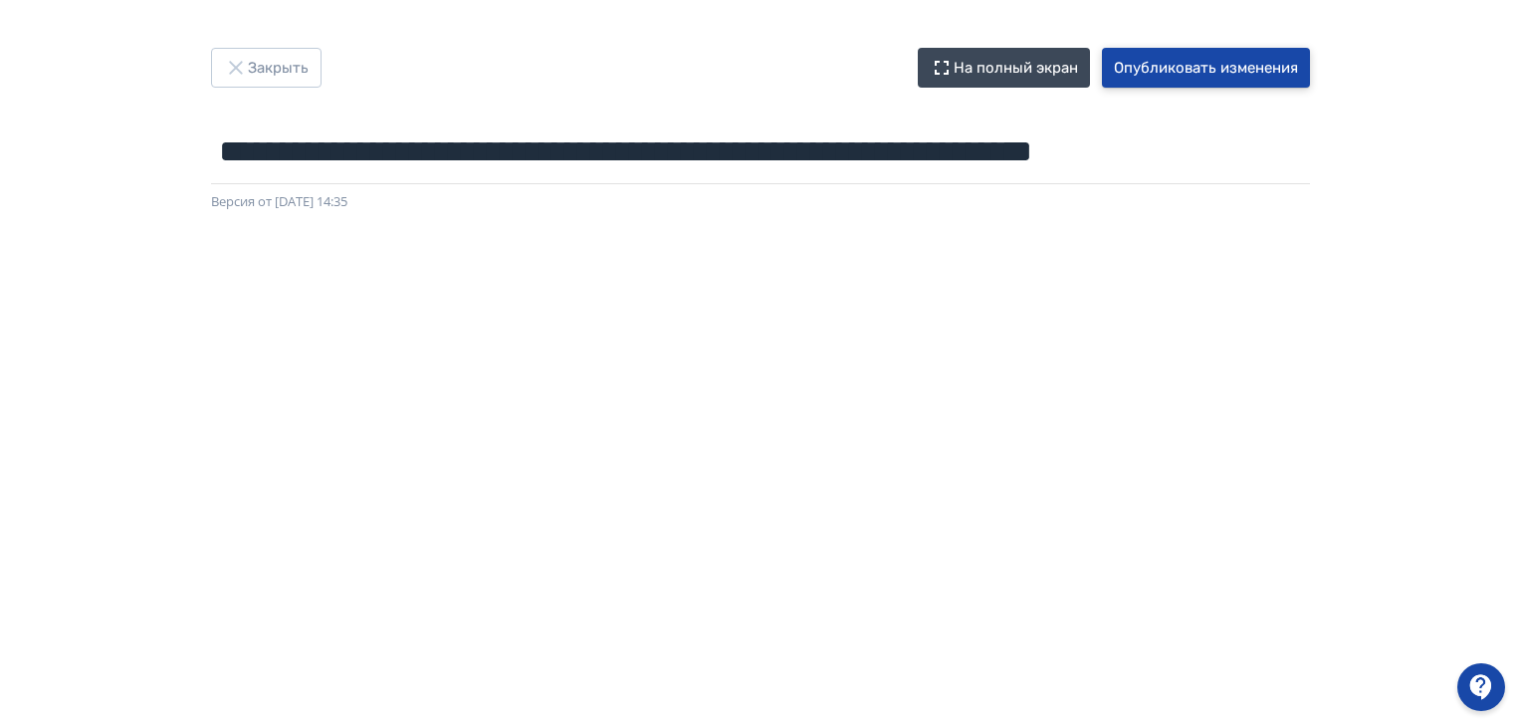
click at [1249, 59] on button "Опубликовать изменения" at bounding box center [1206, 68] width 208 height 40
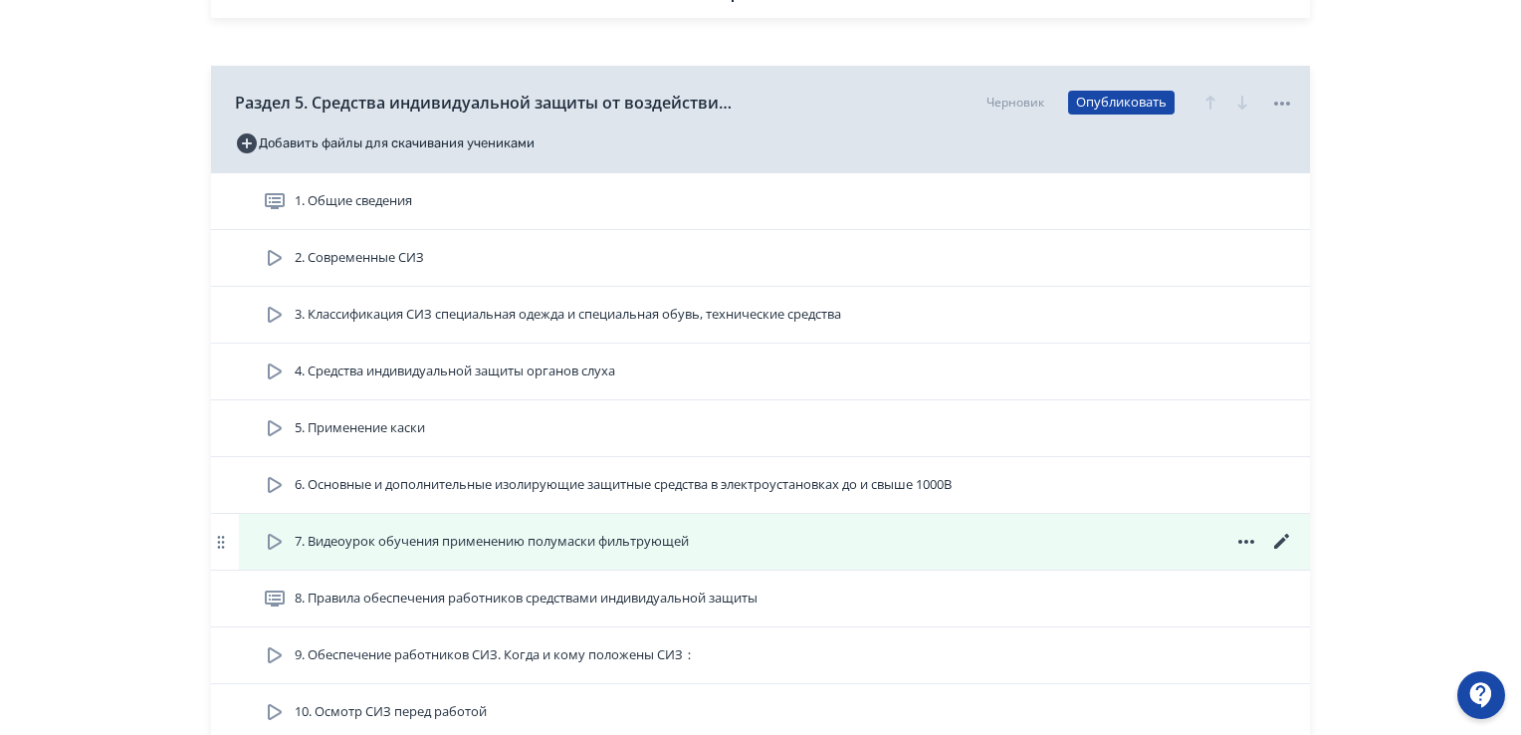
scroll to position [1792, 0]
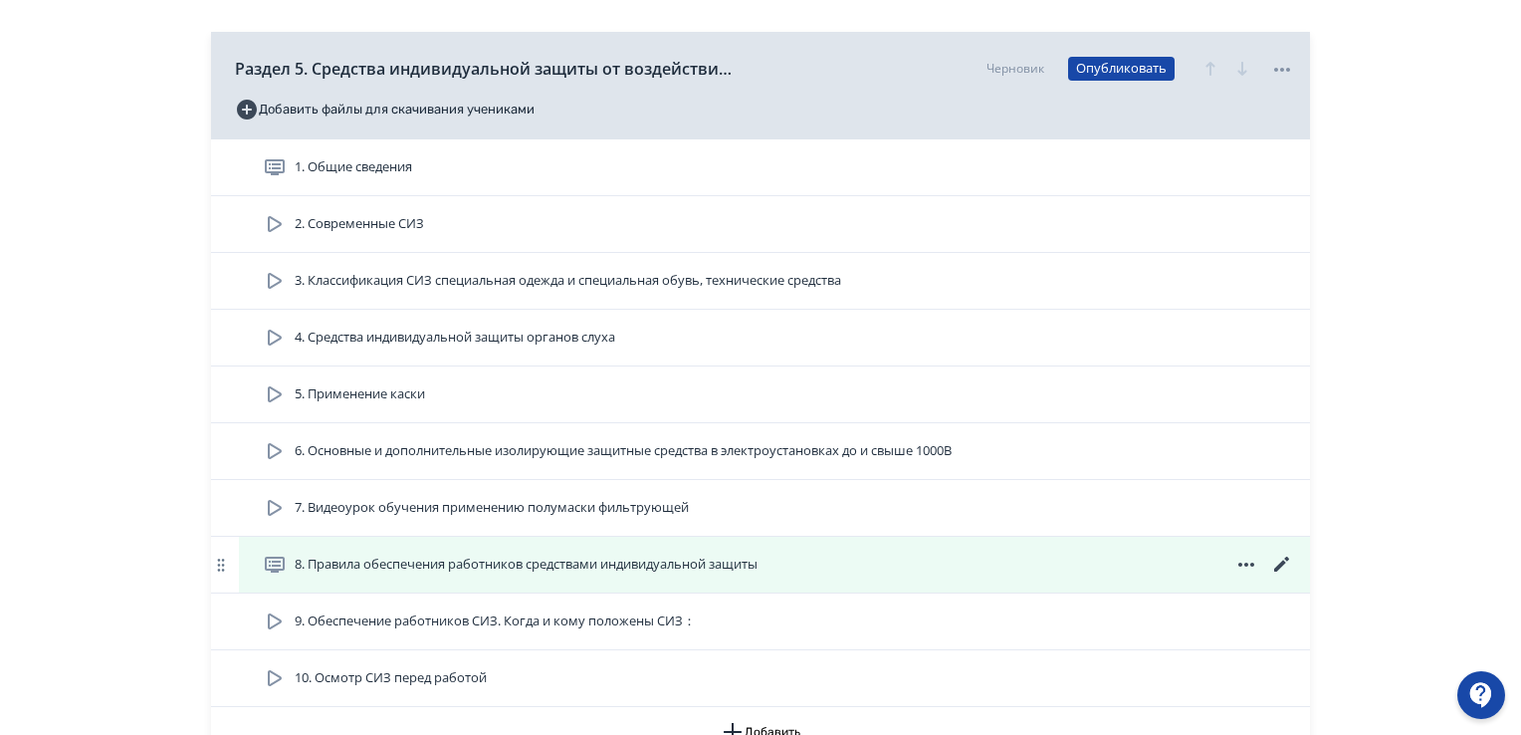
click at [1286, 560] on icon at bounding box center [1282, 565] width 24 height 24
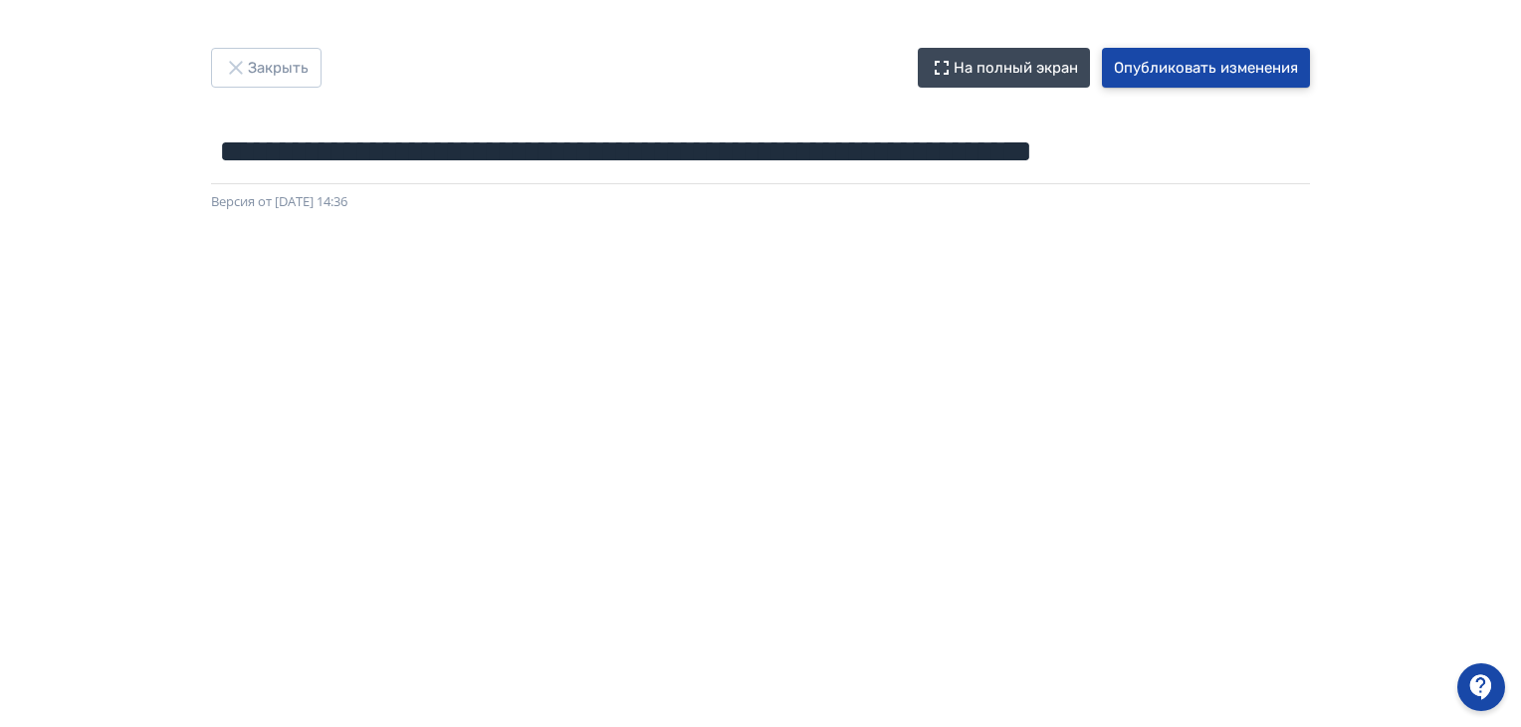
click at [1147, 69] on button "Опубликовать изменения" at bounding box center [1206, 68] width 208 height 40
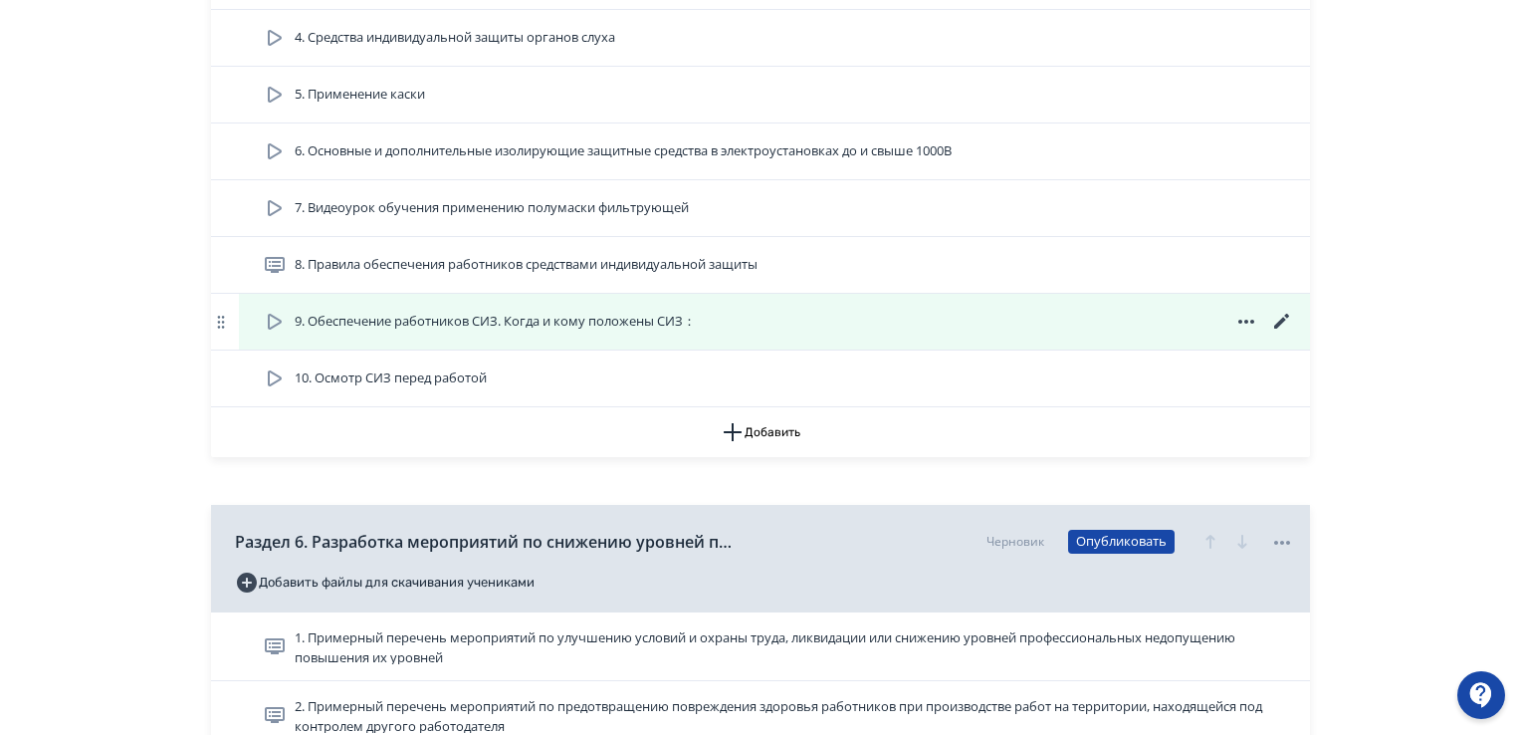
scroll to position [2190, 0]
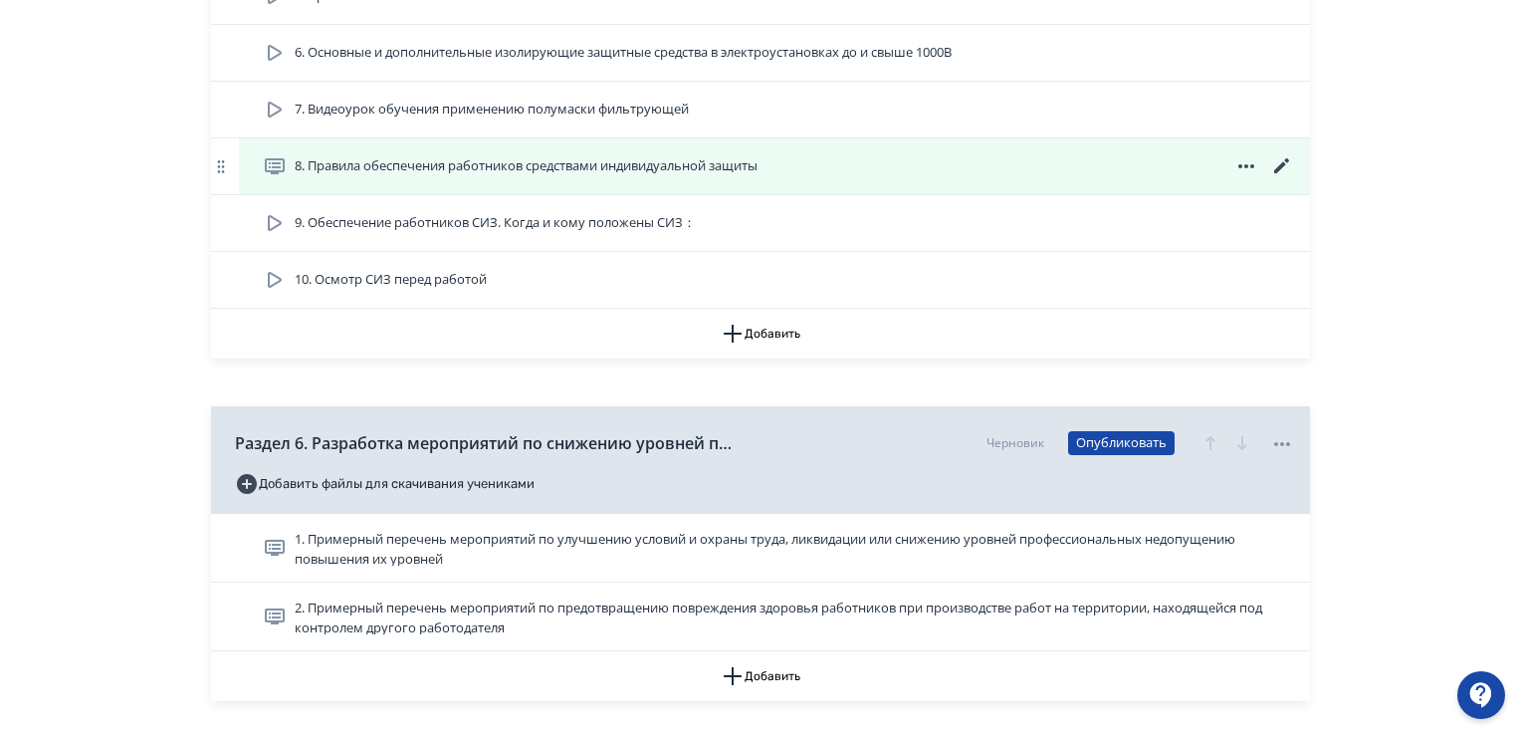
click at [1277, 163] on icon at bounding box center [1282, 166] width 24 height 24
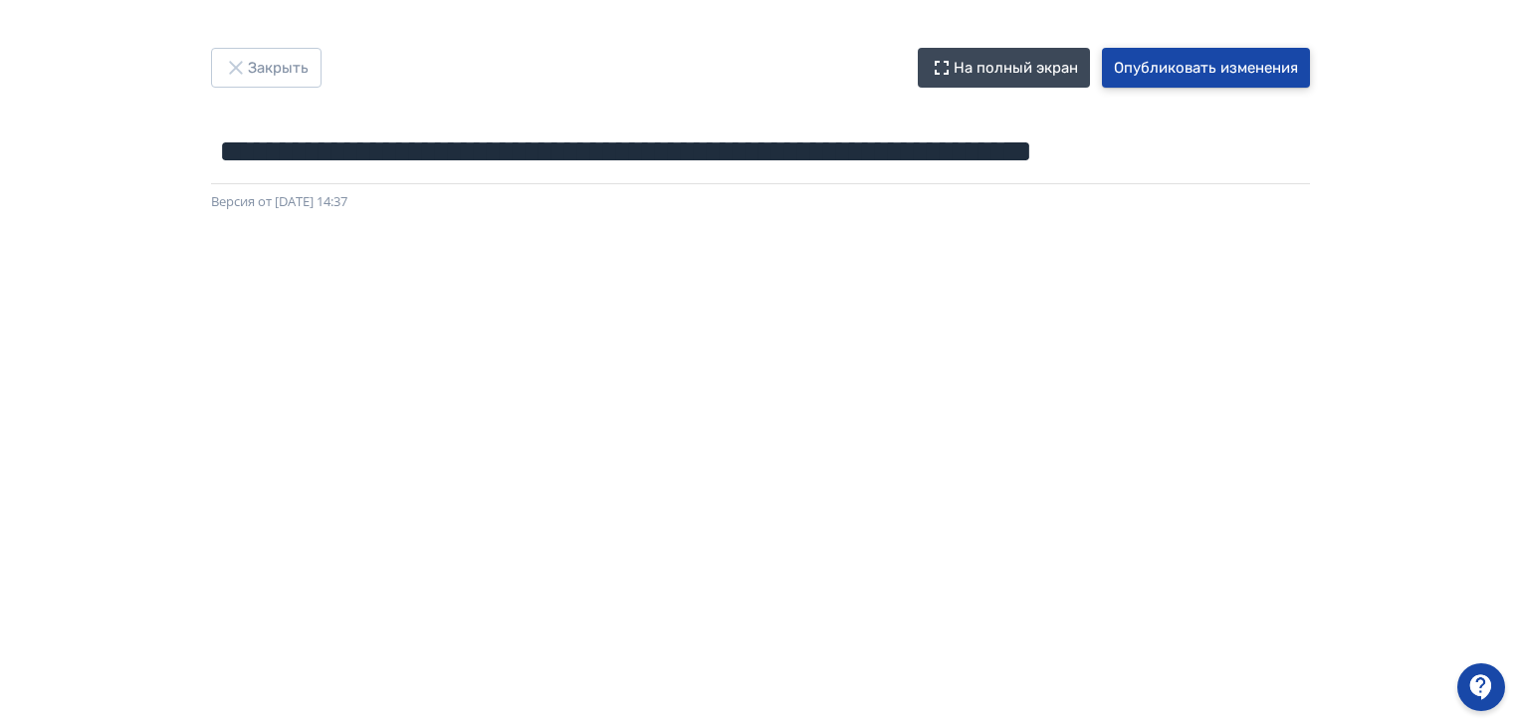
click at [1153, 70] on button "Опубликовать изменения" at bounding box center [1206, 68] width 208 height 40
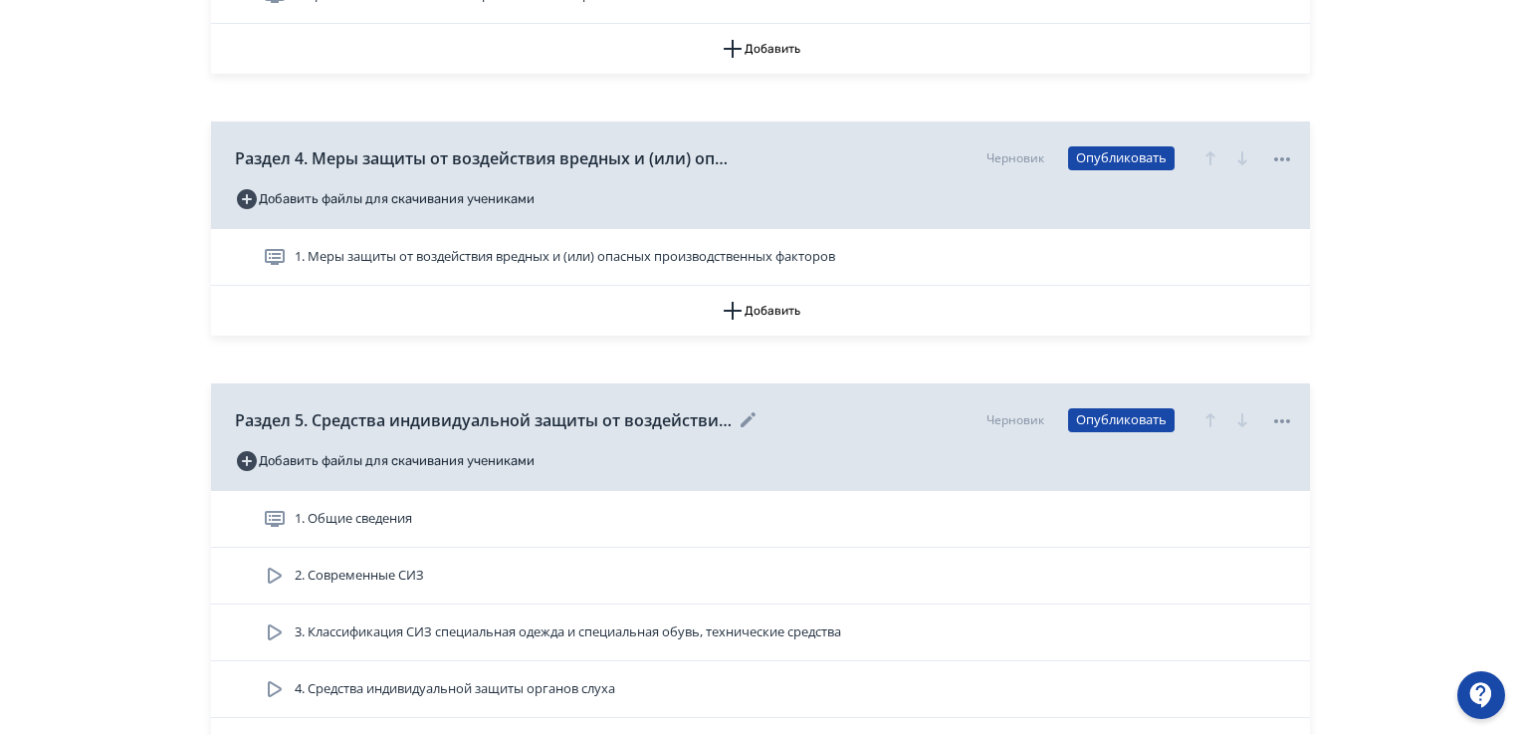
scroll to position [1593, 0]
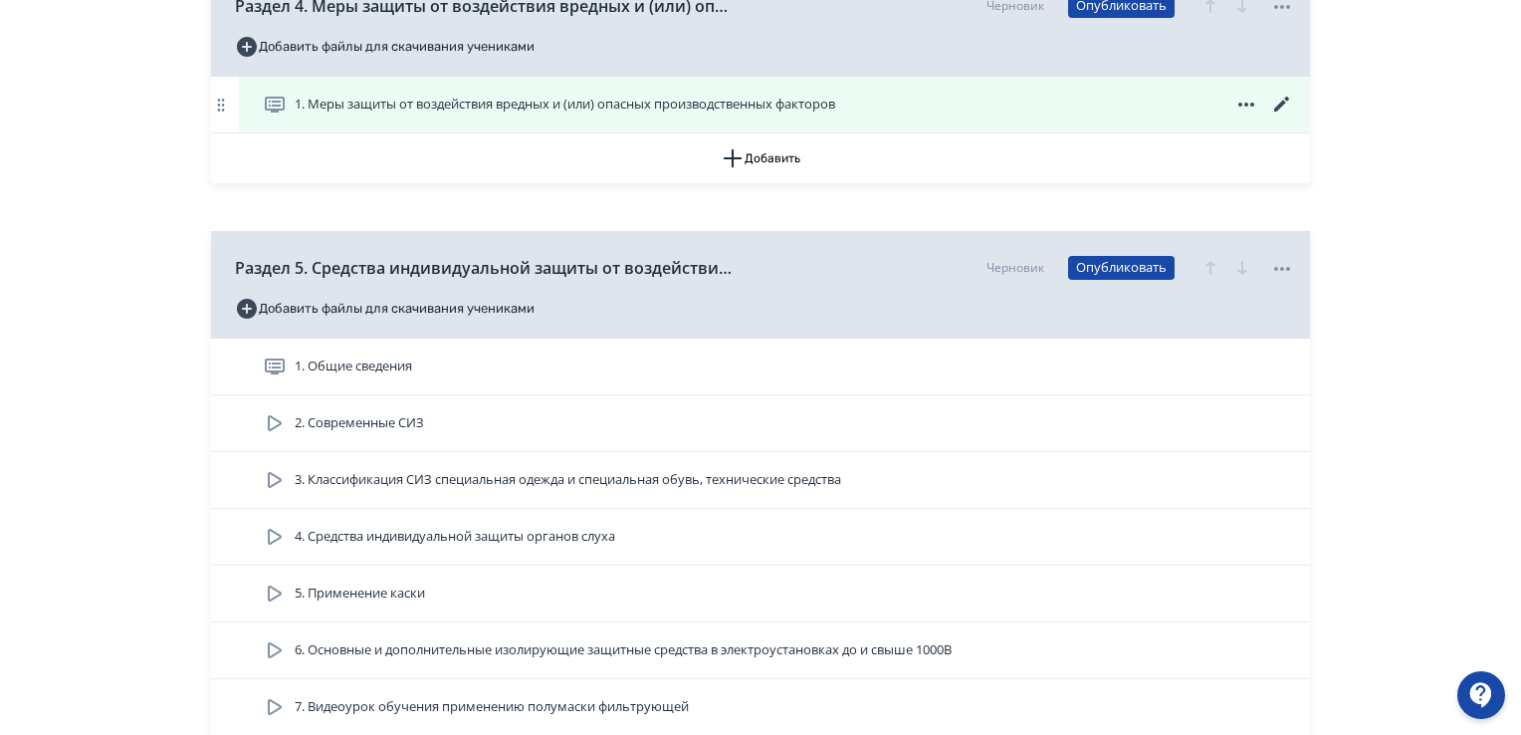
click at [507, 108] on span "1. Меры защиты от воздействия вредных и (или) опасных производственных факторов" at bounding box center [565, 105] width 541 height 20
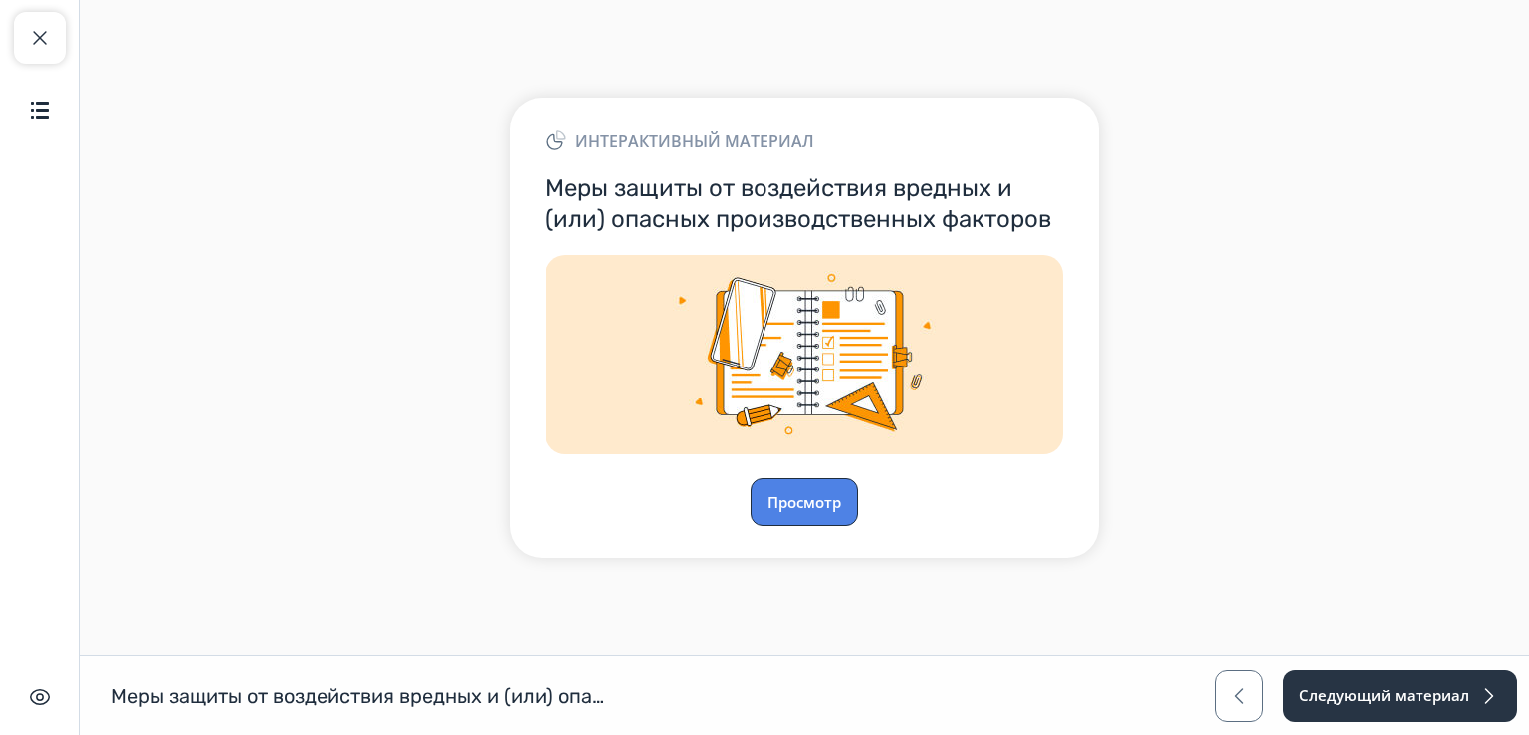
click at [808, 501] on button "Просмотр" at bounding box center [805, 502] width 108 height 48
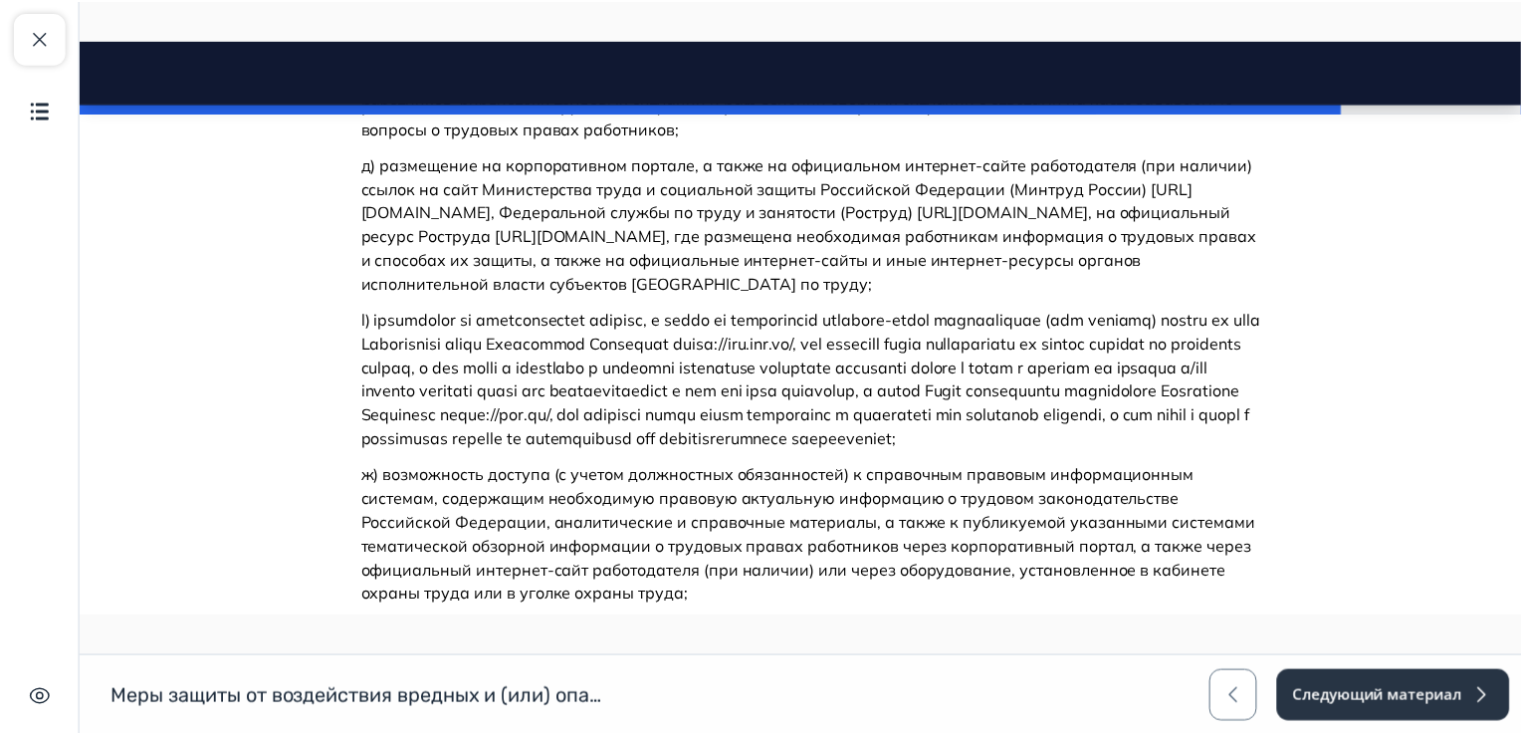
scroll to position [4689, 0]
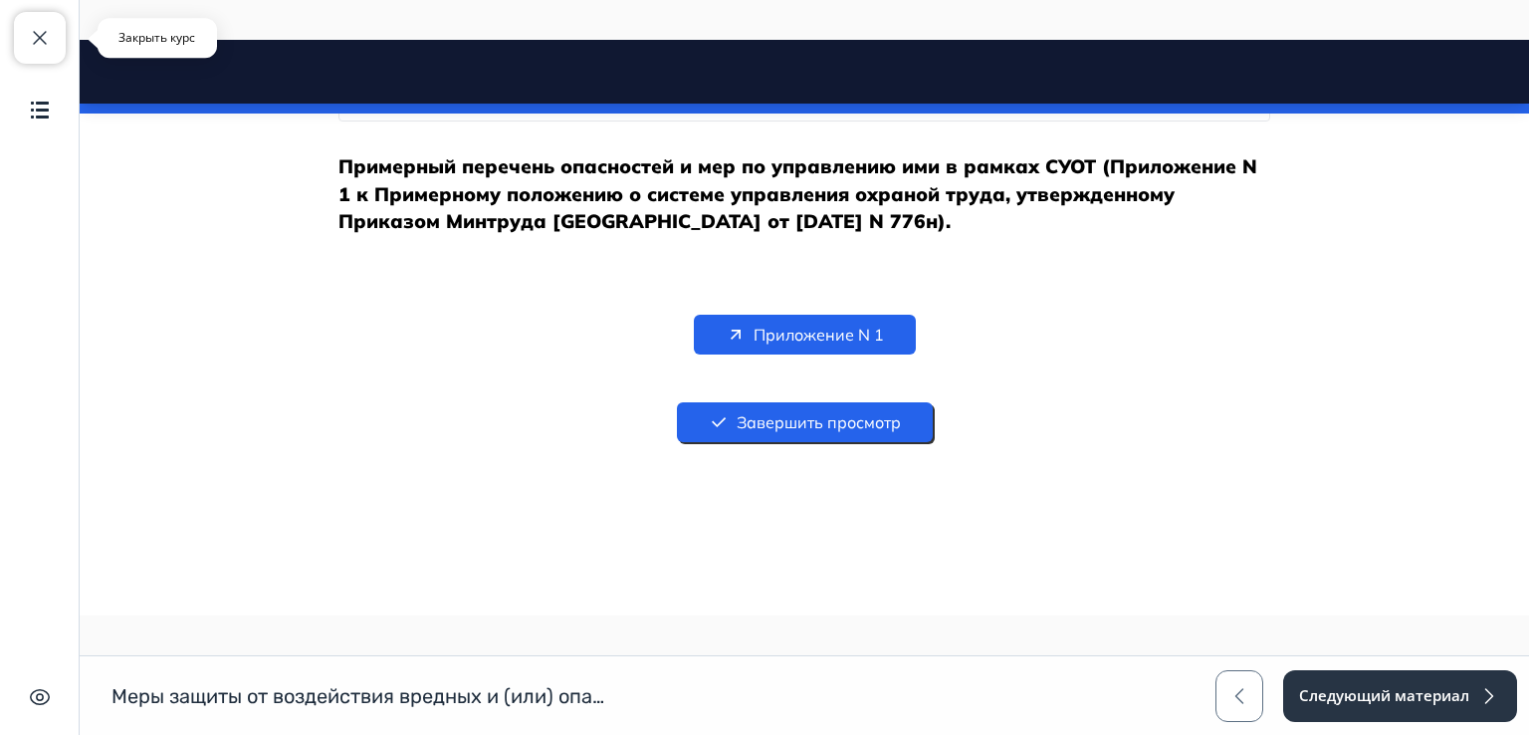
click at [36, 30] on span "button" at bounding box center [40, 38] width 24 height 24
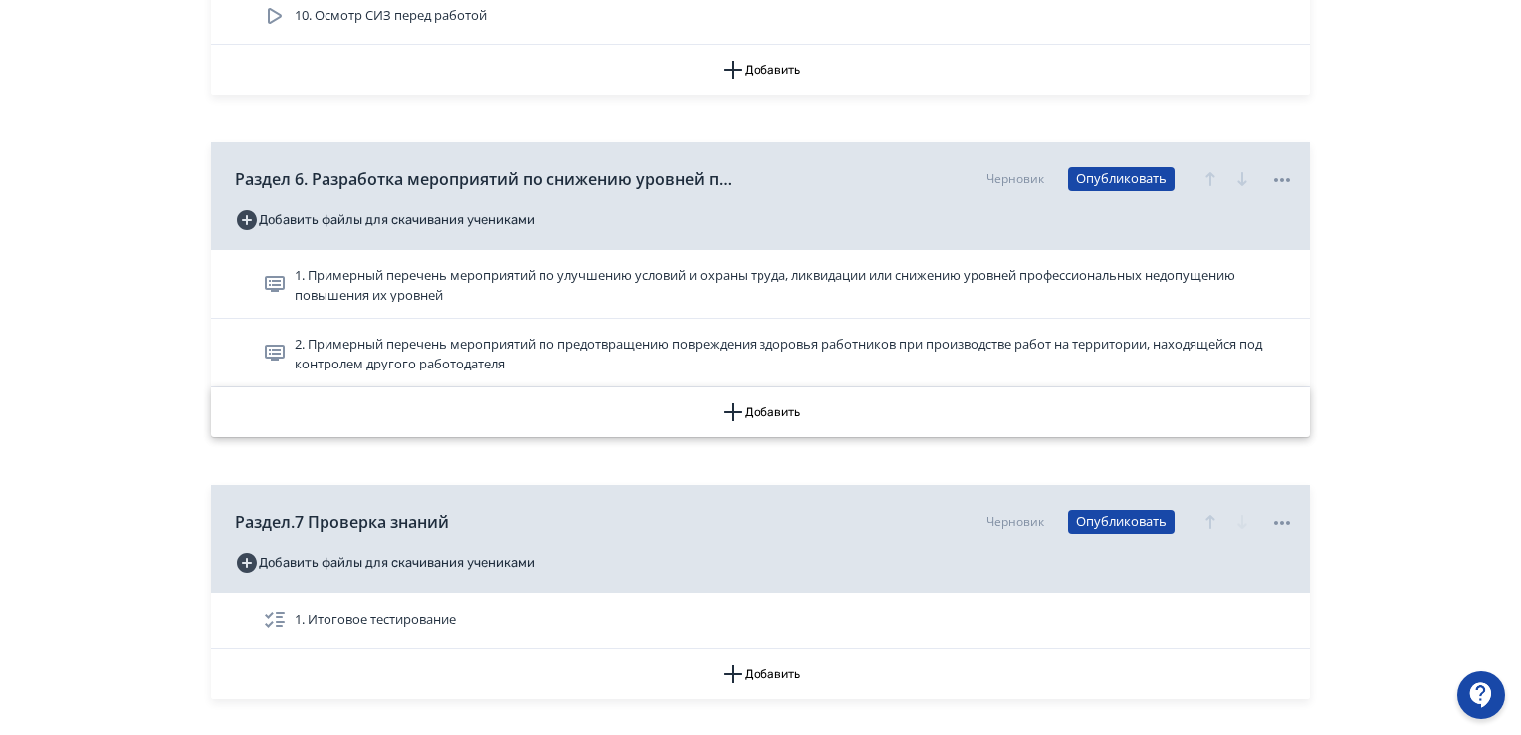
scroll to position [2485, 0]
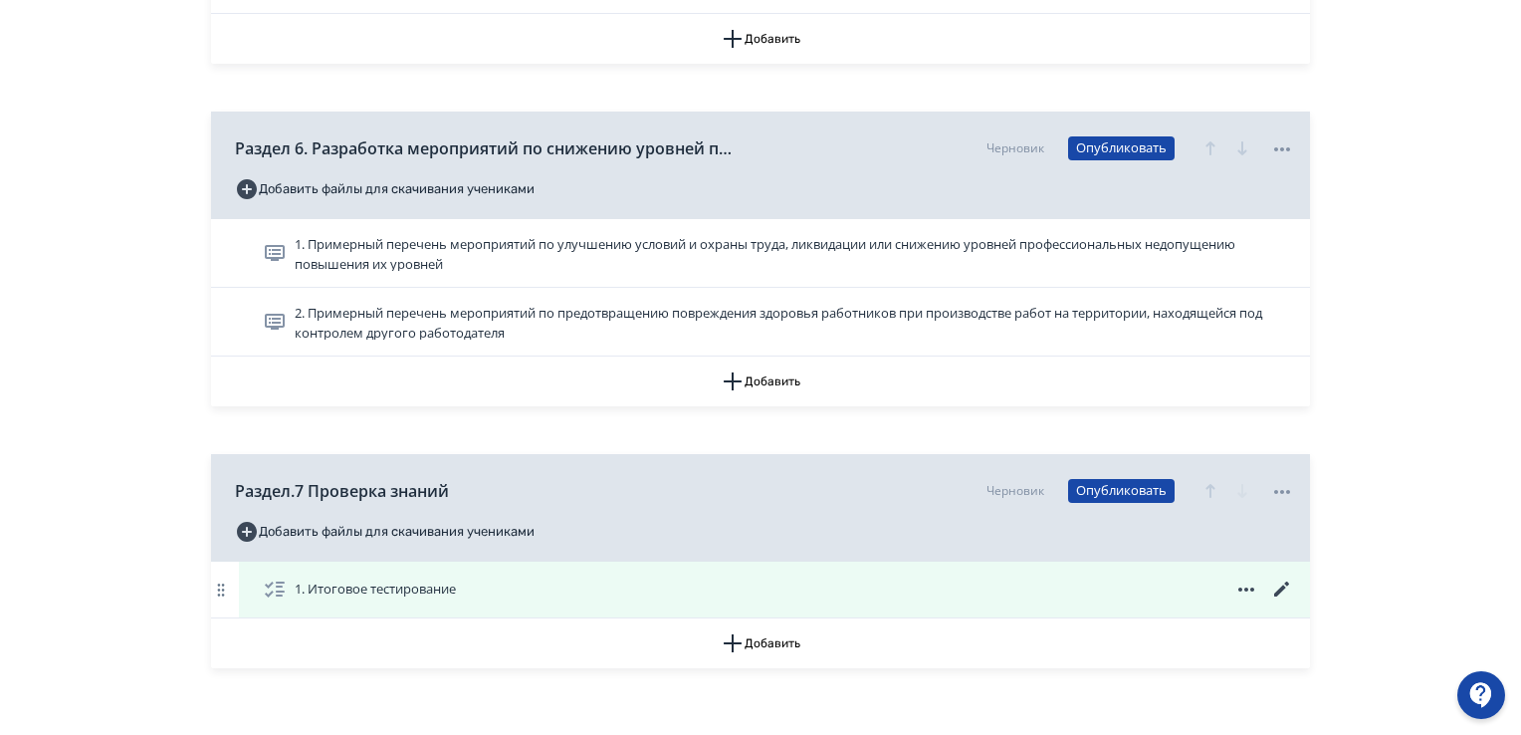
click at [693, 599] on div "1. Итоговое тестирование" at bounding box center [774, 590] width 1071 height 56
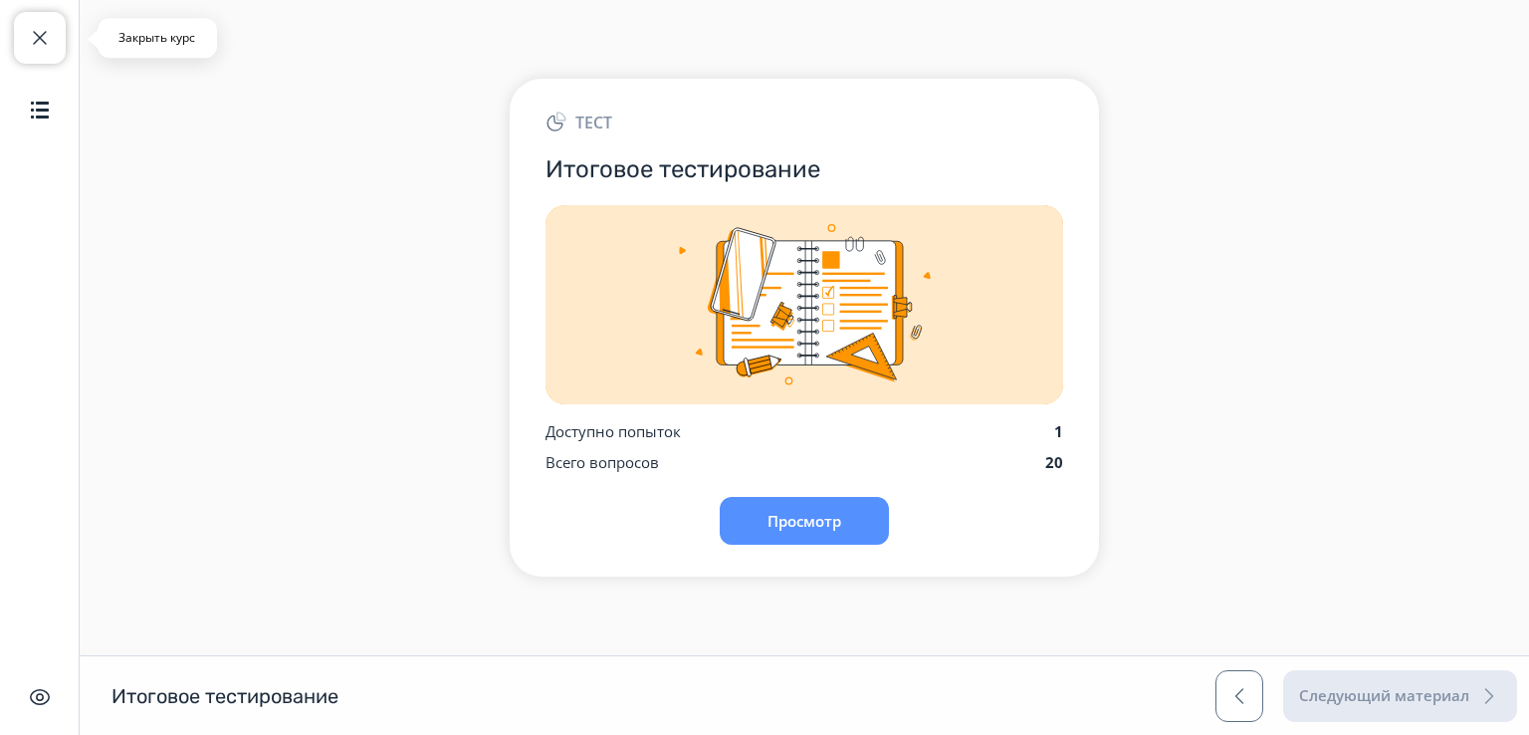
click at [44, 45] on span "button" at bounding box center [40, 38] width 24 height 24
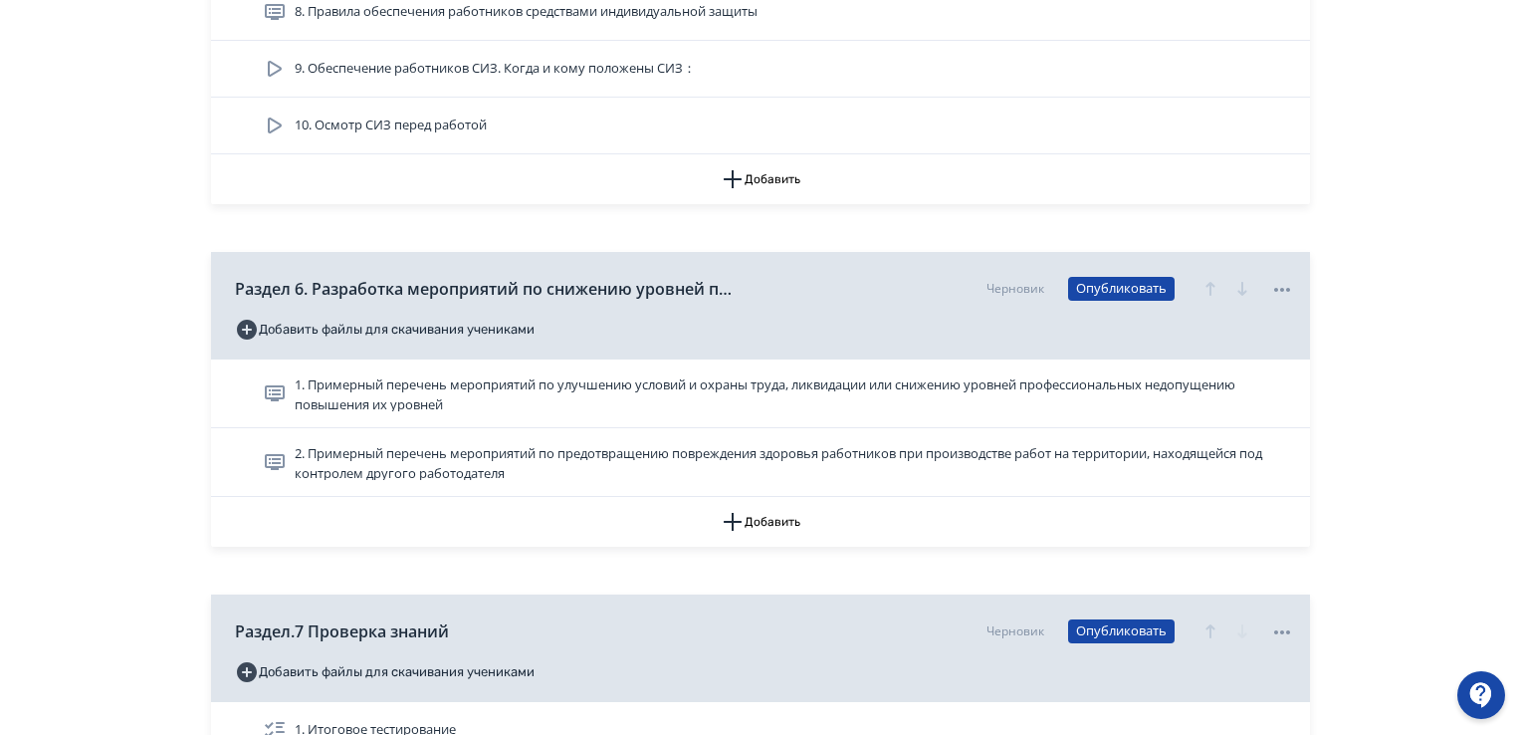
scroll to position [2390, 0]
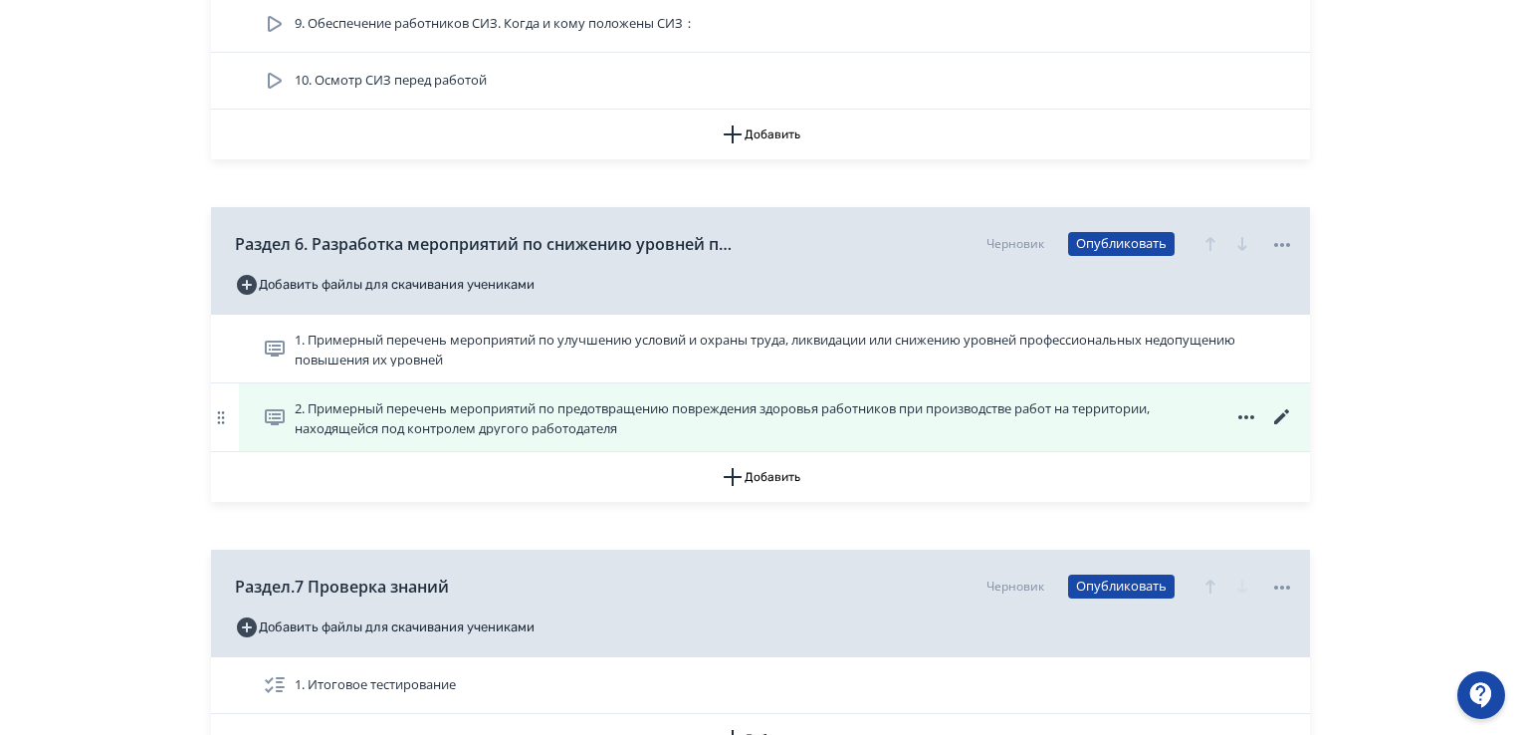
click at [1285, 407] on icon at bounding box center [1282, 417] width 24 height 24
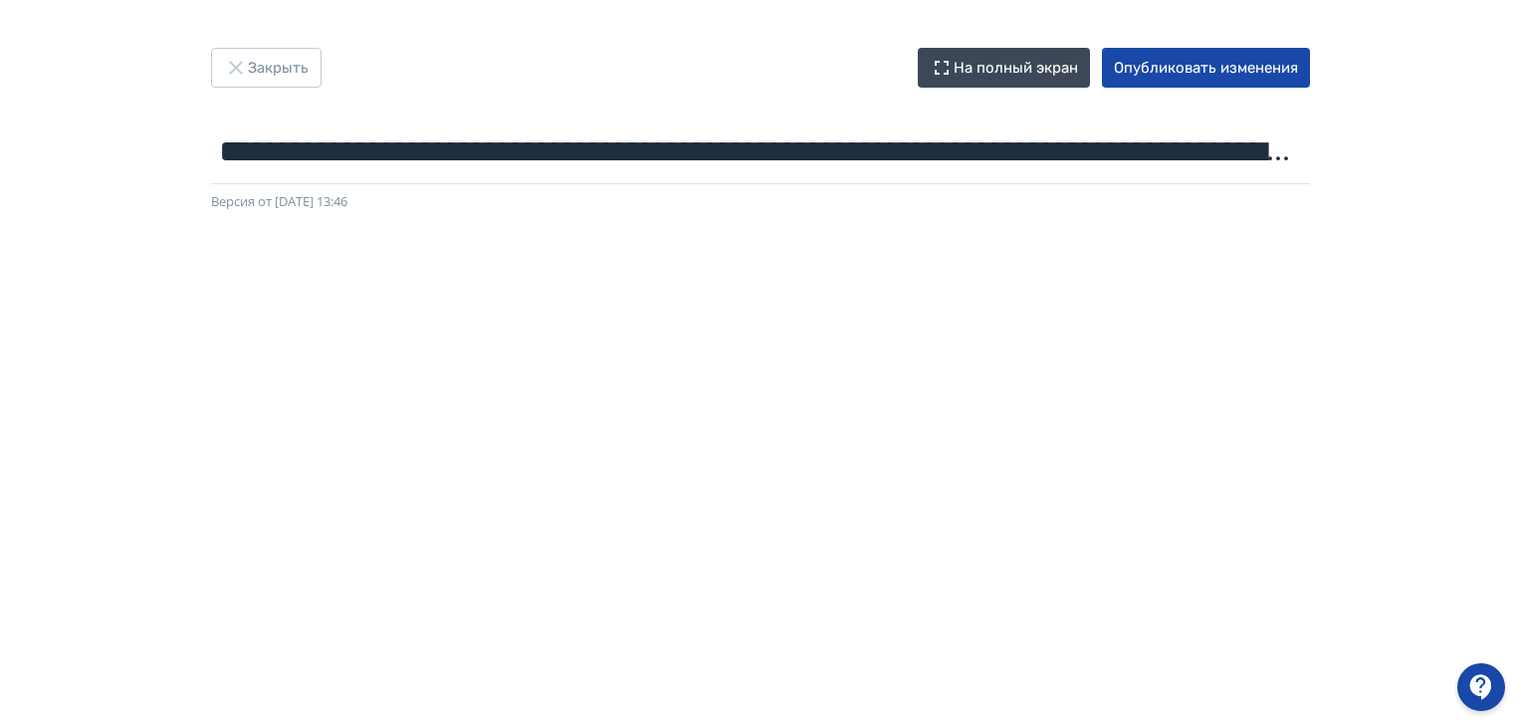
click at [1155, 43] on div "**********" at bounding box center [760, 363] width 1521 height 727
click at [1156, 61] on button "Опубликовать изменения" at bounding box center [1206, 68] width 208 height 40
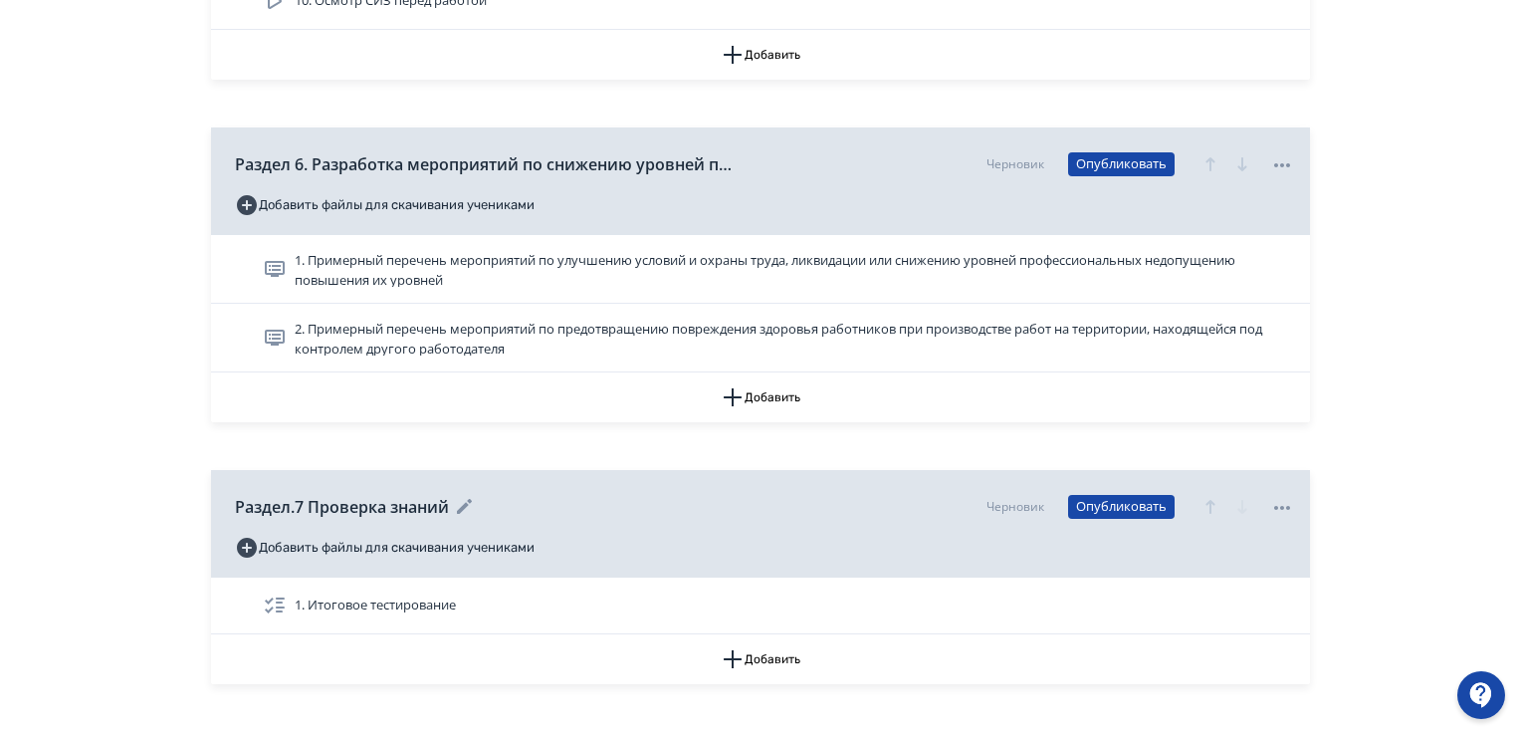
scroll to position [2585, 0]
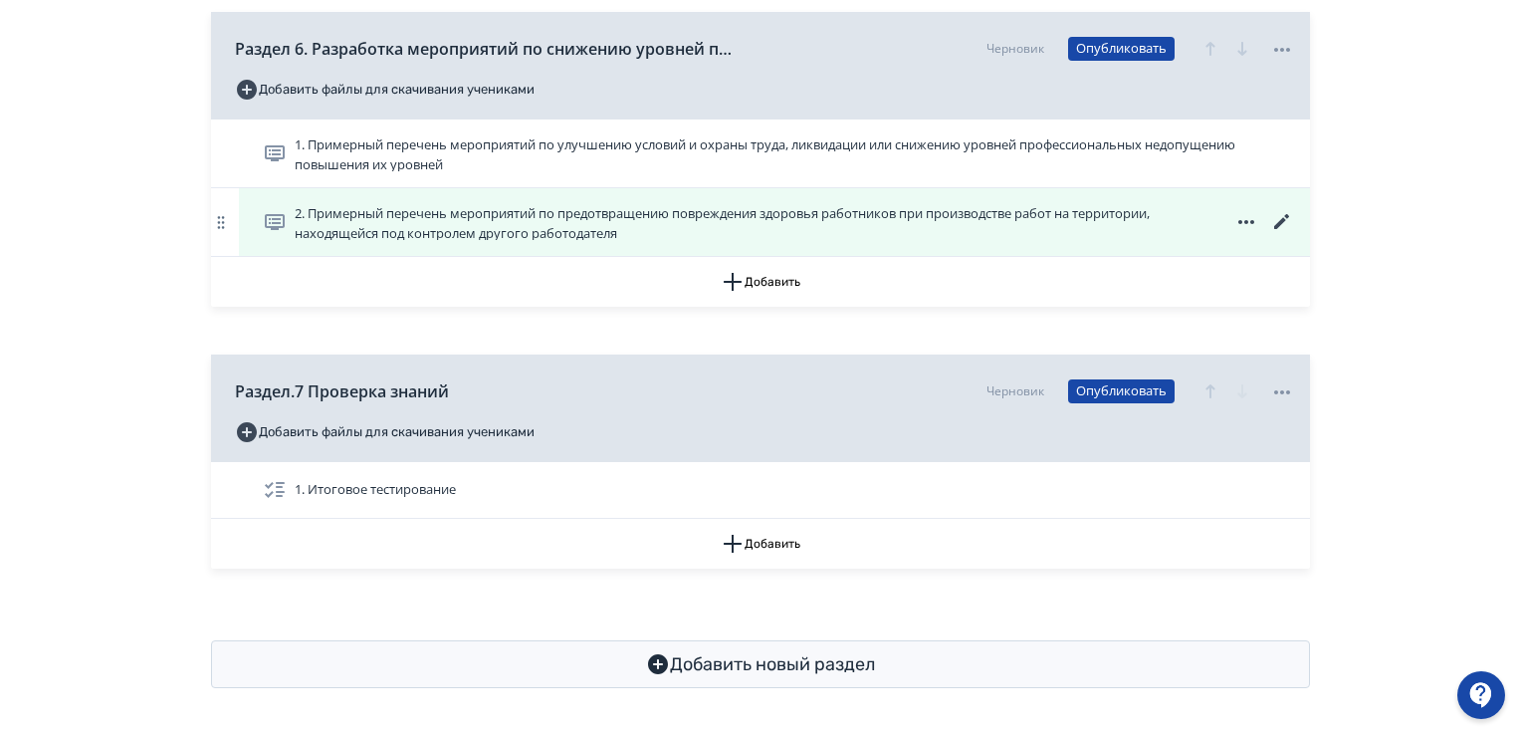
click at [425, 217] on span "2. Примерный перечень мероприятий по предотвращению повреждения здоровья работн…" at bounding box center [743, 222] width 896 height 36
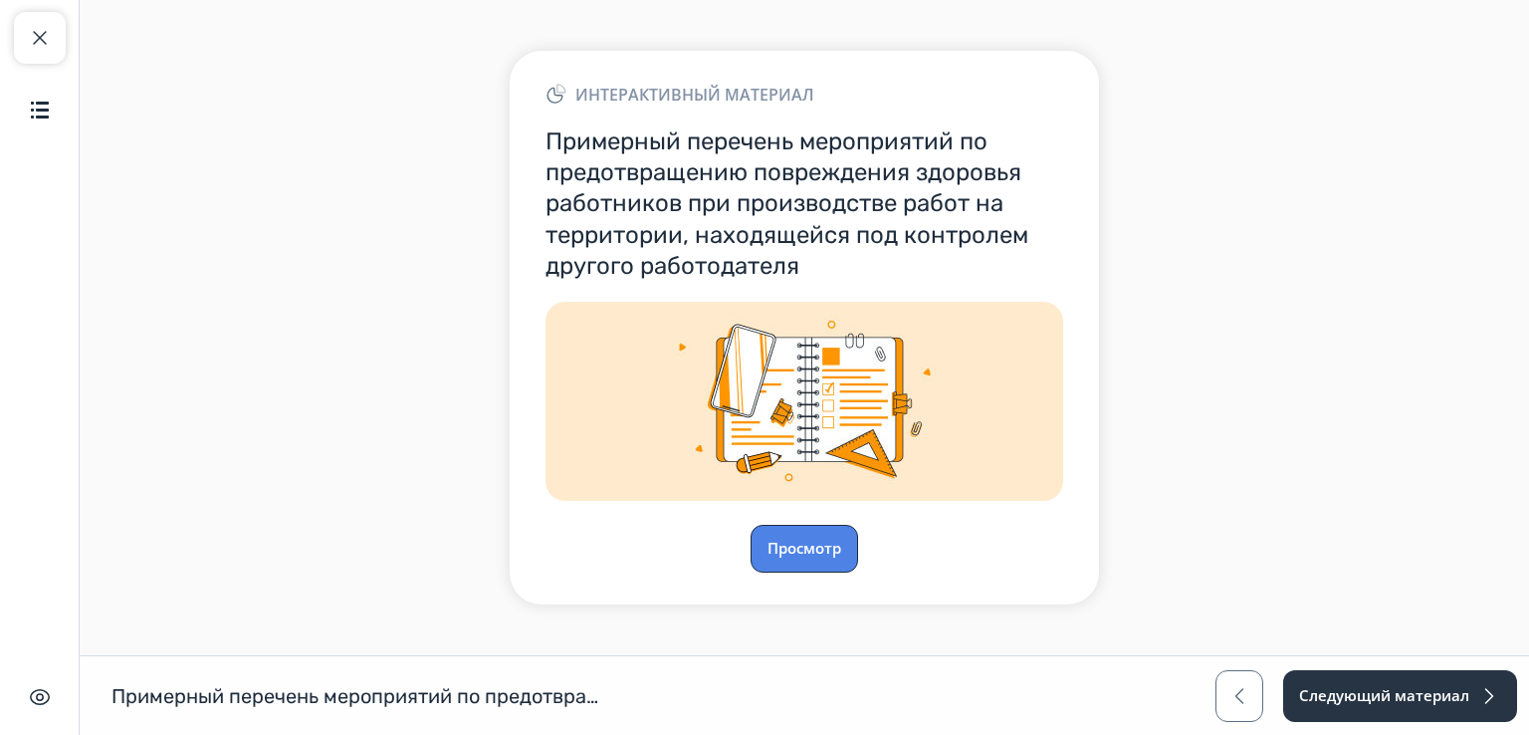
click at [807, 547] on button "Просмотр" at bounding box center [805, 549] width 108 height 48
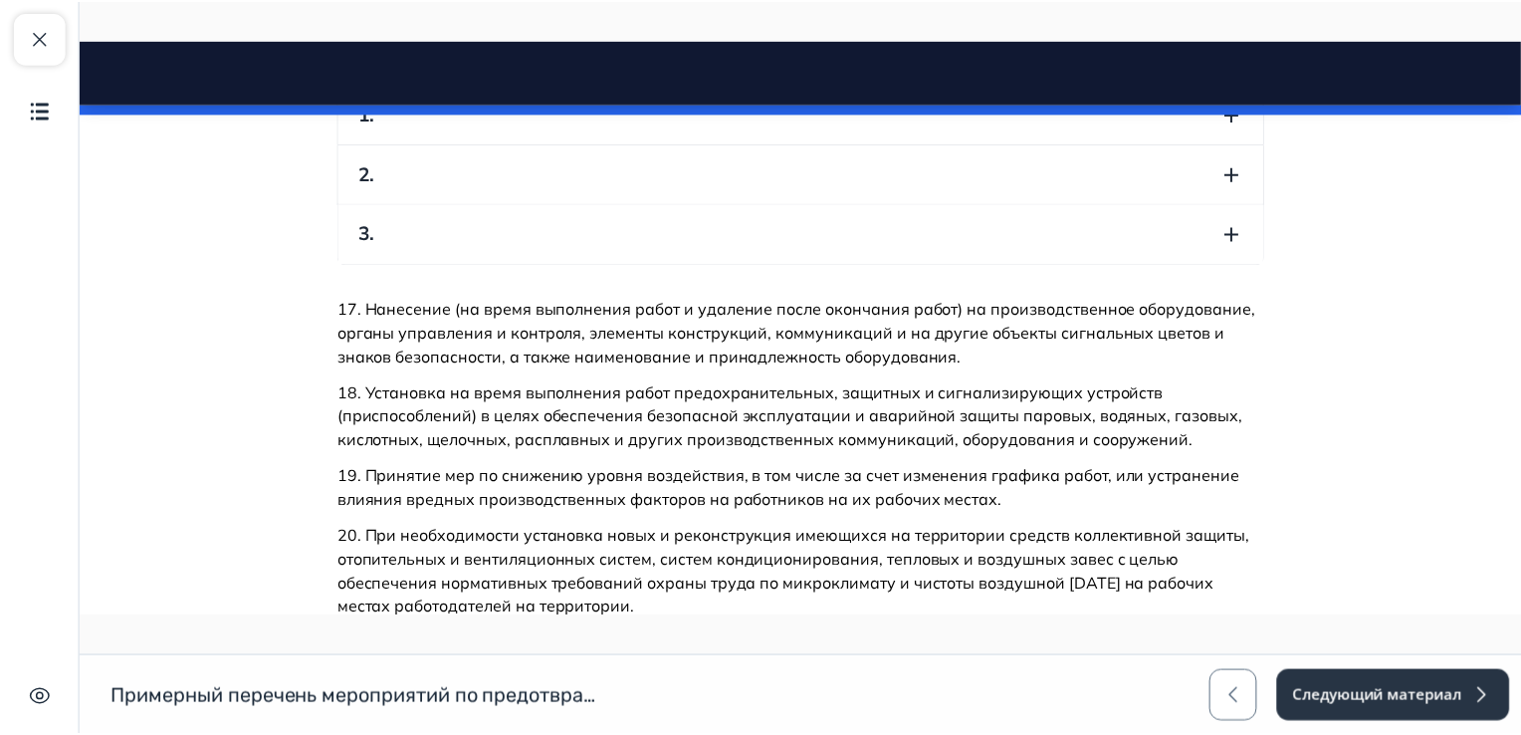
scroll to position [2997, 0]
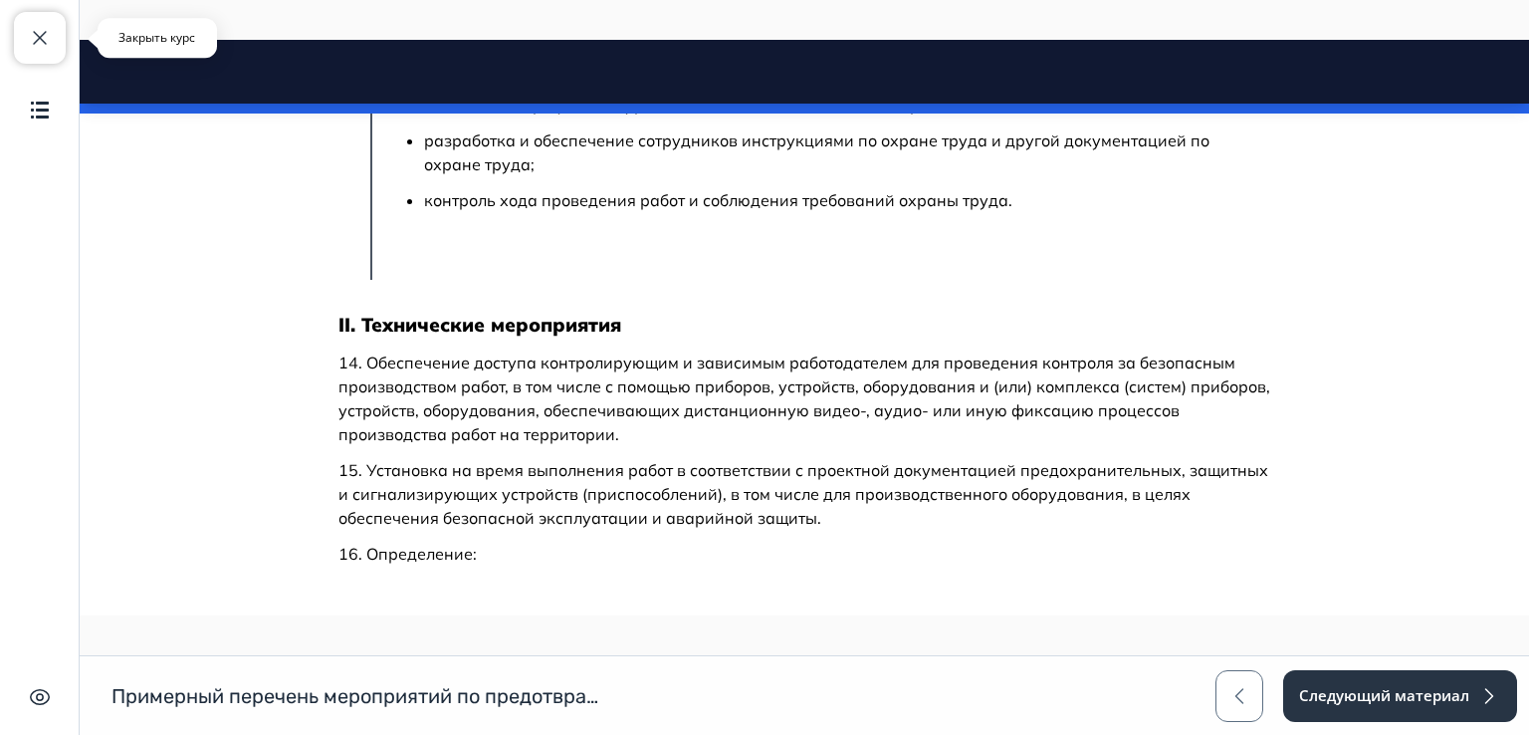
click at [36, 26] on span "button" at bounding box center [40, 38] width 24 height 24
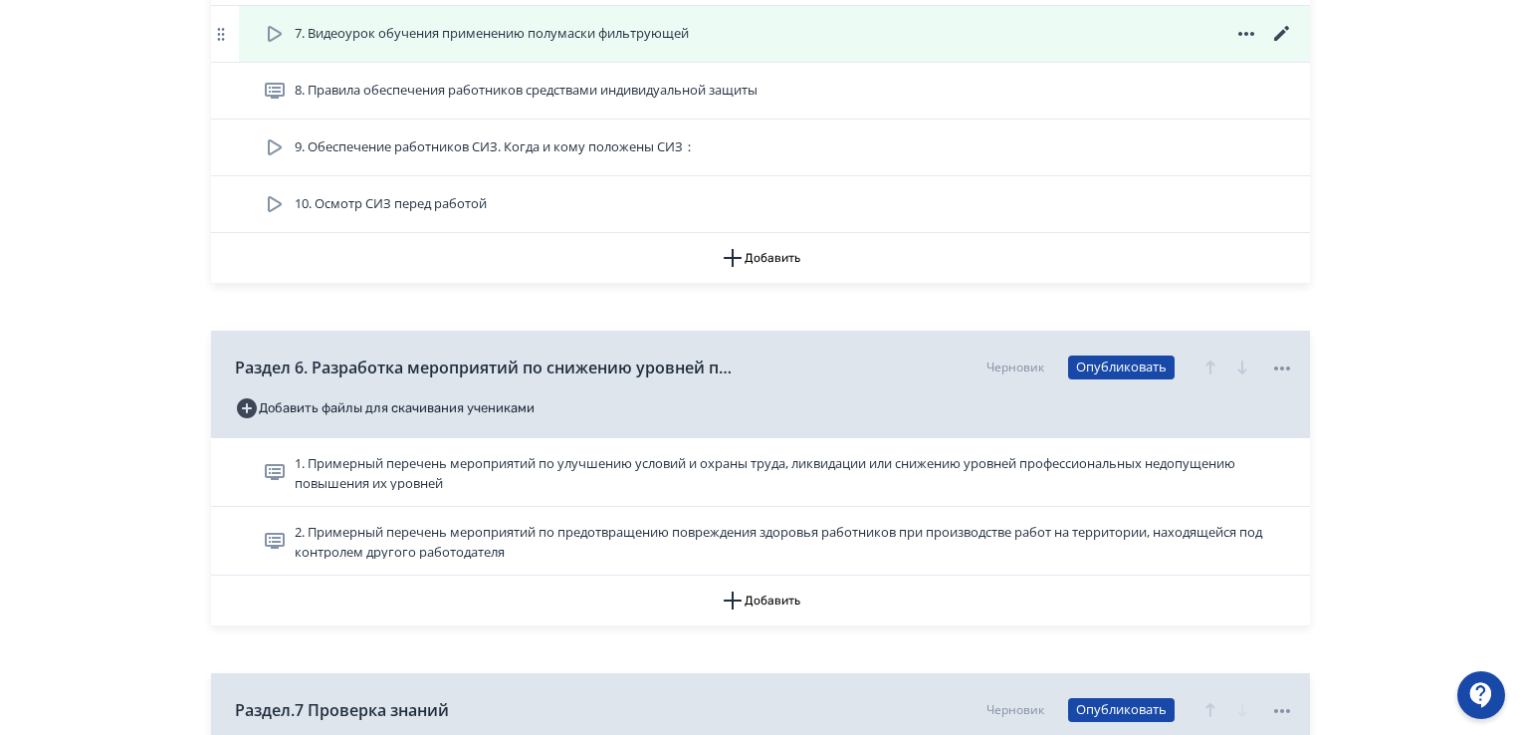
scroll to position [2585, 0]
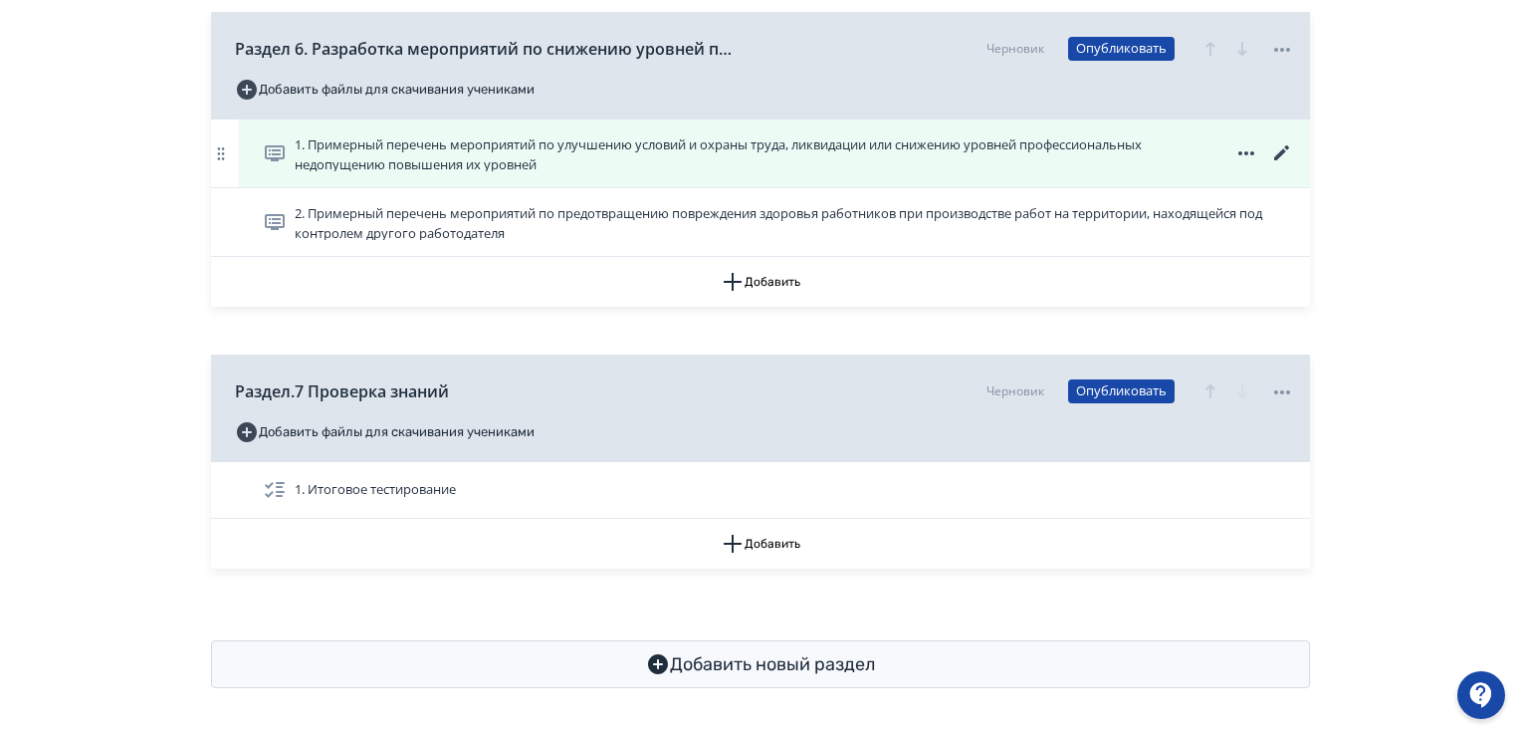
click at [1281, 152] on icon at bounding box center [1281, 152] width 15 height 15
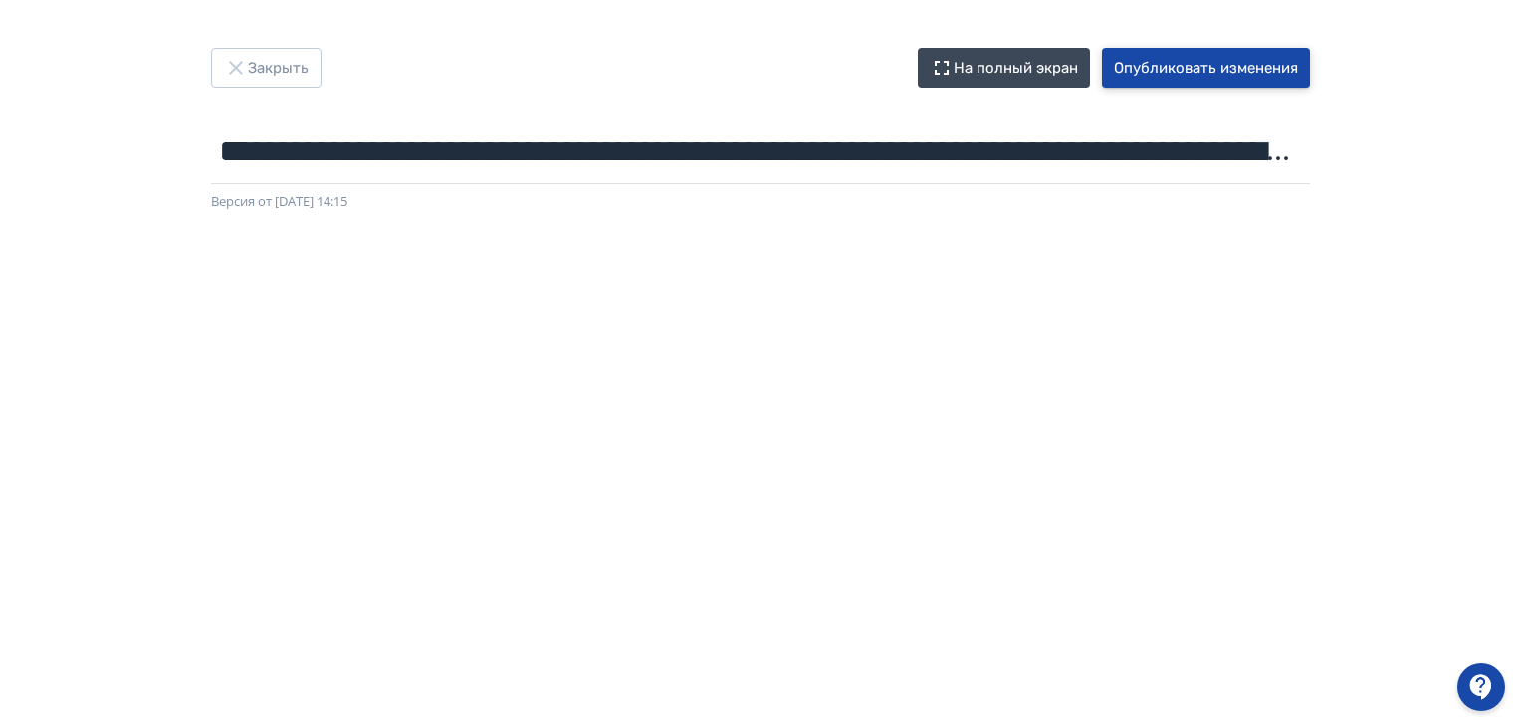
click at [1240, 69] on button "Опубликовать изменения" at bounding box center [1206, 68] width 208 height 40
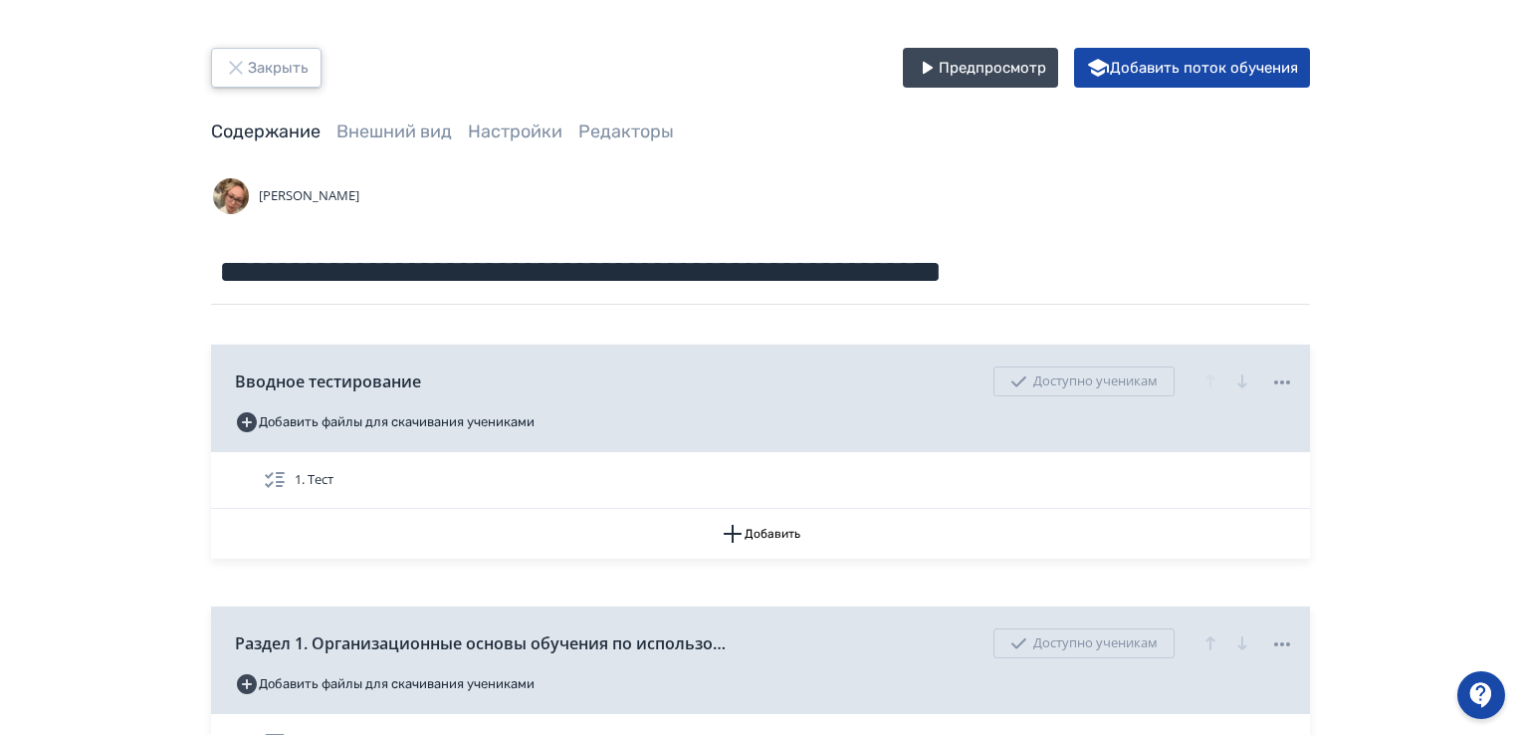
click at [237, 56] on icon "button" at bounding box center [236, 68] width 24 height 24
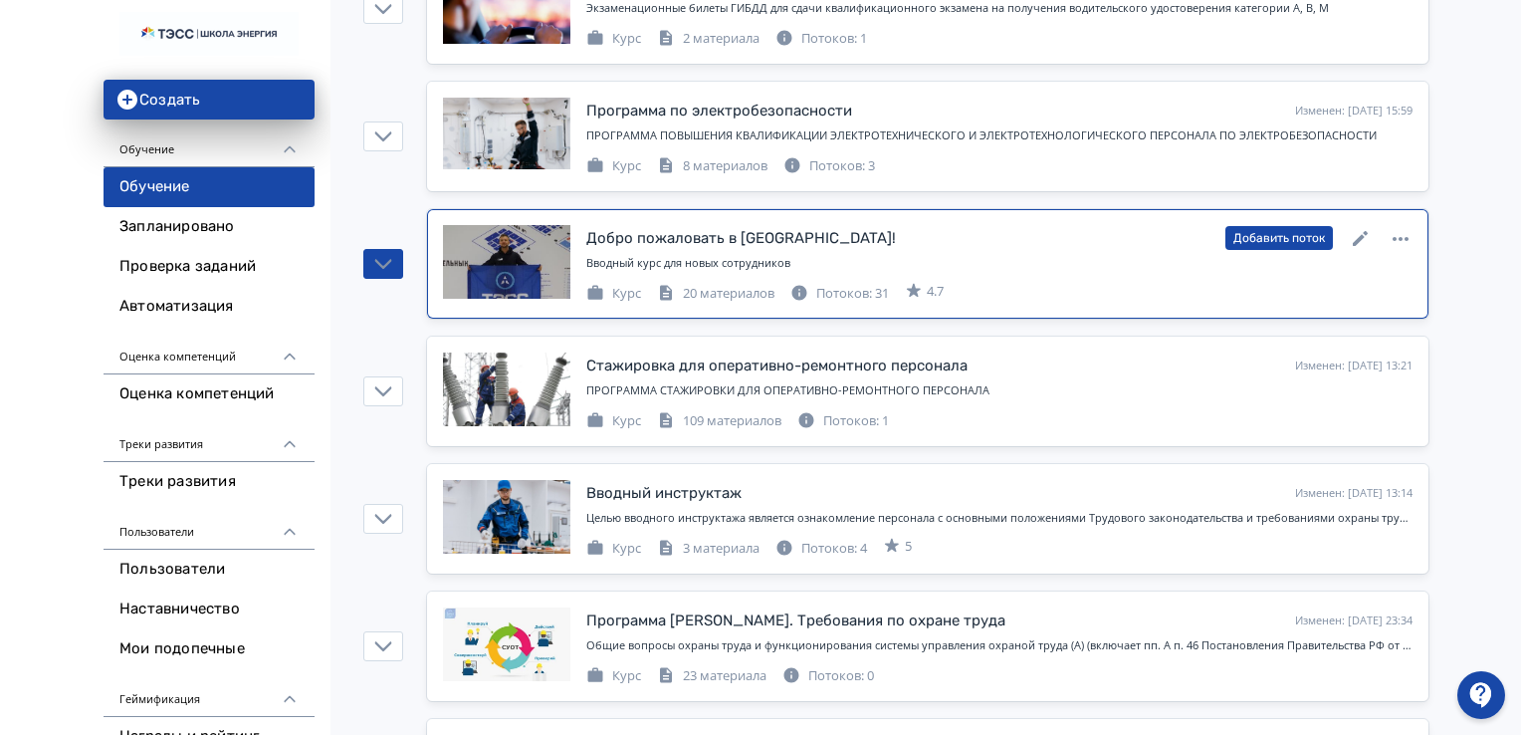
scroll to position [1195, 0]
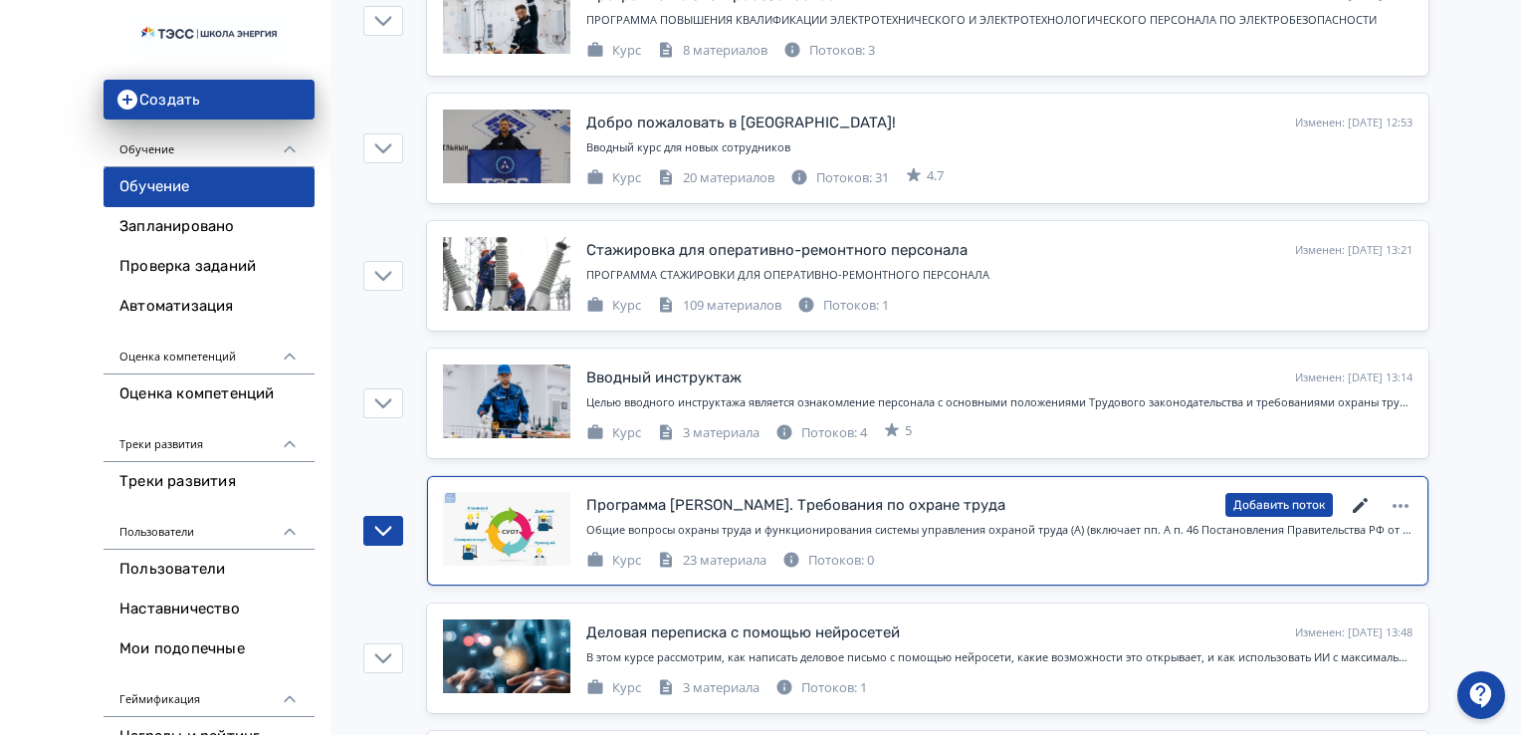
click at [1362, 495] on icon at bounding box center [1361, 506] width 24 height 24
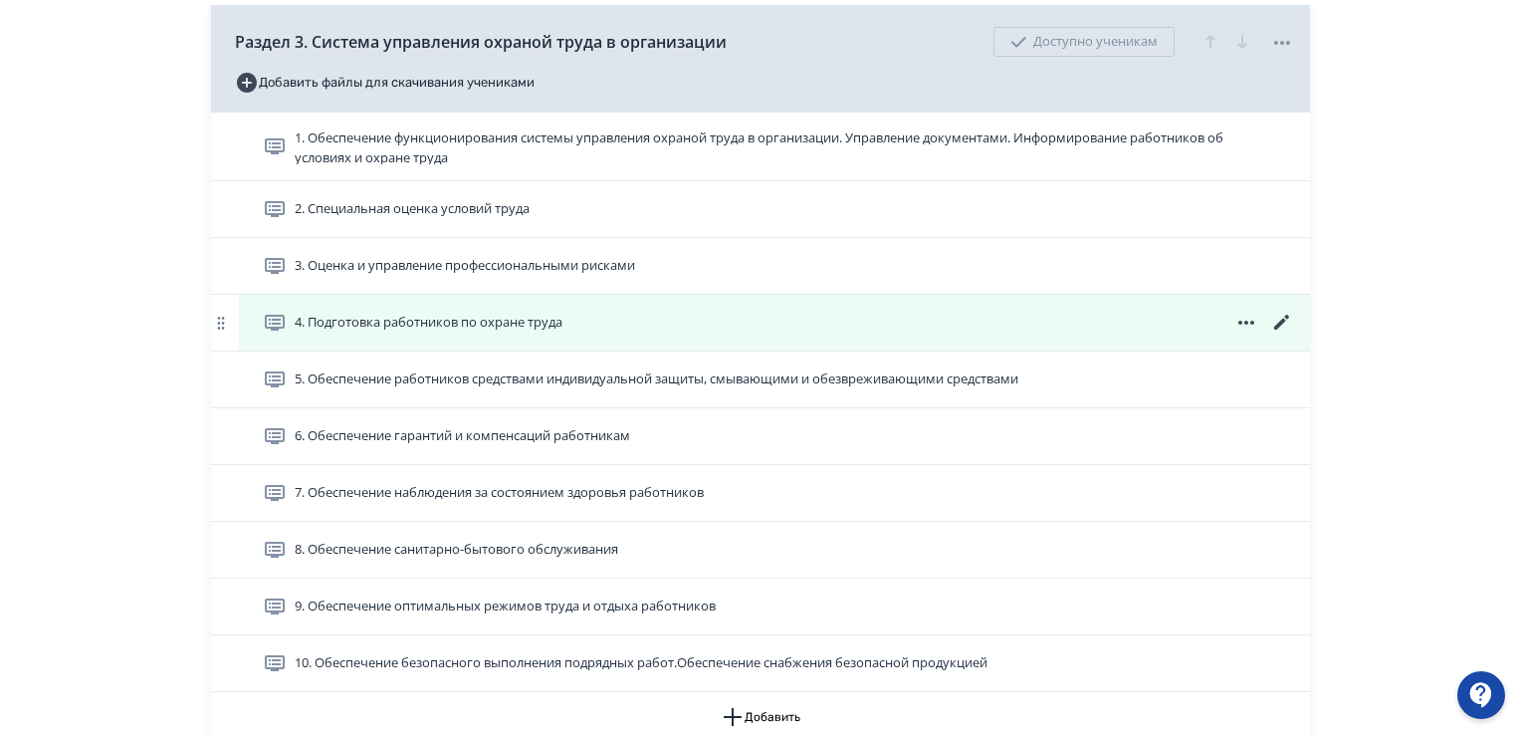
scroll to position [1593, 0]
